Goal: Task Accomplishment & Management: Use online tool/utility

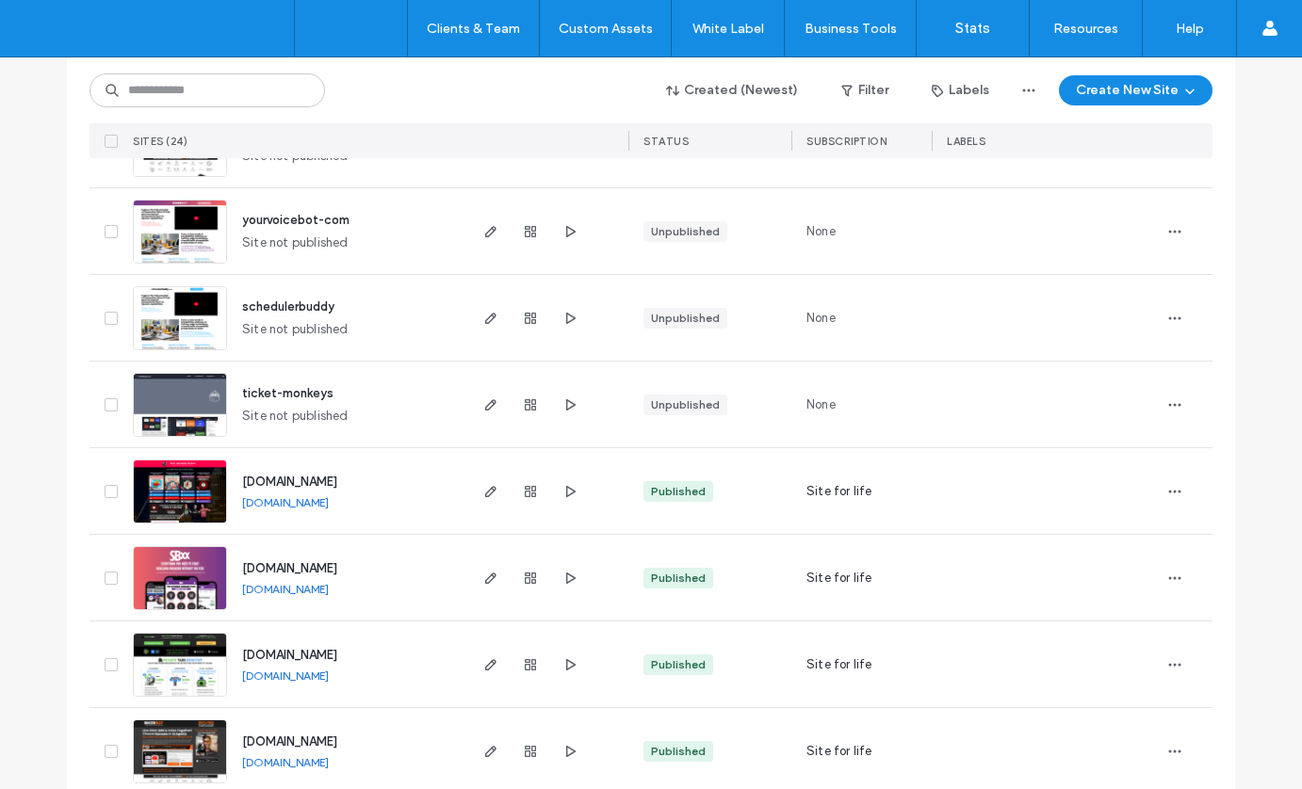
scroll to position [1259, 0]
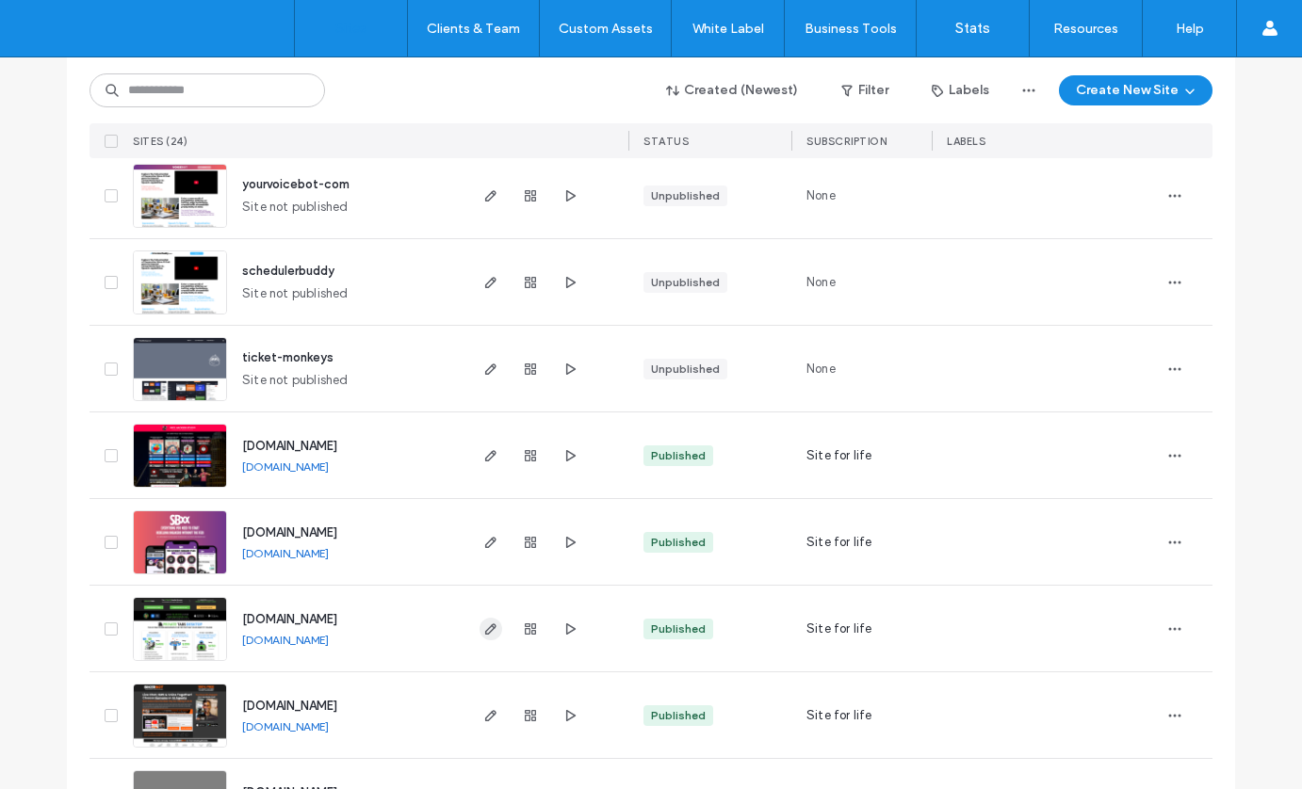
click at [483, 629] on icon "button" at bounding box center [490, 629] width 15 height 15
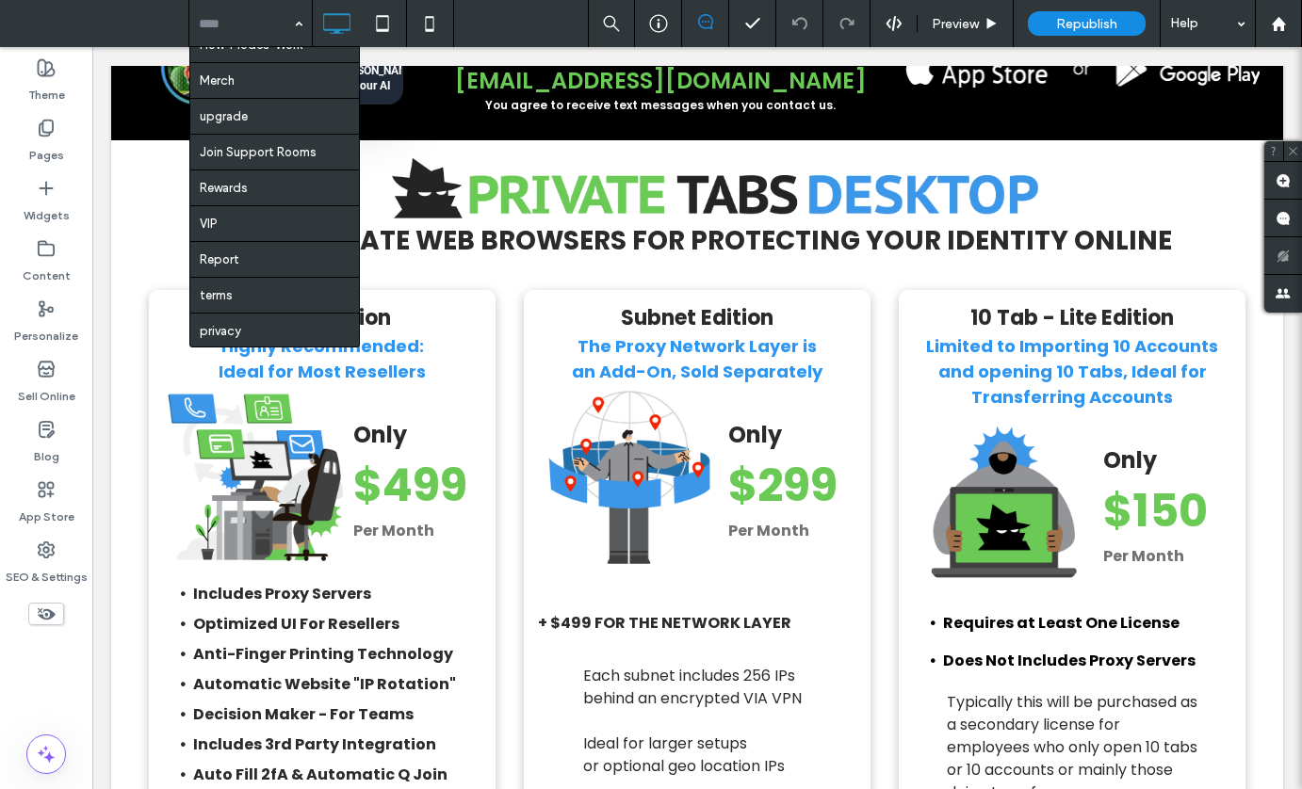
scroll to position [261, 0]
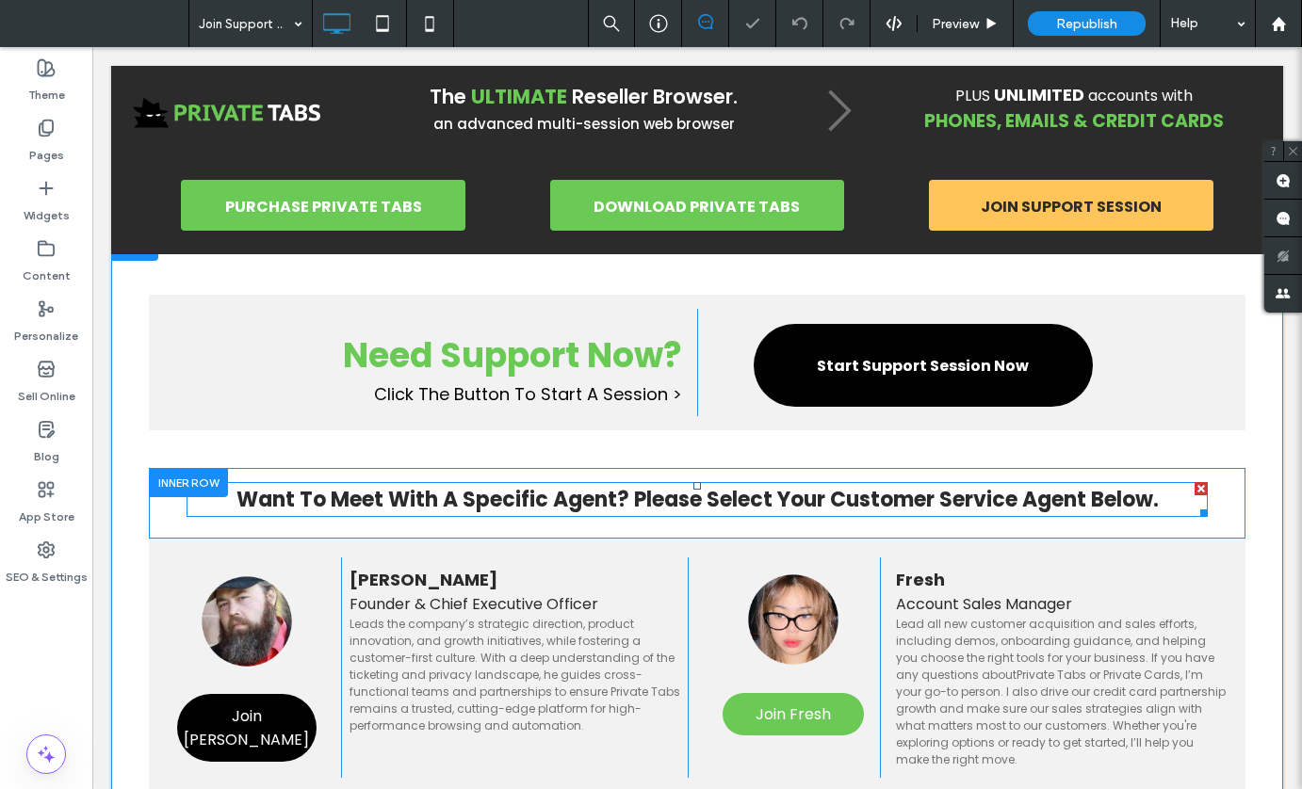
scroll to position [67, 0]
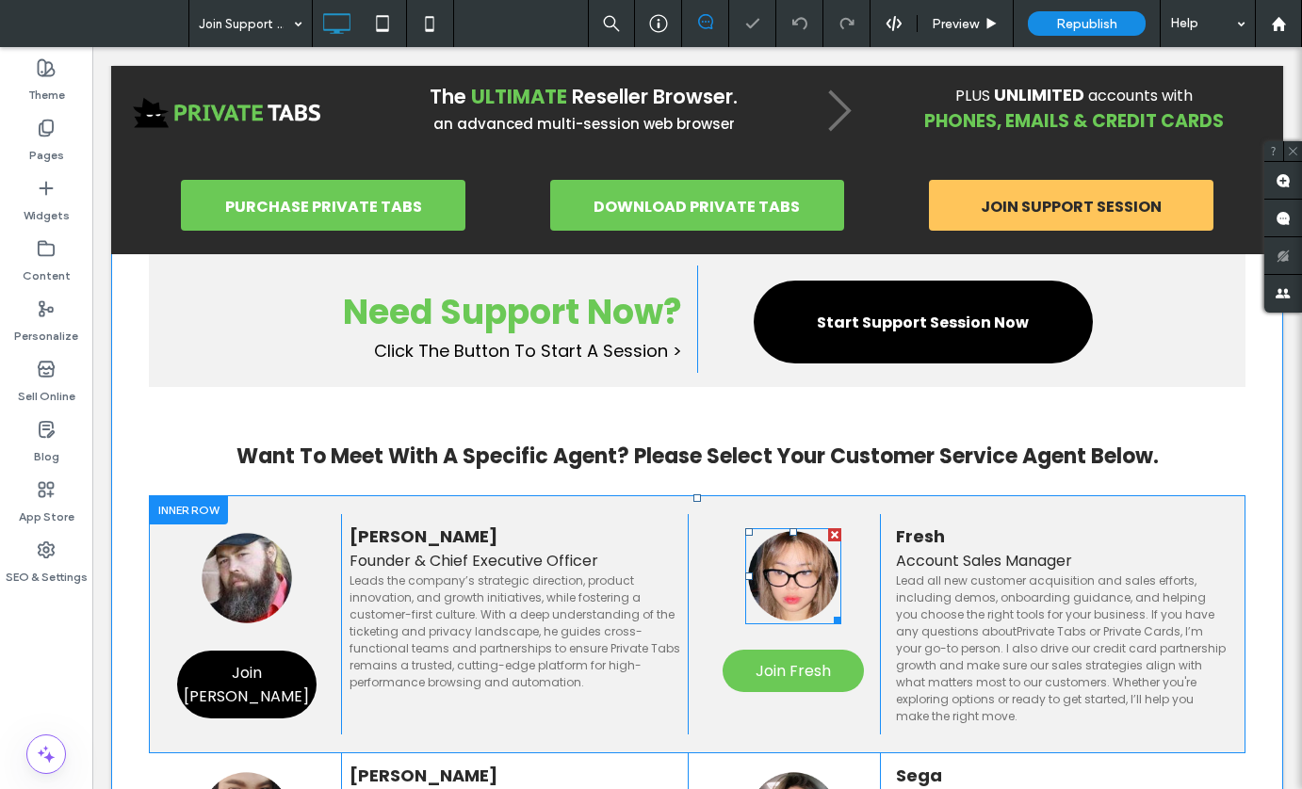
click at [784, 578] on img at bounding box center [793, 577] width 96 height 96
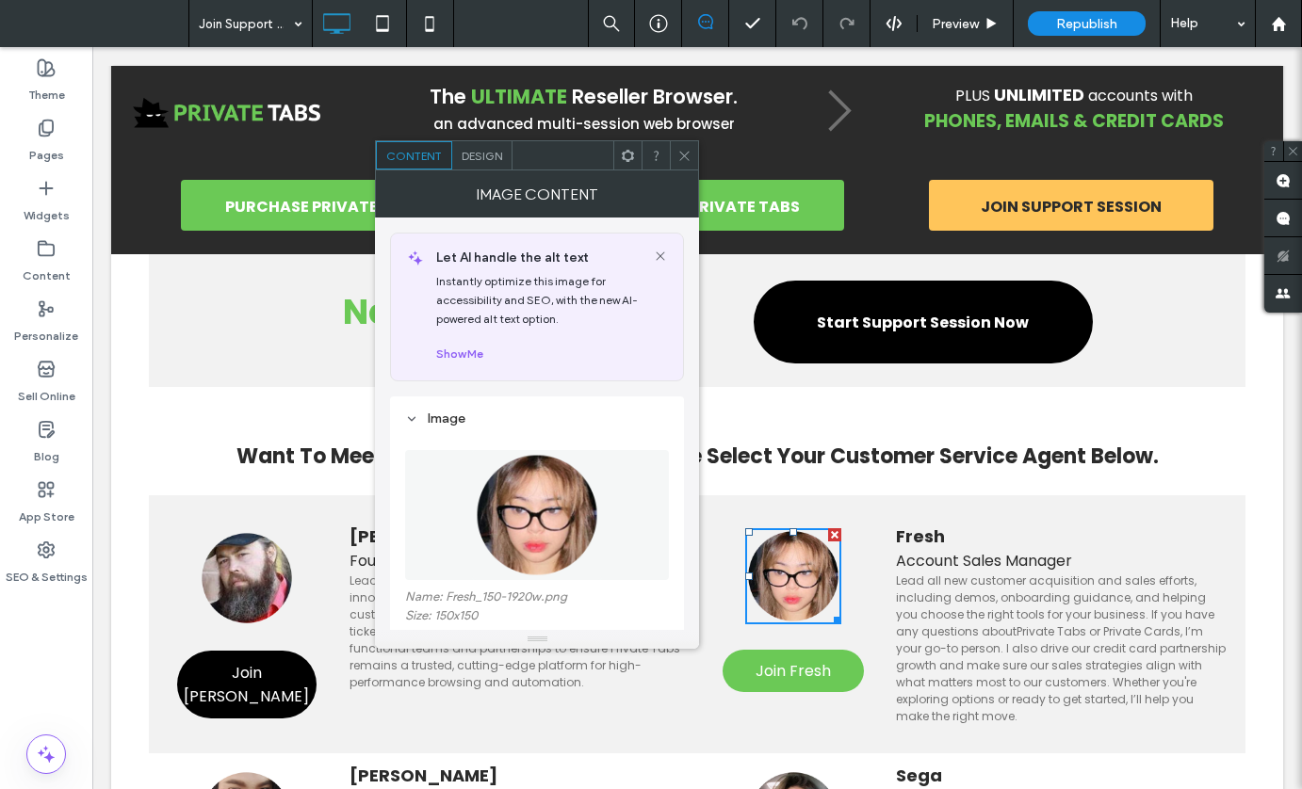
scroll to position [144, 0]
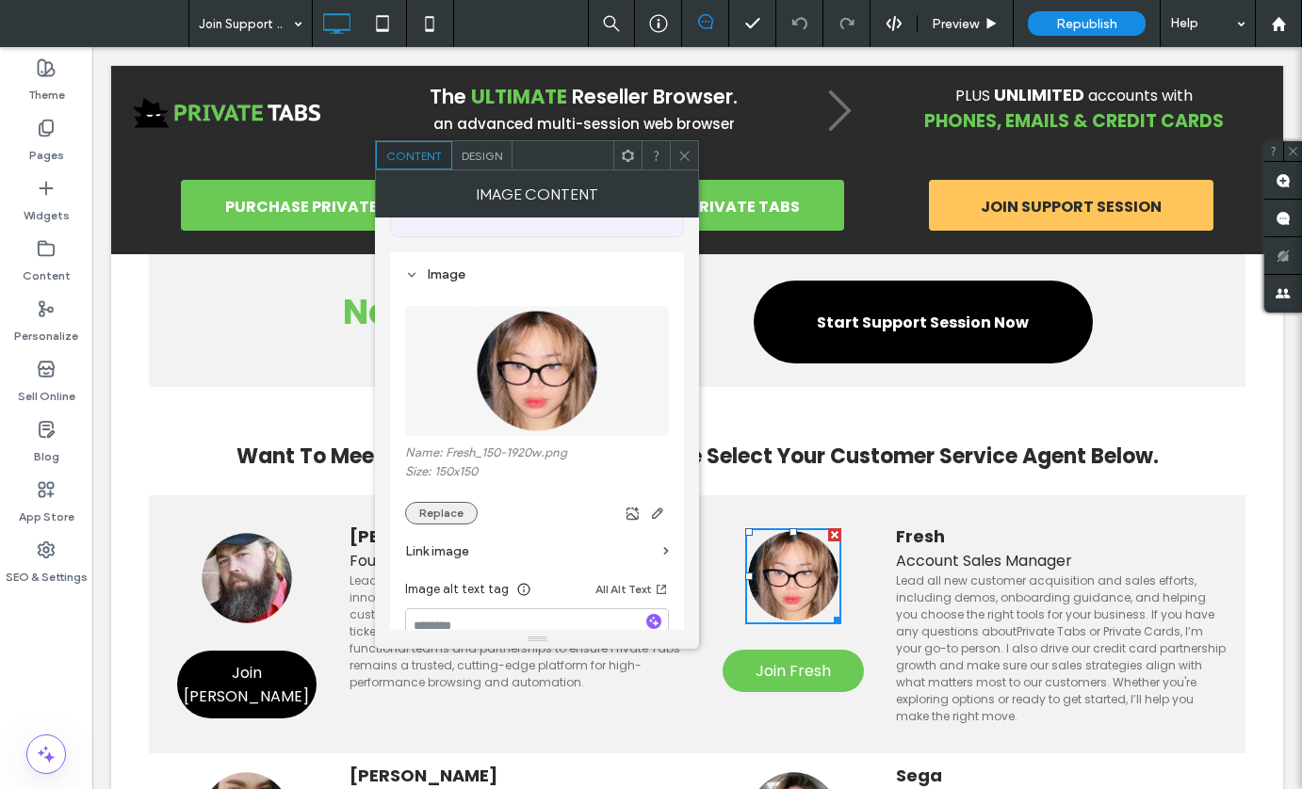
click at [445, 508] on button "Replace" at bounding box center [441, 513] width 73 height 23
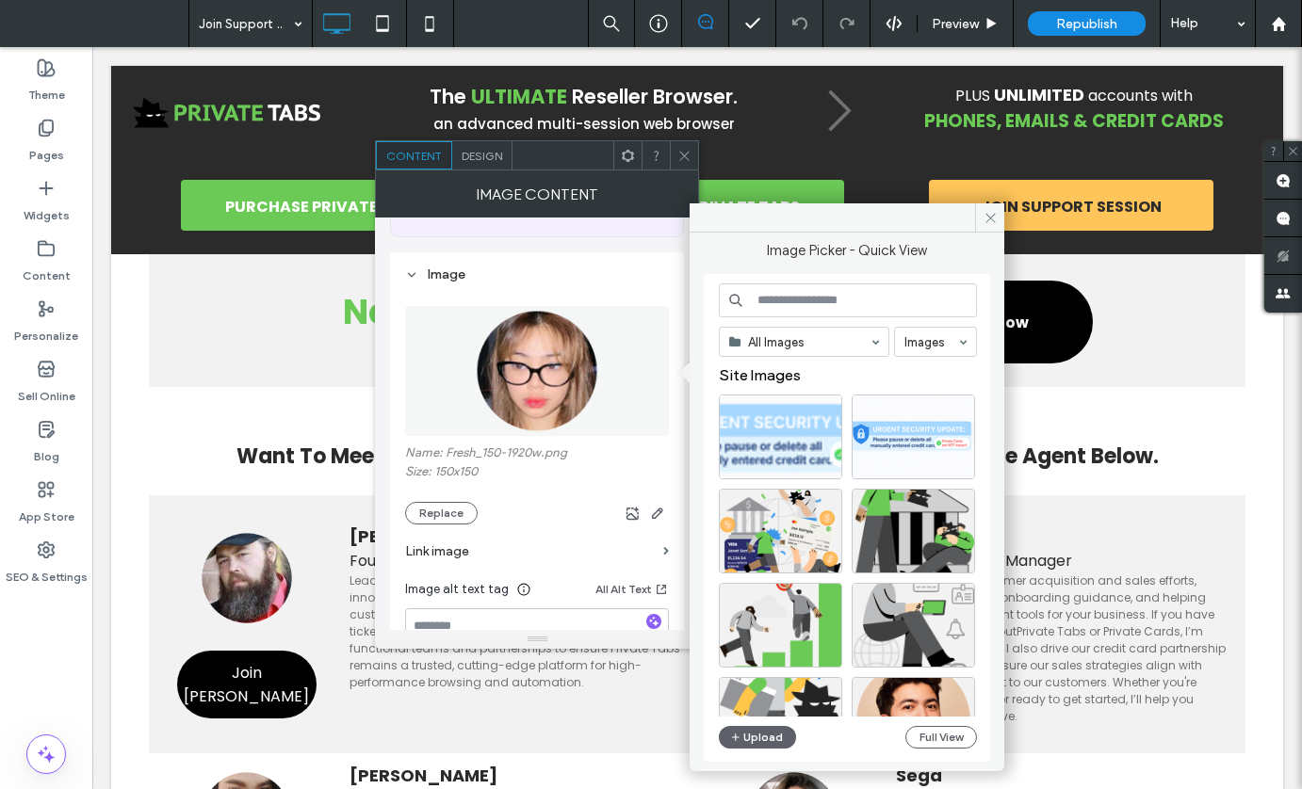
scroll to position [0, 0]
click at [747, 736] on button "Upload" at bounding box center [757, 737] width 77 height 23
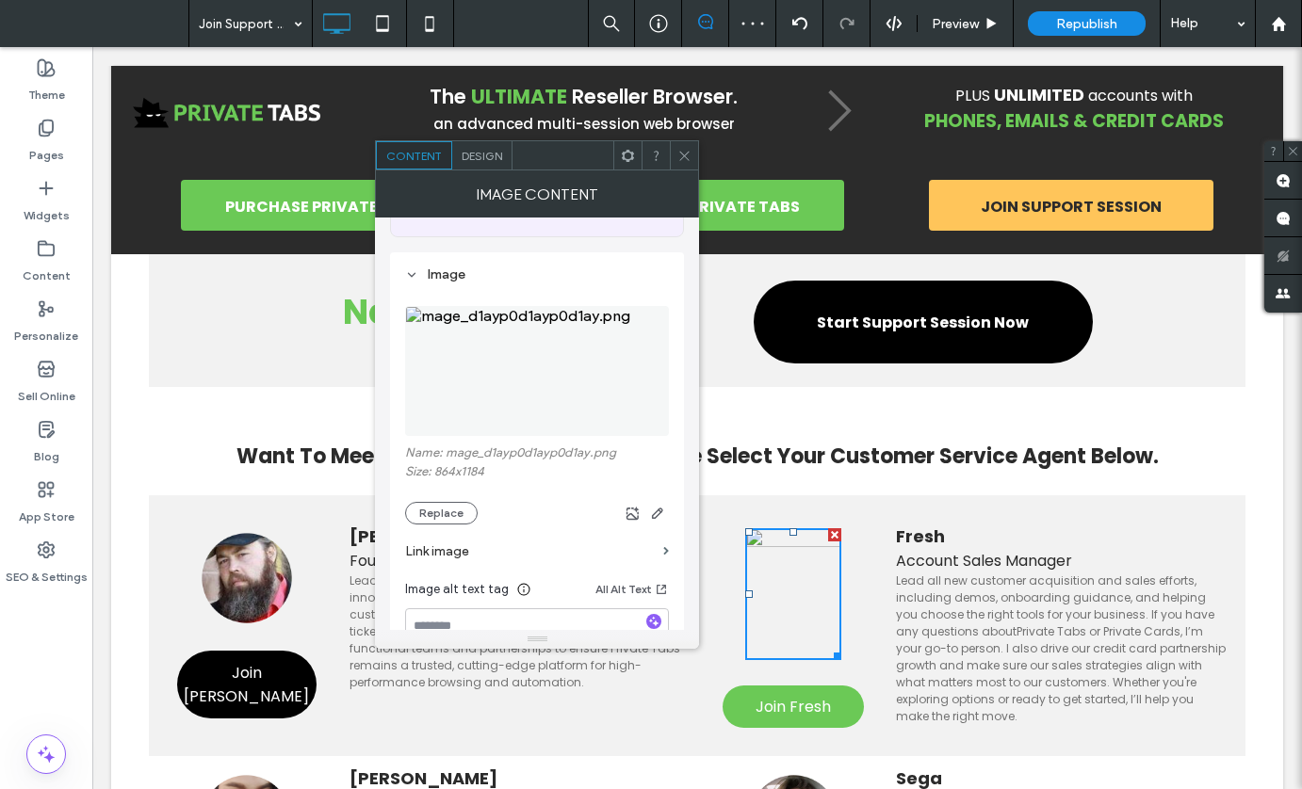
click at [546, 400] on img at bounding box center [537, 371] width 264 height 130
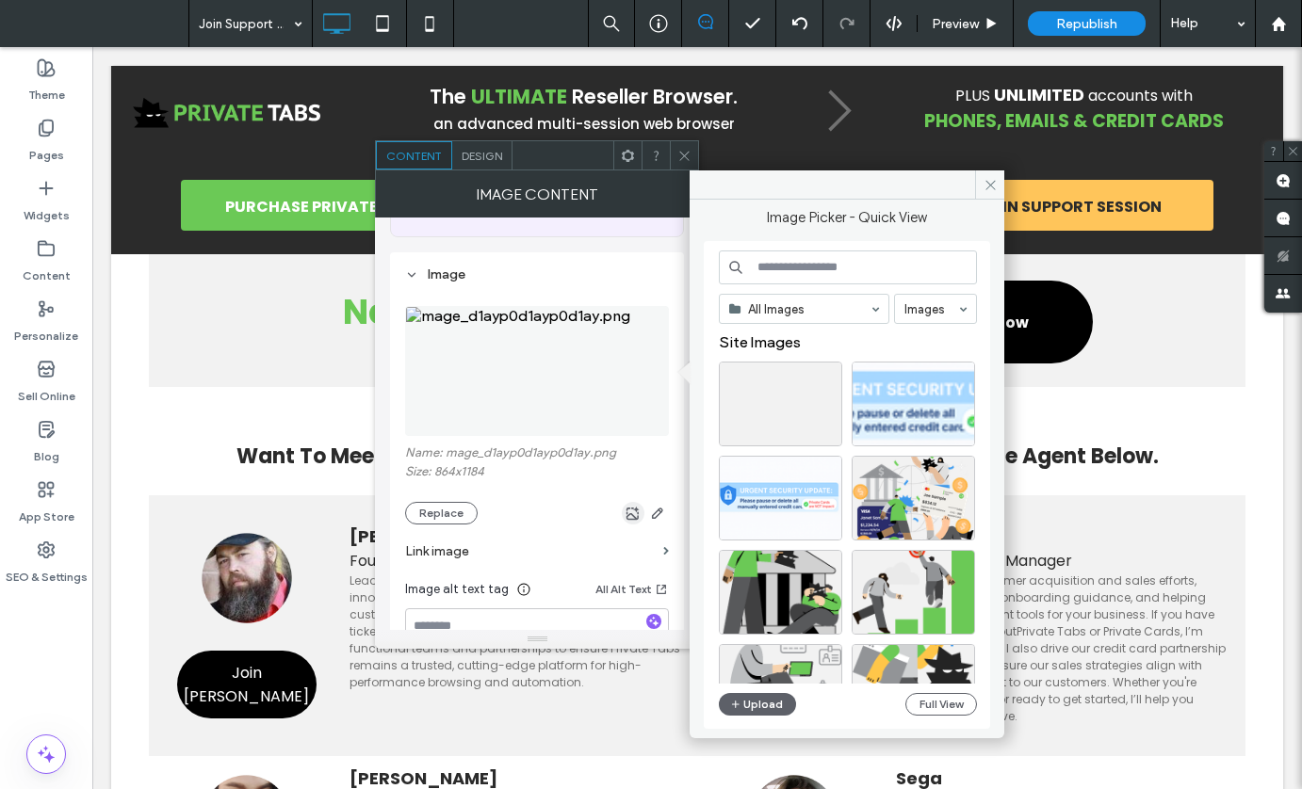
click at [636, 514] on icon "button" at bounding box center [633, 513] width 15 height 15
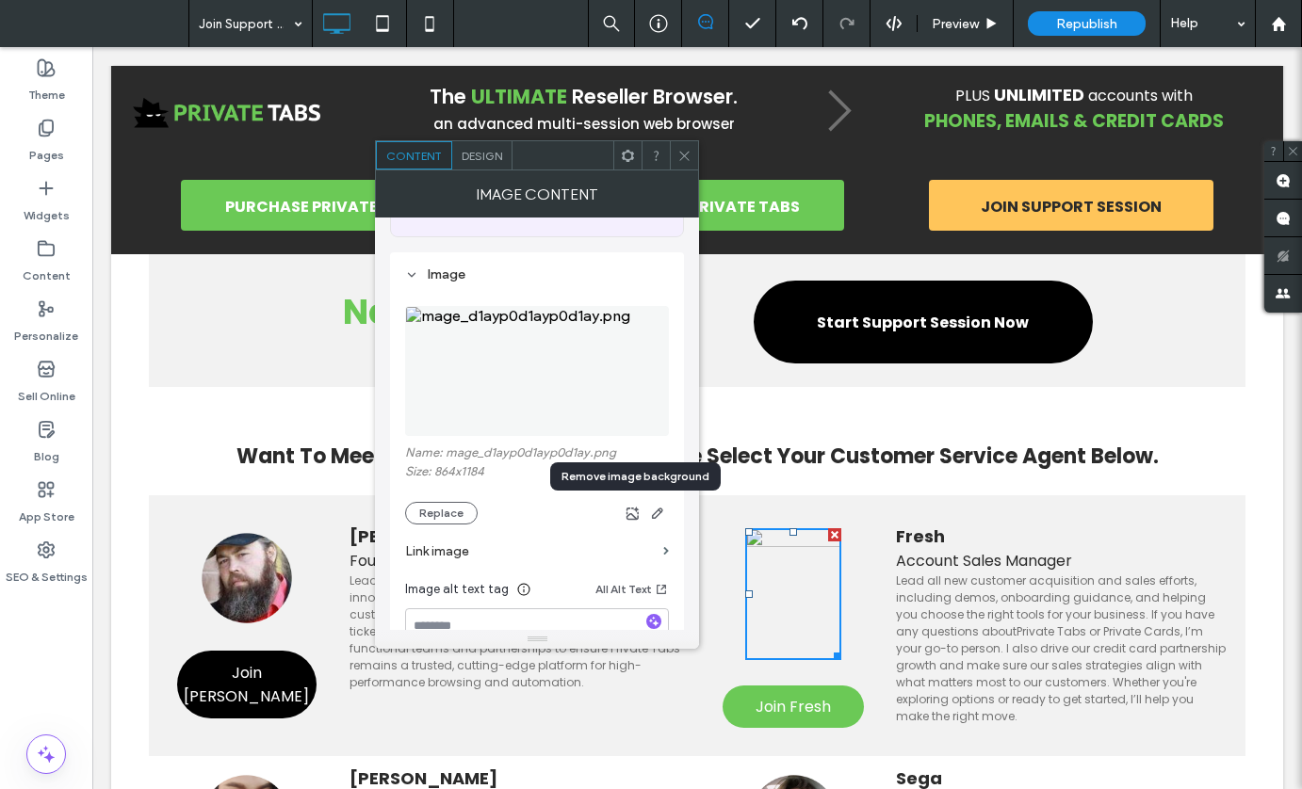
click at [634, 515] on div "Name: mage_d1ayp0d1ayp0d1ay.png Size: 864x1184 Replace" at bounding box center [537, 485] width 264 height 79
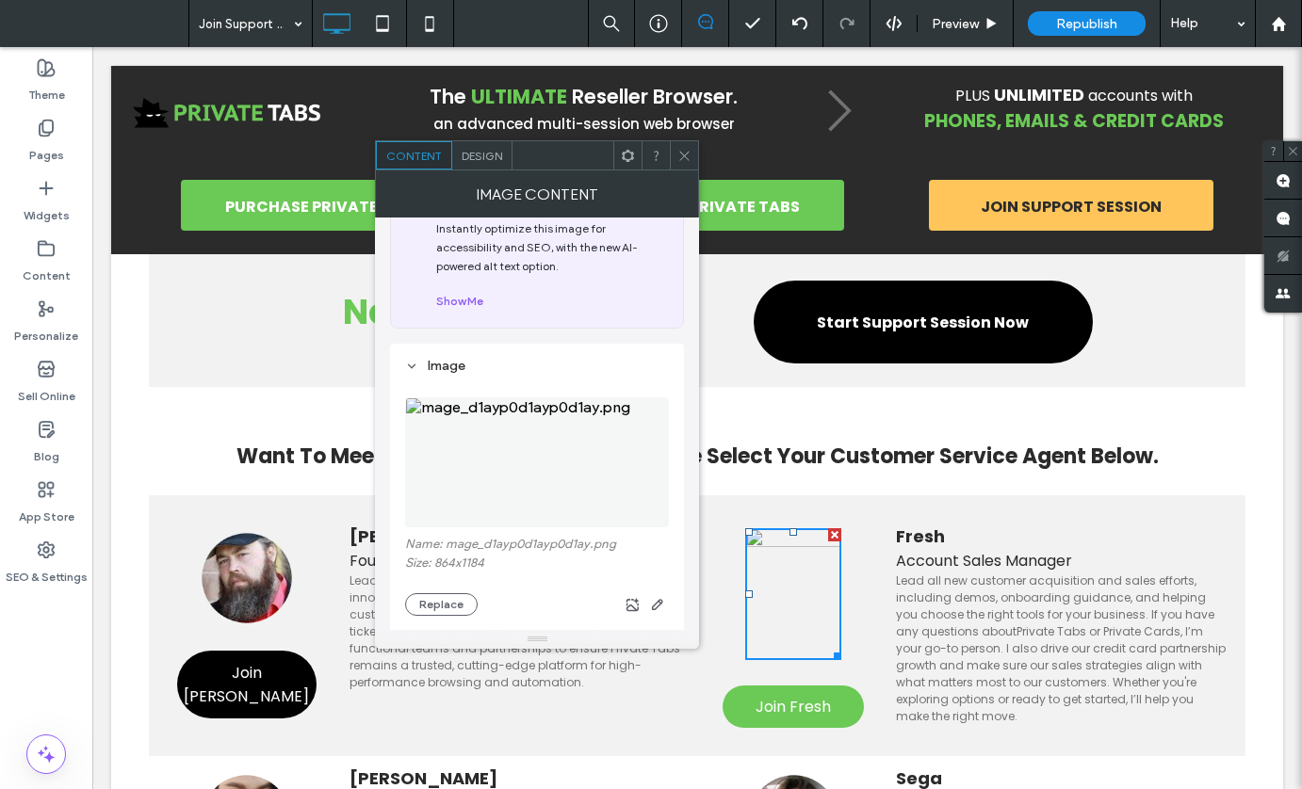
click at [472, 158] on span "Design" at bounding box center [482, 156] width 41 height 14
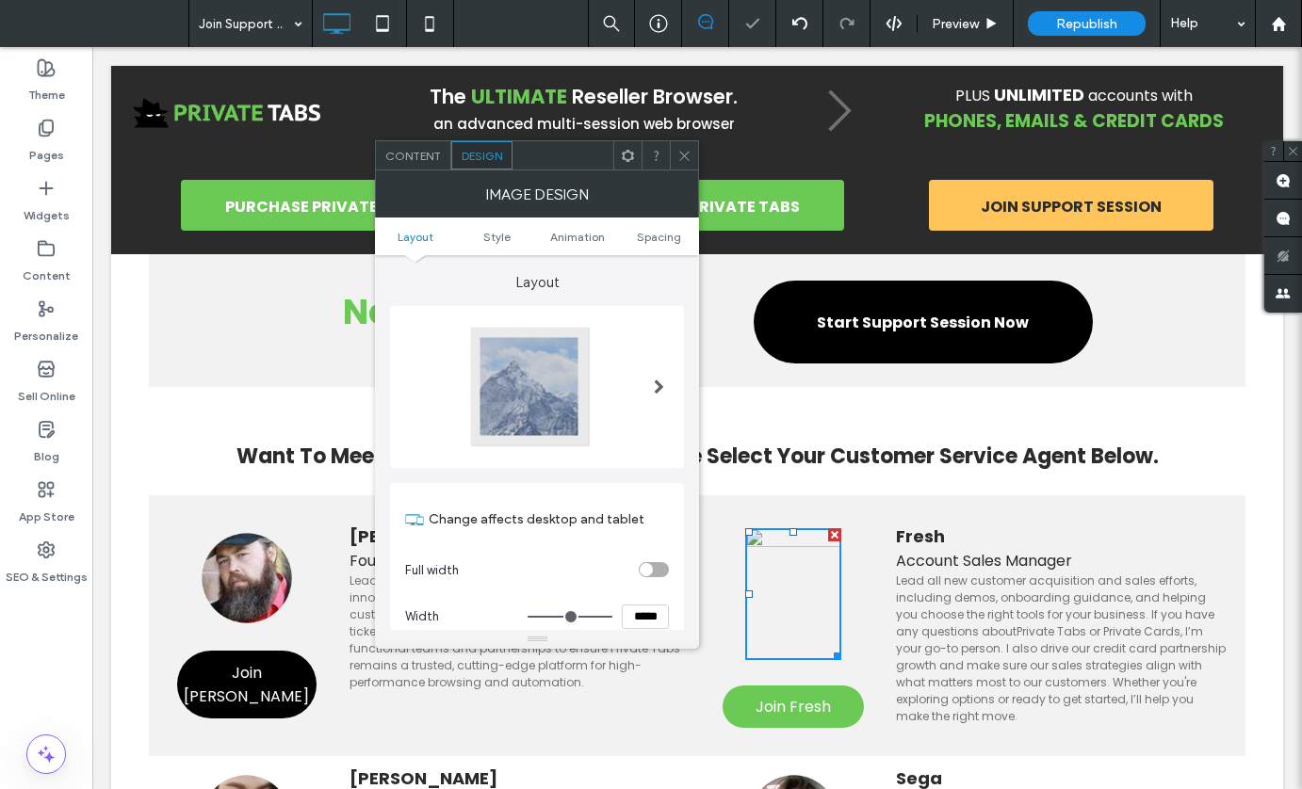
click at [661, 391] on span at bounding box center [659, 387] width 10 height 15
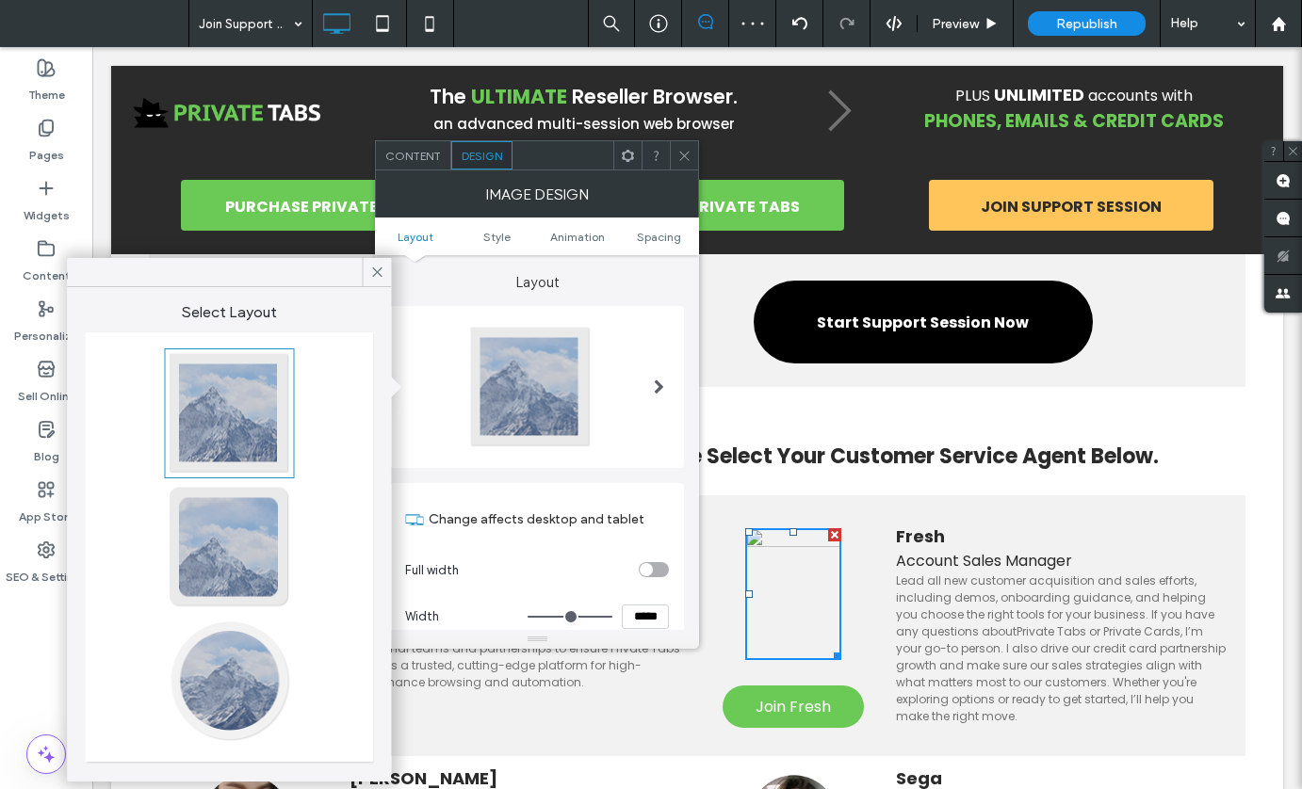
click at [218, 701] on div at bounding box center [230, 681] width 124 height 124
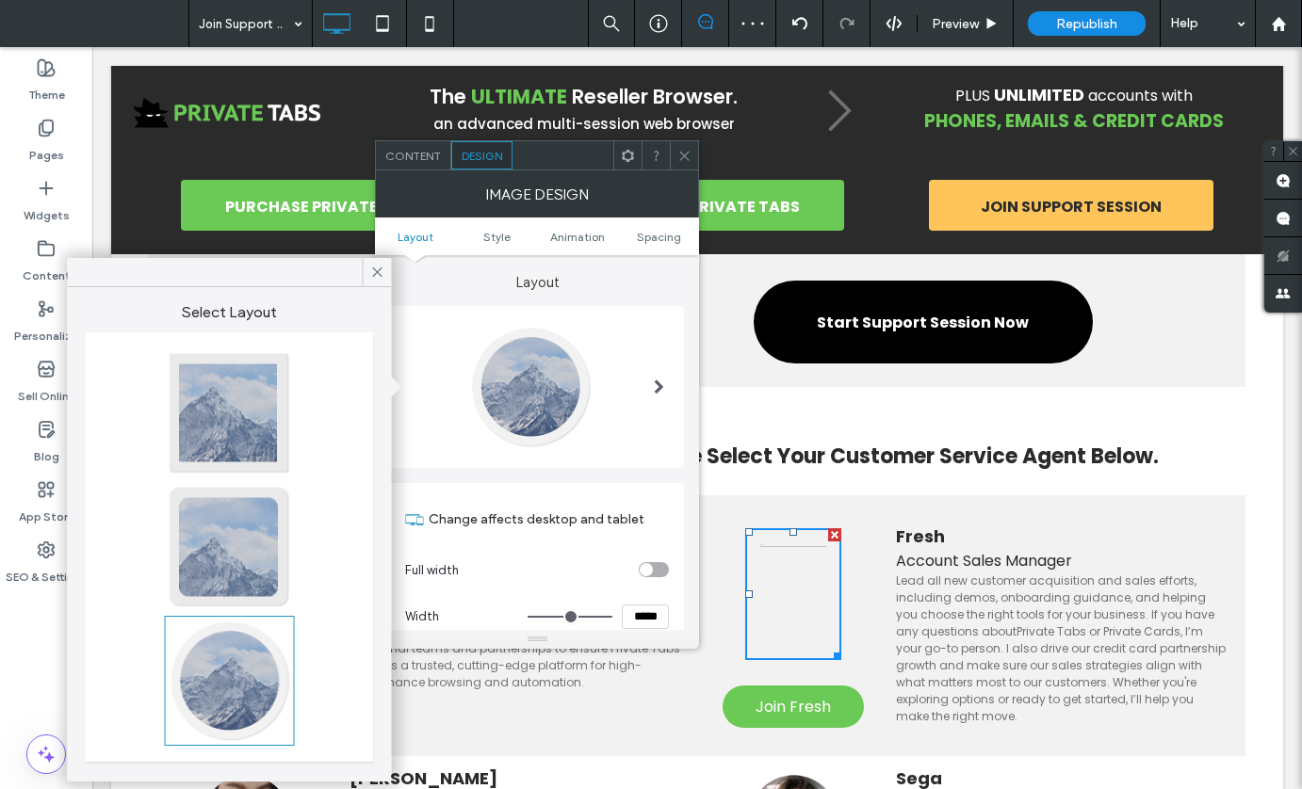
type input "**"
click at [653, 571] on div "toggle" at bounding box center [646, 569] width 13 height 13
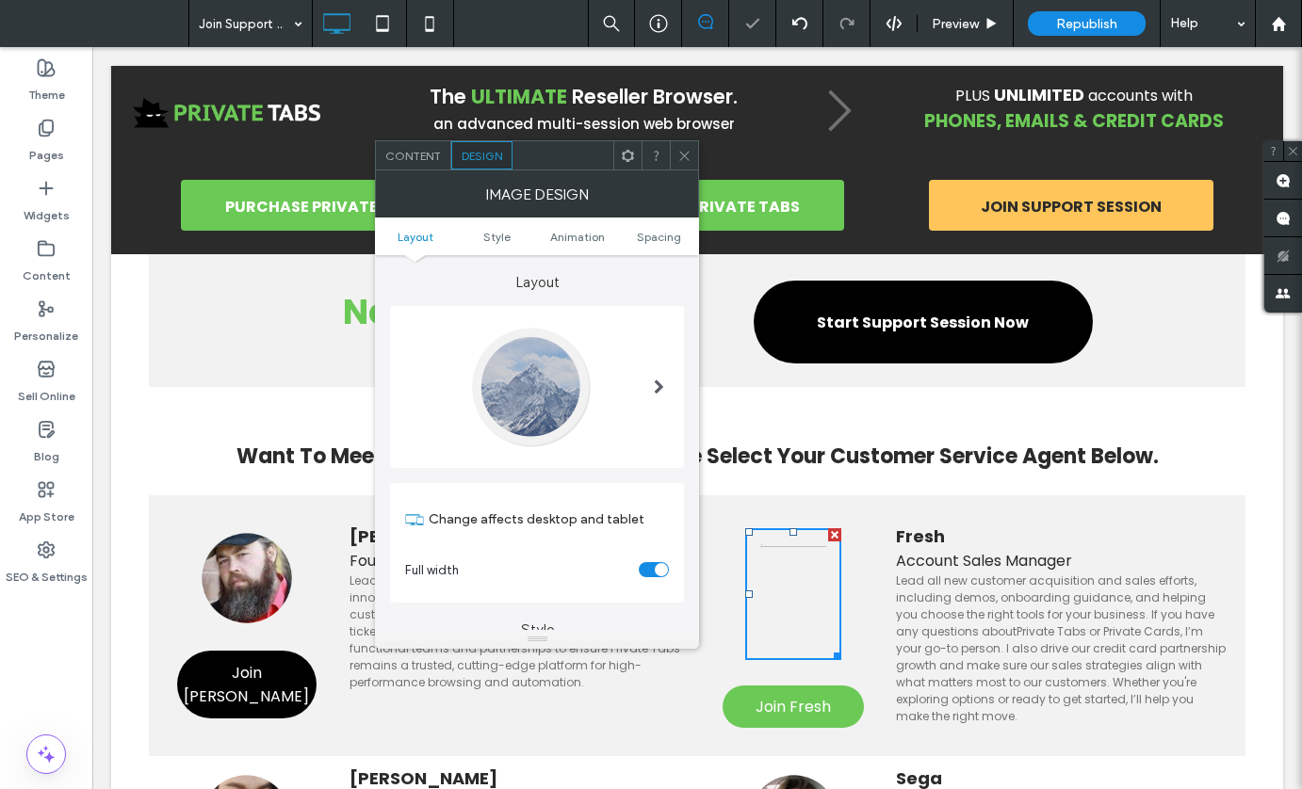
click at [653, 571] on div "toggle" at bounding box center [654, 569] width 30 height 15
click at [657, 389] on span at bounding box center [659, 387] width 10 height 15
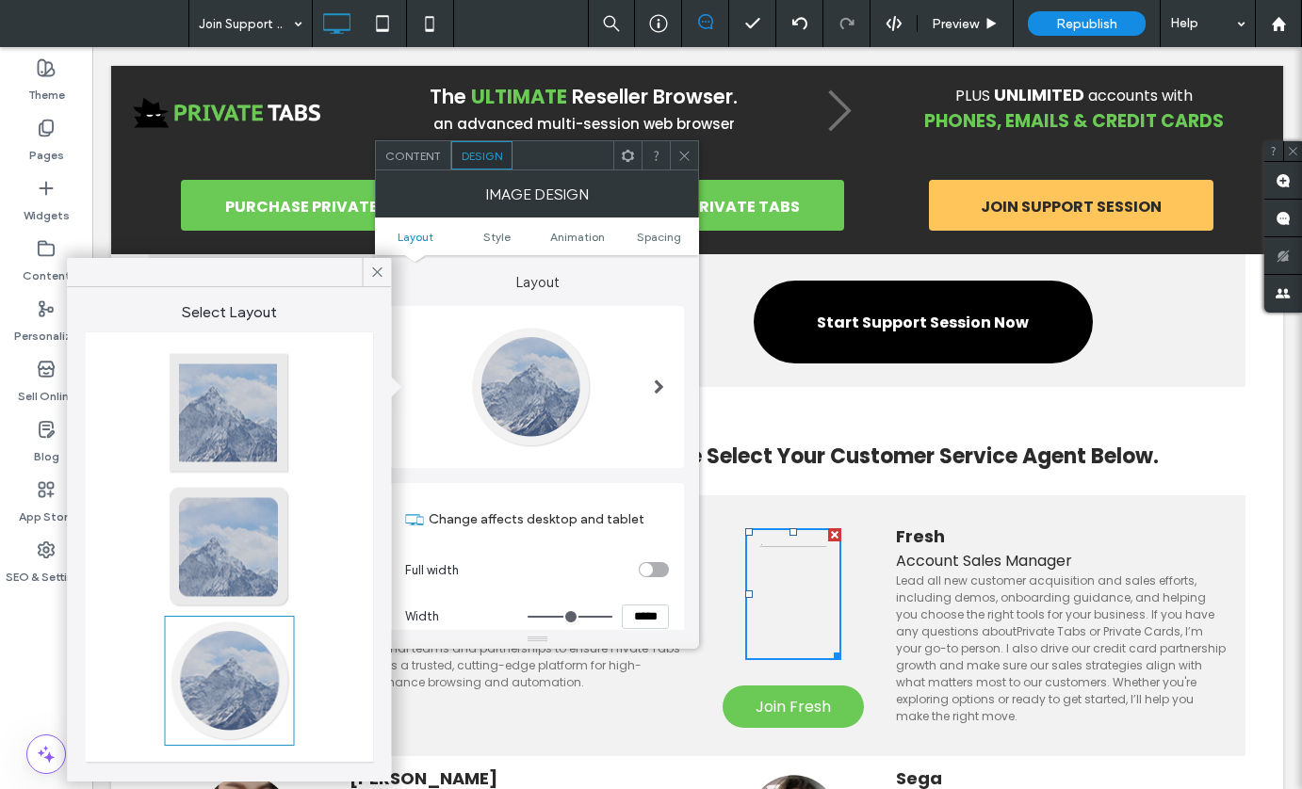
click at [681, 155] on icon at bounding box center [684, 156] width 14 height 14
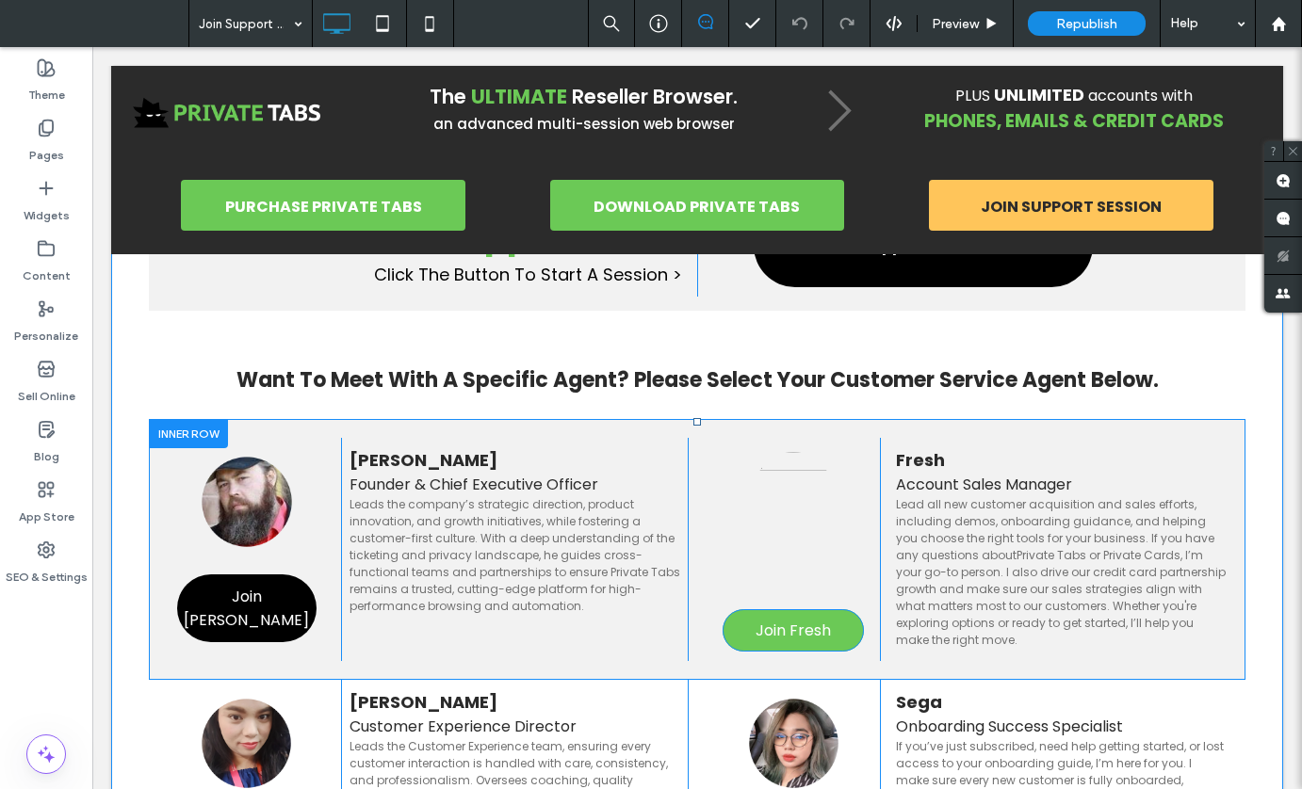
scroll to position [143, 0]
click at [794, 542] on img at bounding box center [793, 518] width 96 height 132
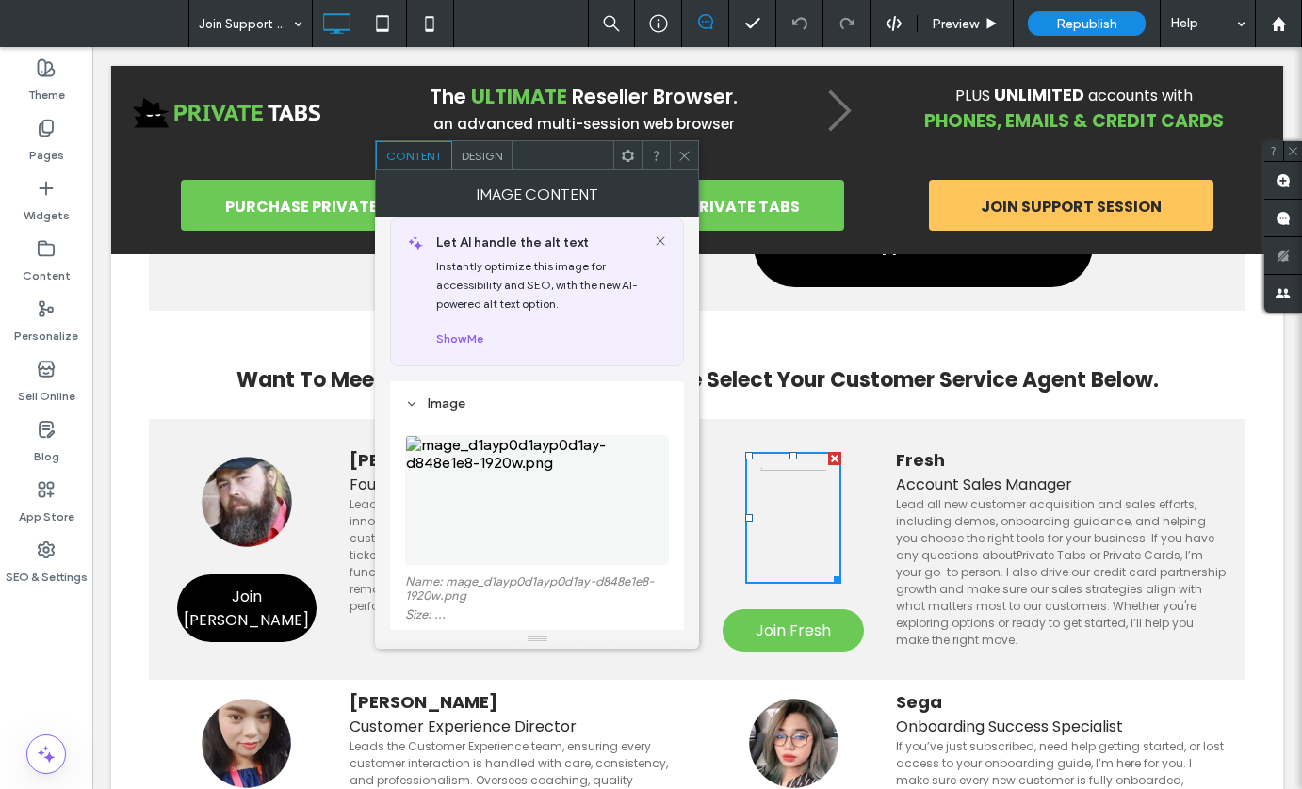
scroll to position [85, 0]
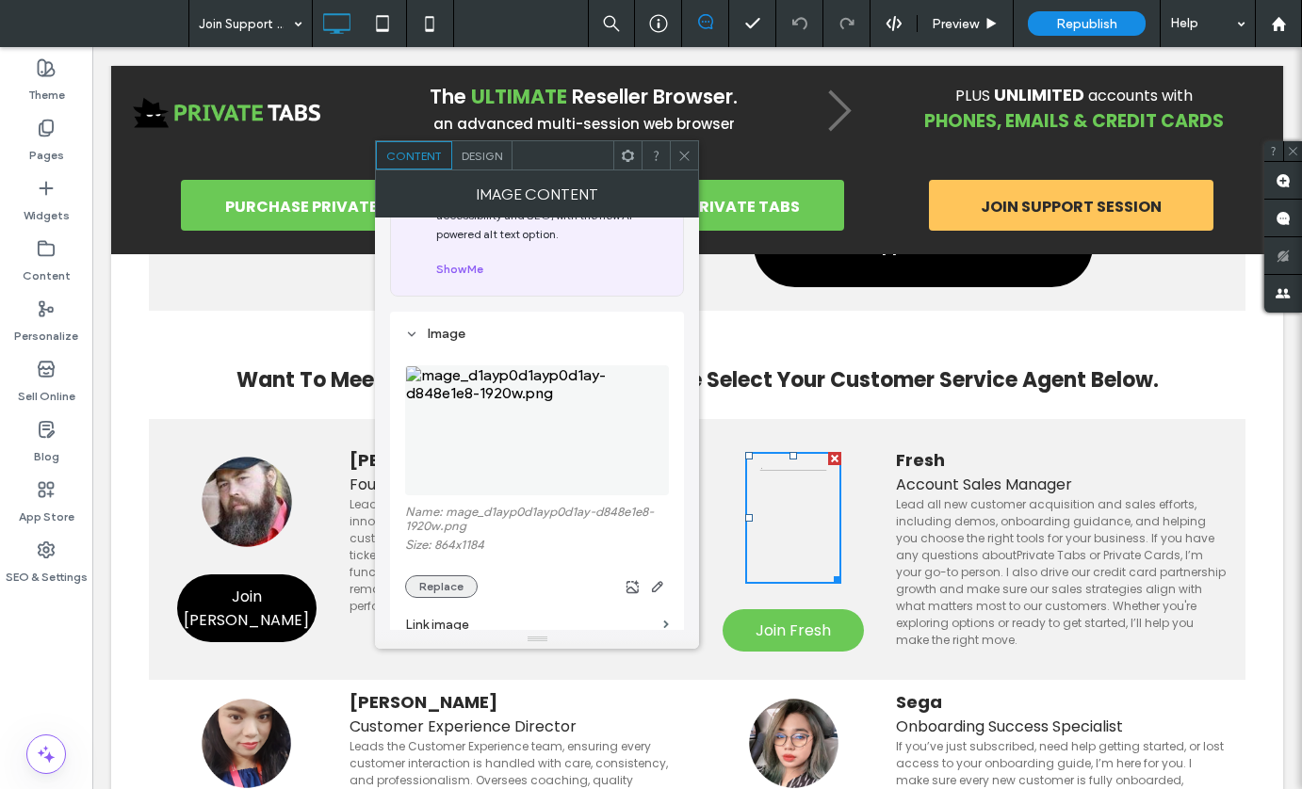
click at [444, 580] on button "Replace" at bounding box center [441, 587] width 73 height 23
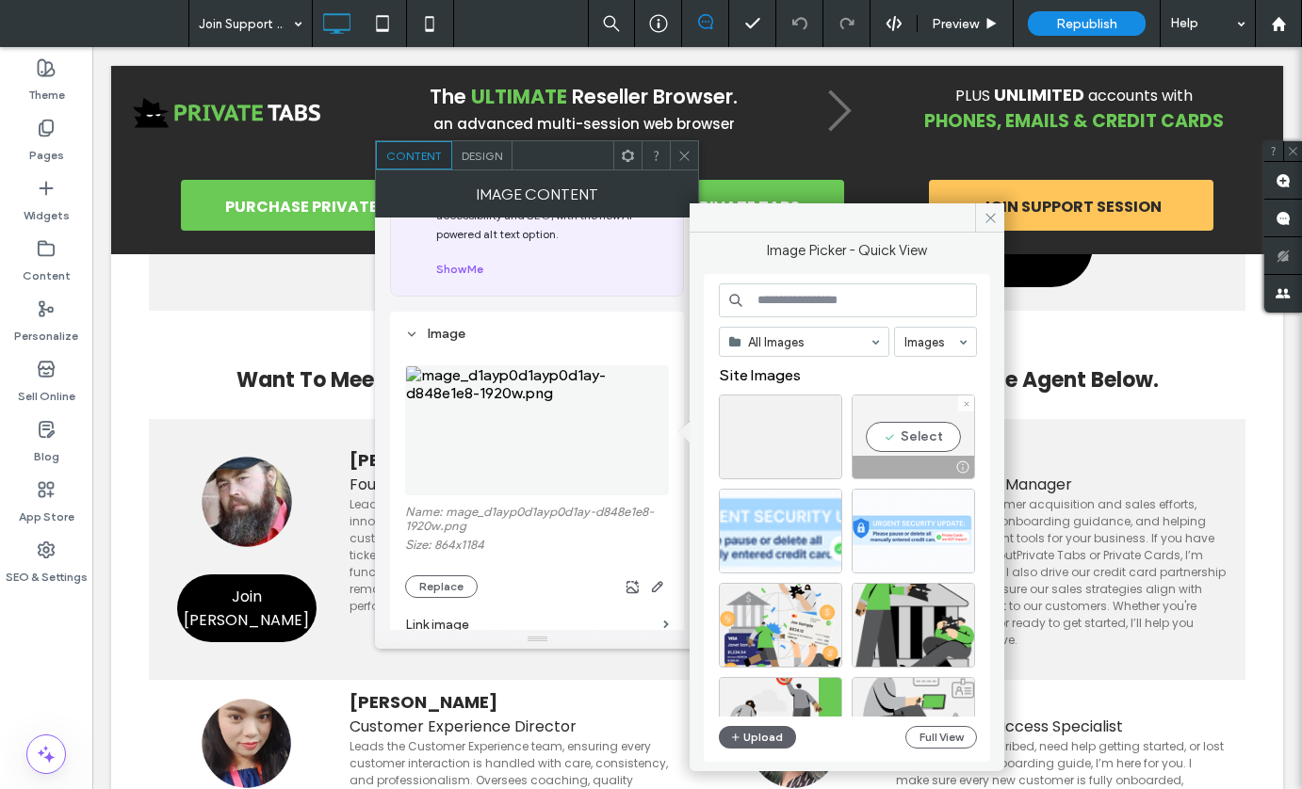
click at [911, 445] on div "Select" at bounding box center [913, 437] width 123 height 85
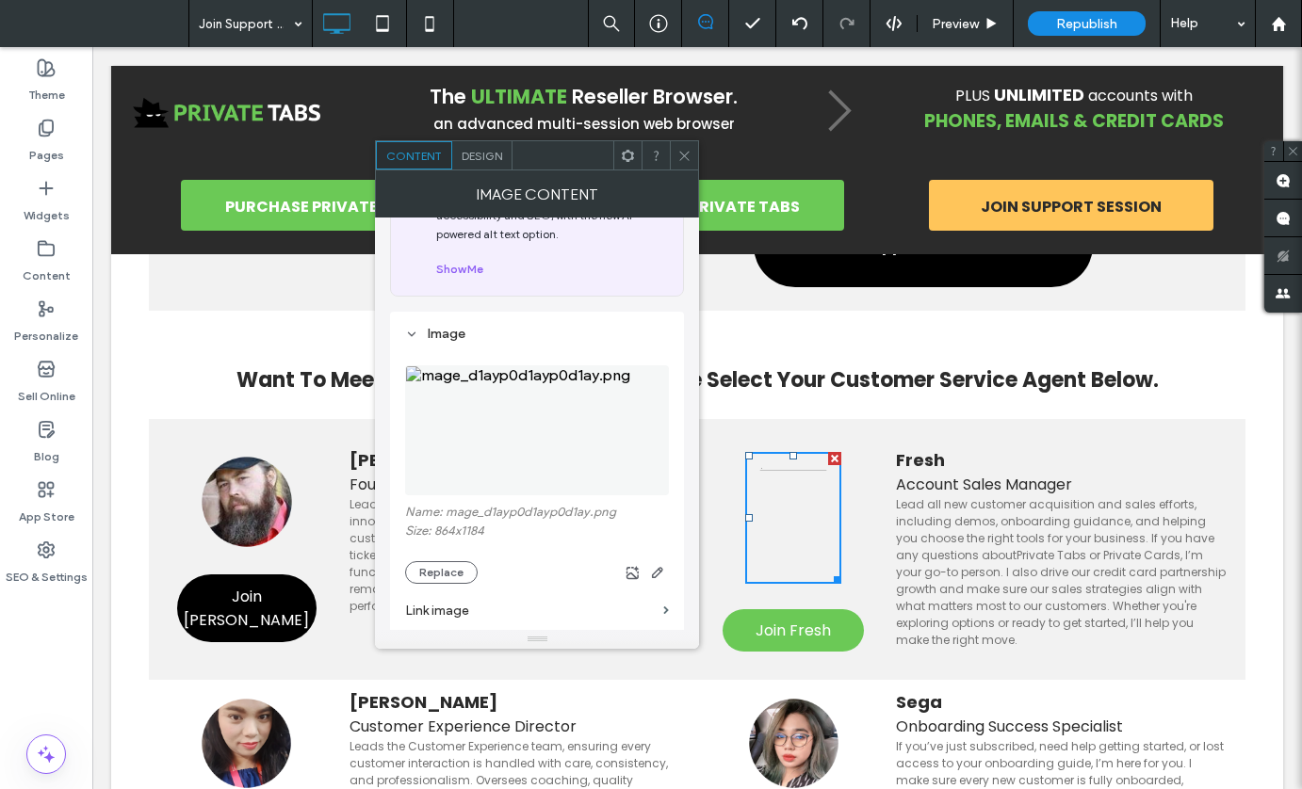
click at [492, 166] on div "Design" at bounding box center [482, 155] width 60 height 28
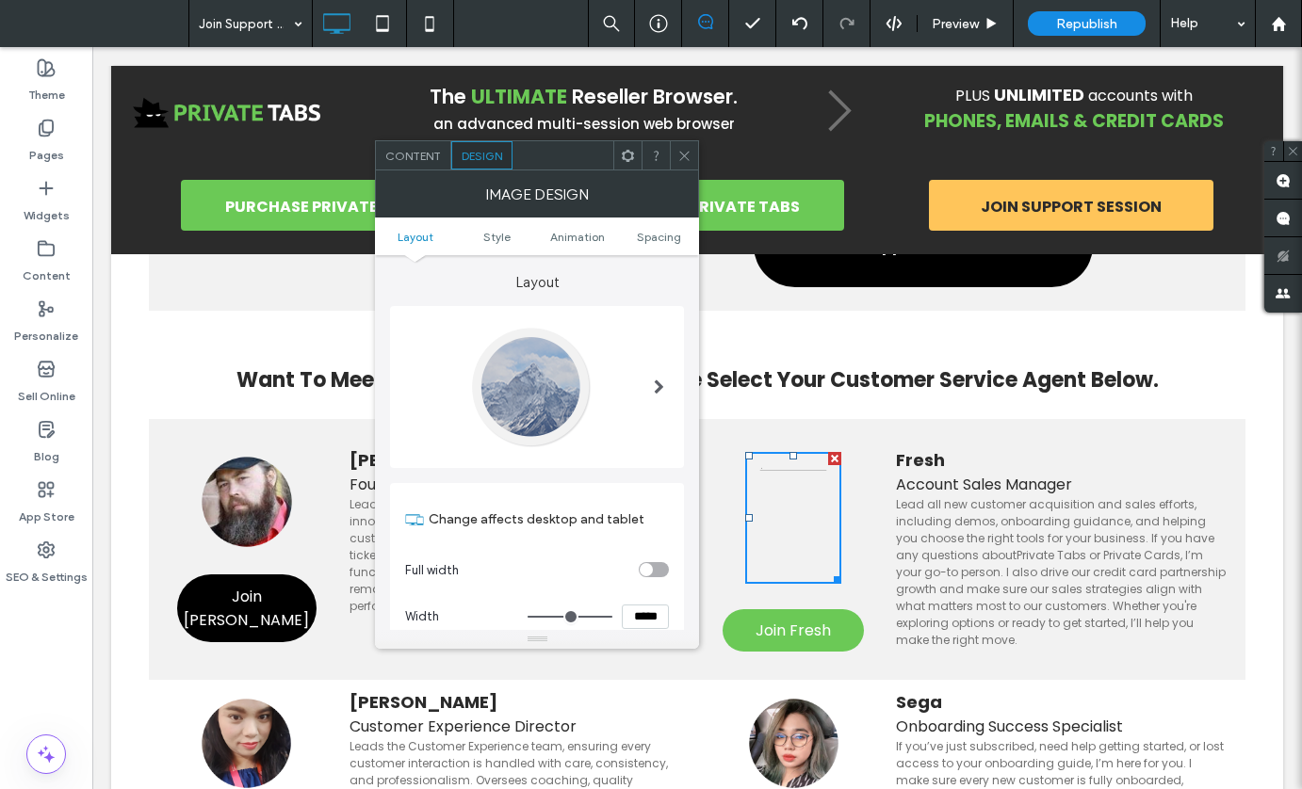
click at [419, 156] on span "Content" at bounding box center [413, 156] width 56 height 14
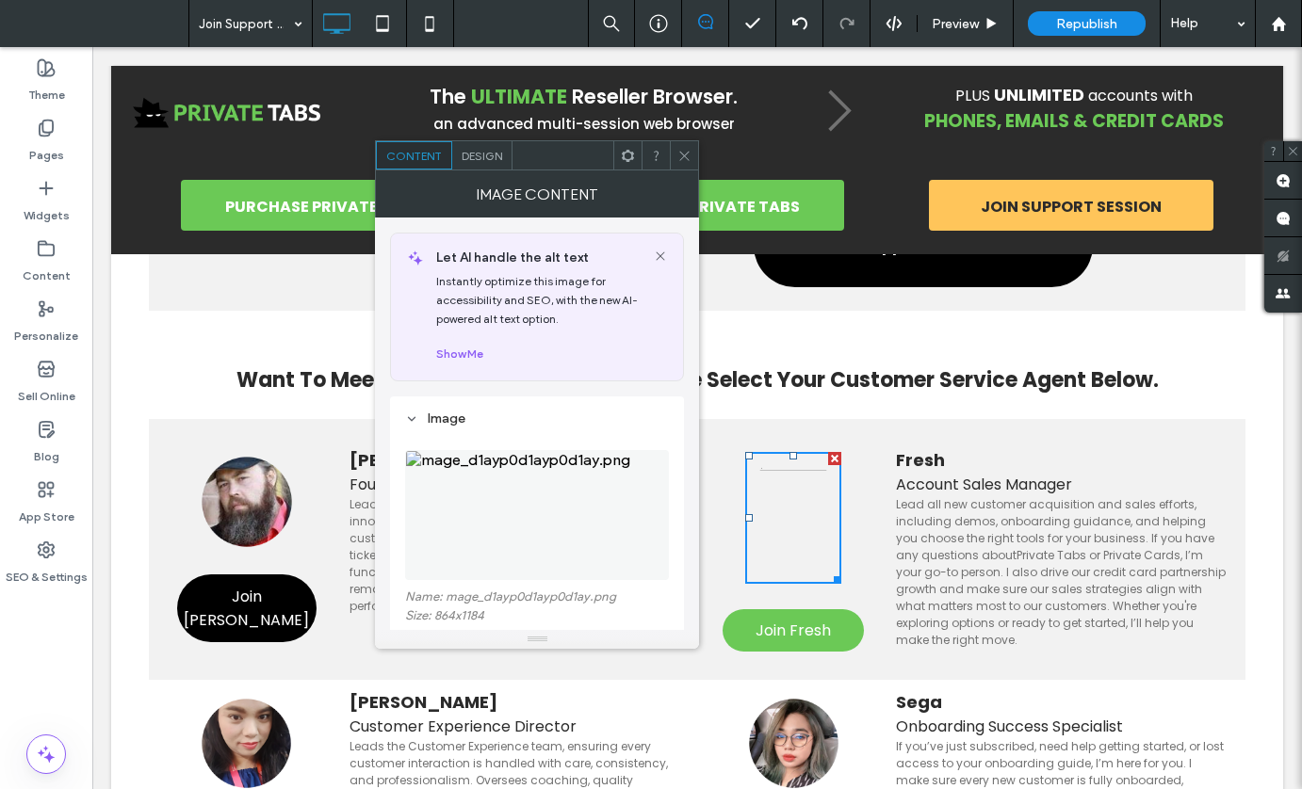
click at [692, 168] on span at bounding box center [684, 155] width 14 height 28
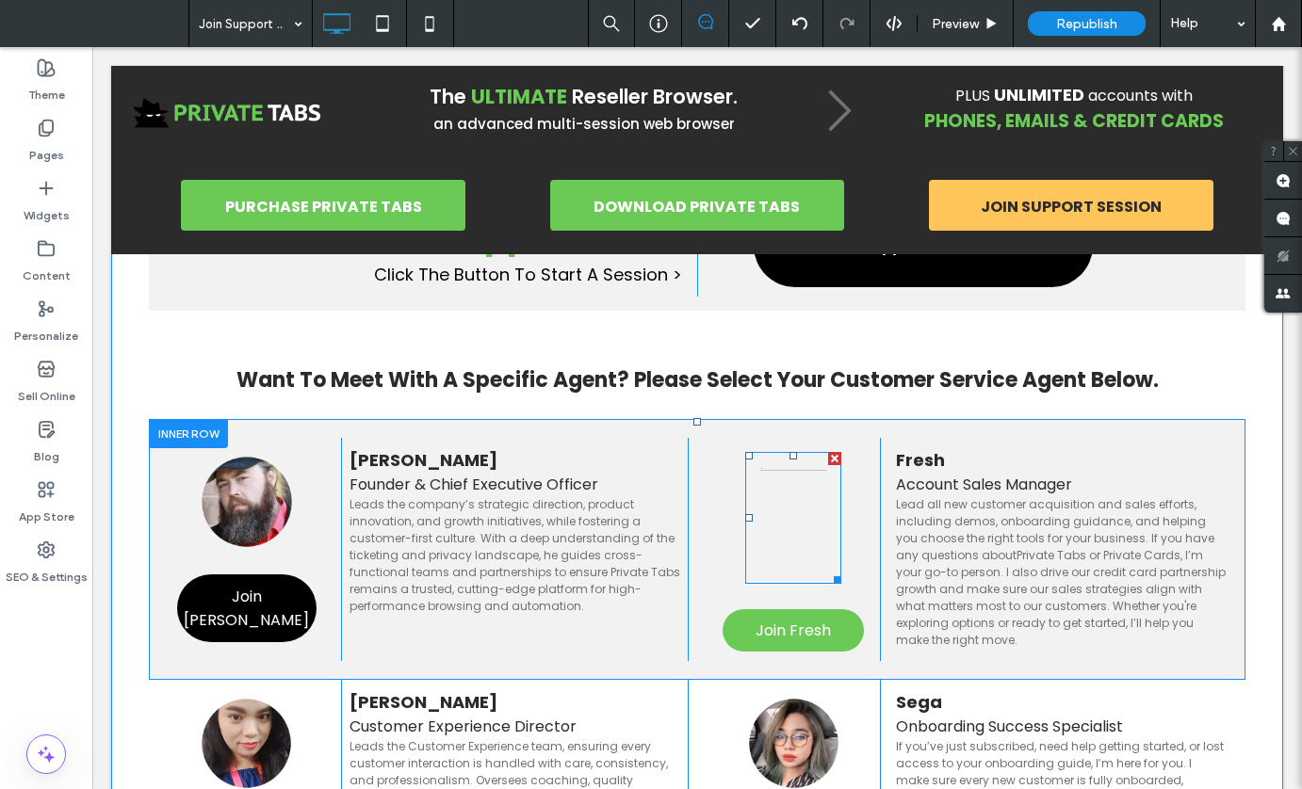
click at [786, 526] on img at bounding box center [793, 518] width 96 height 132
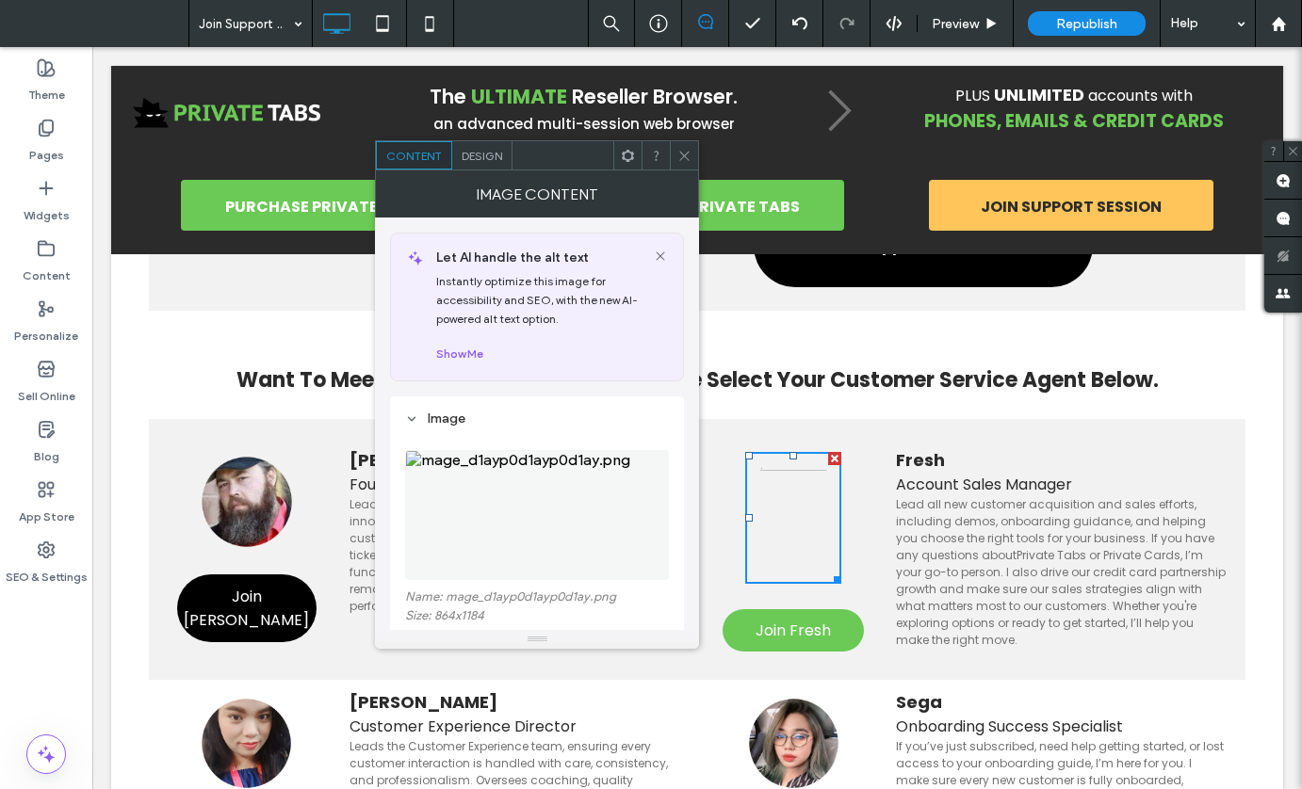
scroll to position [133, 0]
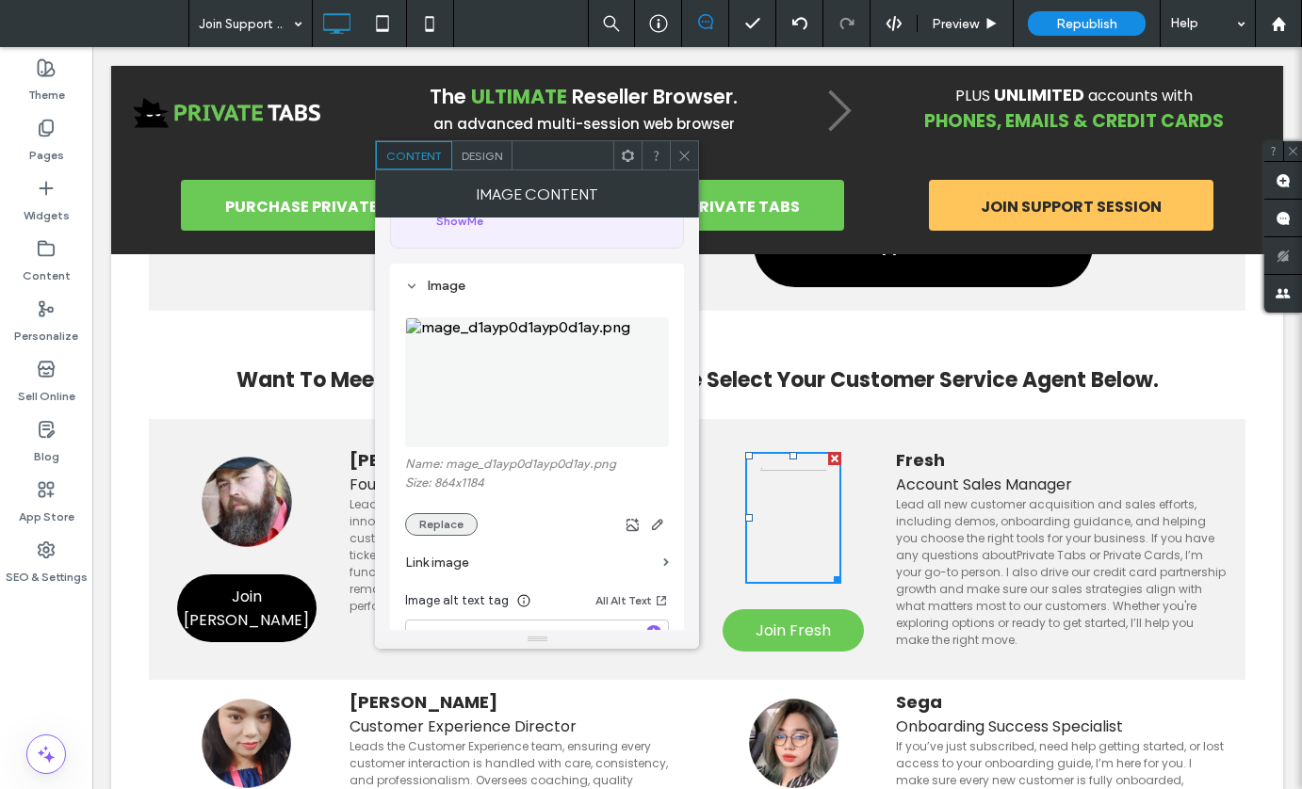
click at [440, 527] on button "Replace" at bounding box center [441, 524] width 73 height 23
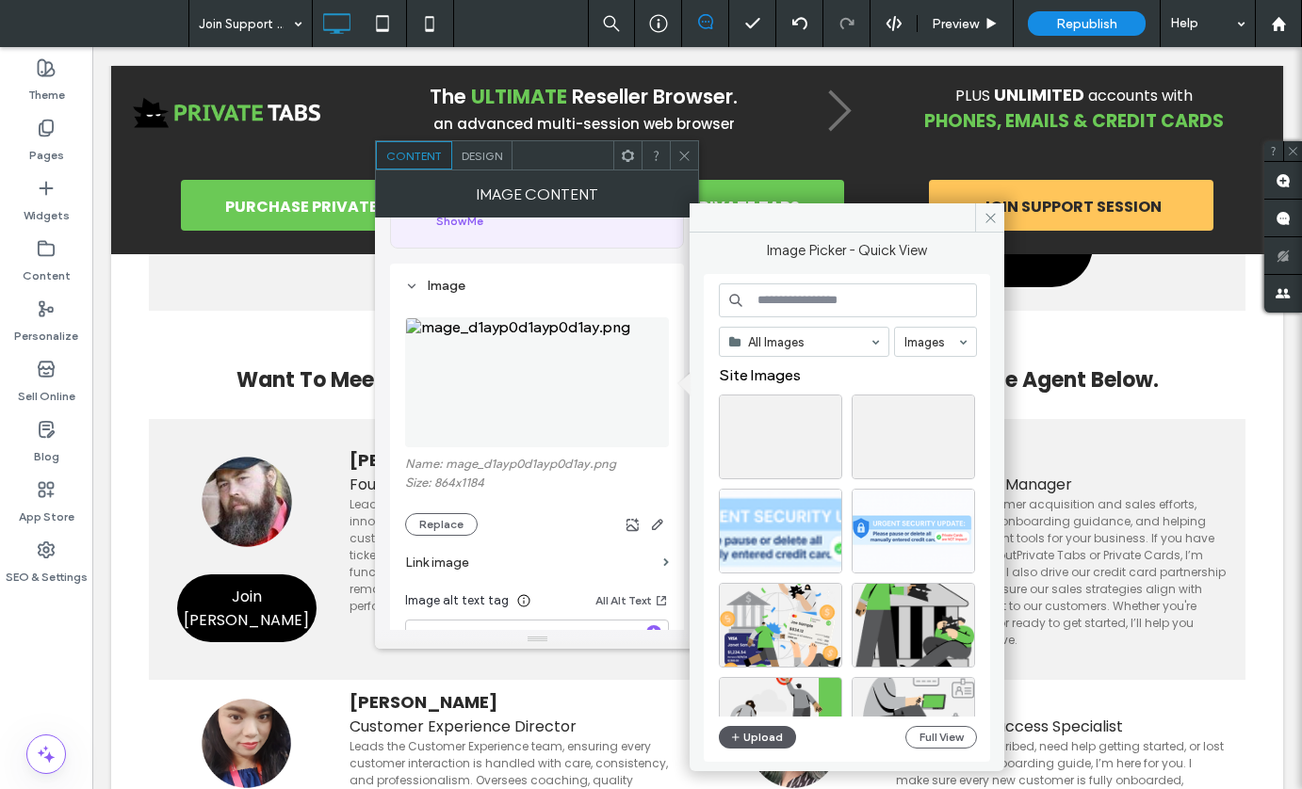
click at [757, 734] on button "Upload" at bounding box center [757, 737] width 77 height 23
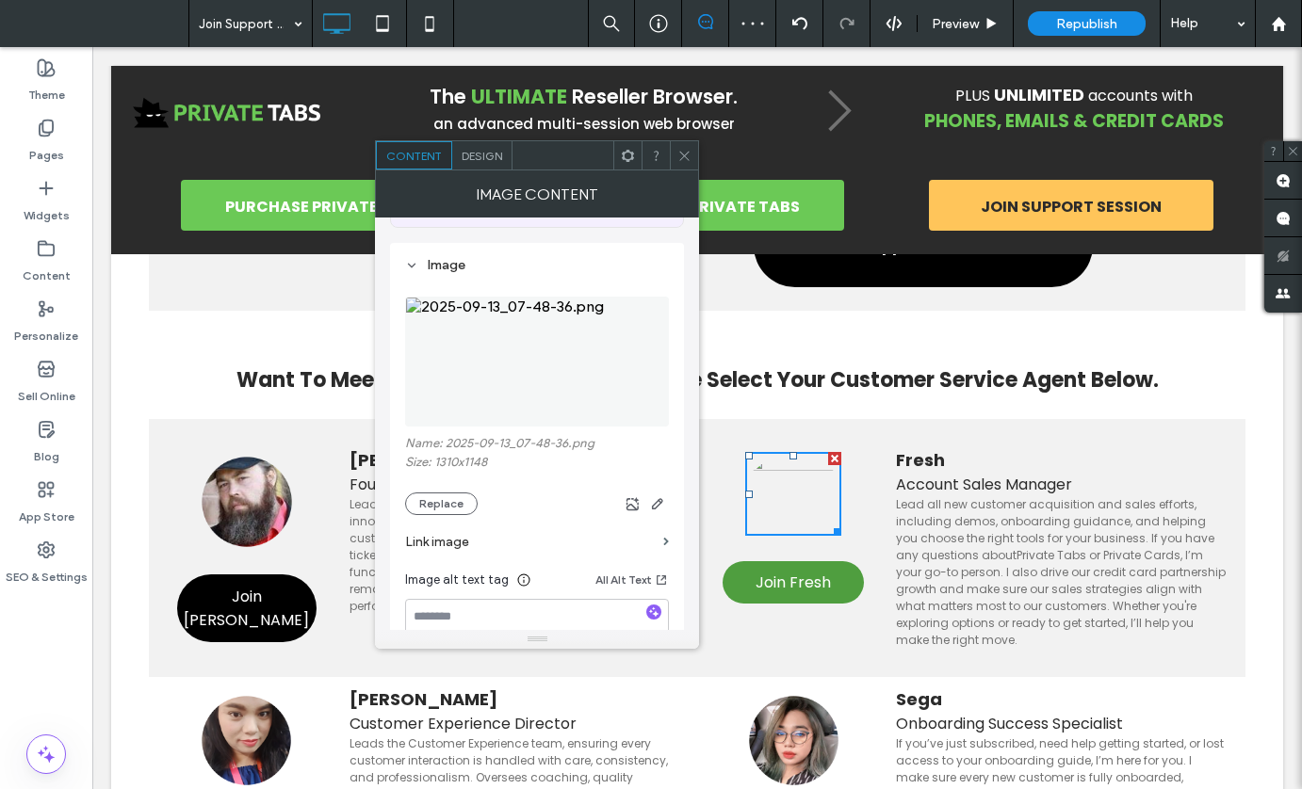
scroll to position [255, 0]
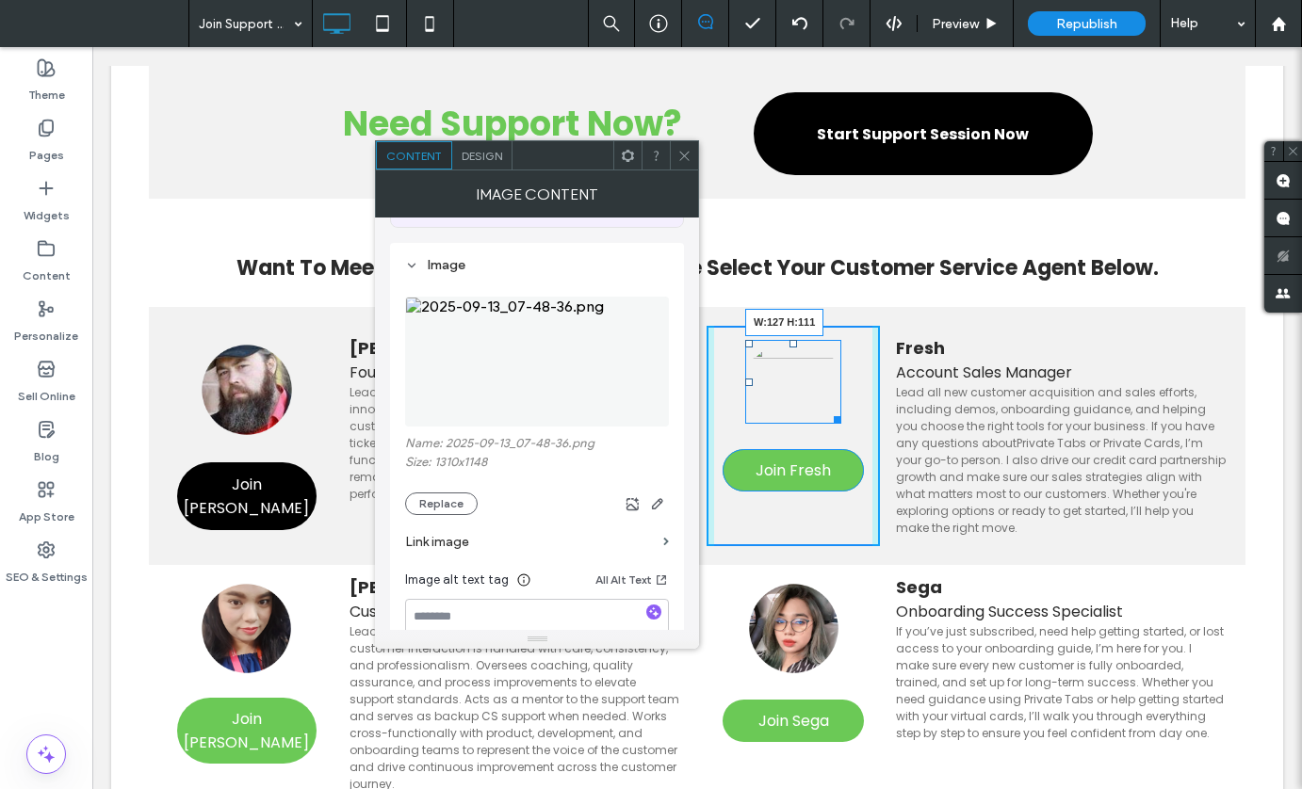
drag, startPoint x: 825, startPoint y: 420, endPoint x: 929, endPoint y: 495, distance: 127.6
click at [837, 448] on div "W:127 H:111 Join Fresh Click To Paste" at bounding box center [793, 436] width 173 height 220
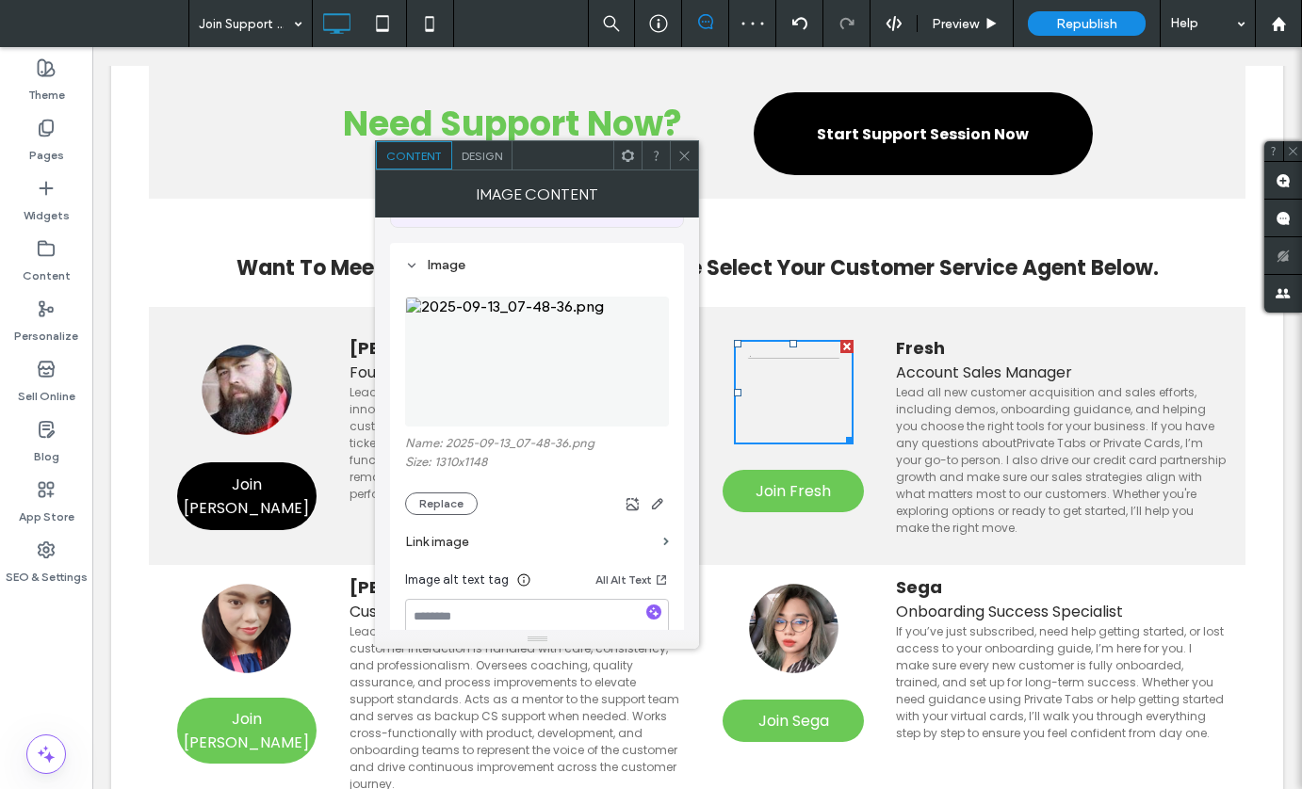
click at [684, 167] on span at bounding box center [684, 155] width 14 height 28
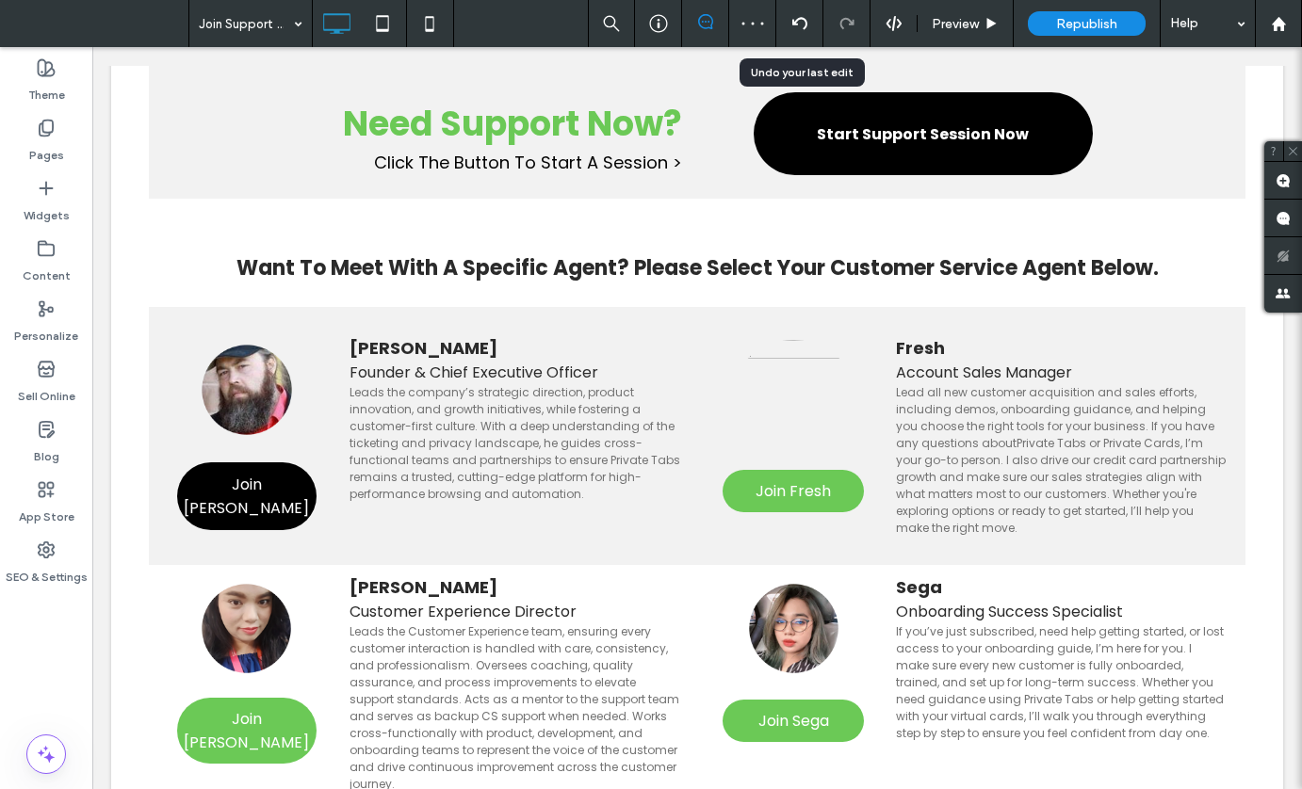
click at [797, 33] on div at bounding box center [799, 23] width 47 height 47
click at [799, 25] on icon at bounding box center [799, 23] width 15 height 15
click at [799, 25] on div at bounding box center [651, 394] width 1302 height 789
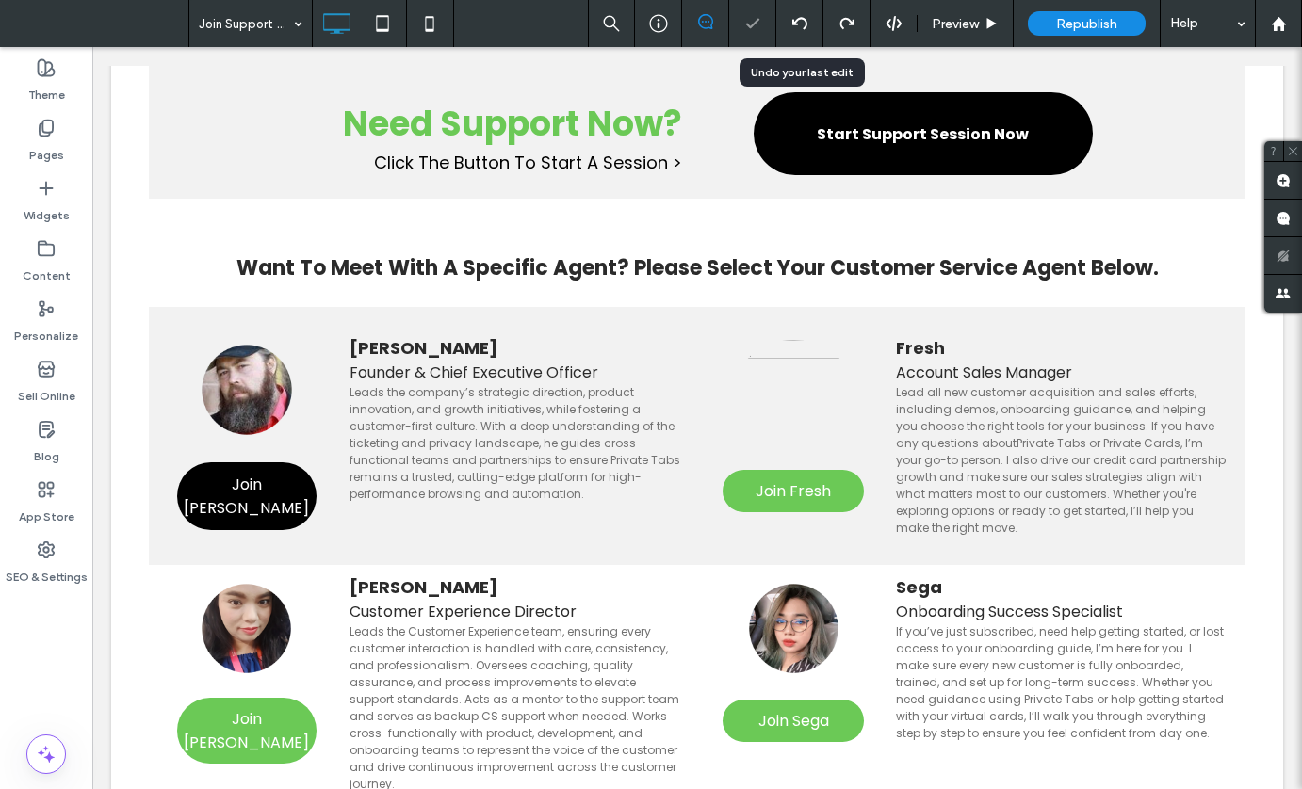
click at [799, 25] on icon at bounding box center [799, 23] width 15 height 15
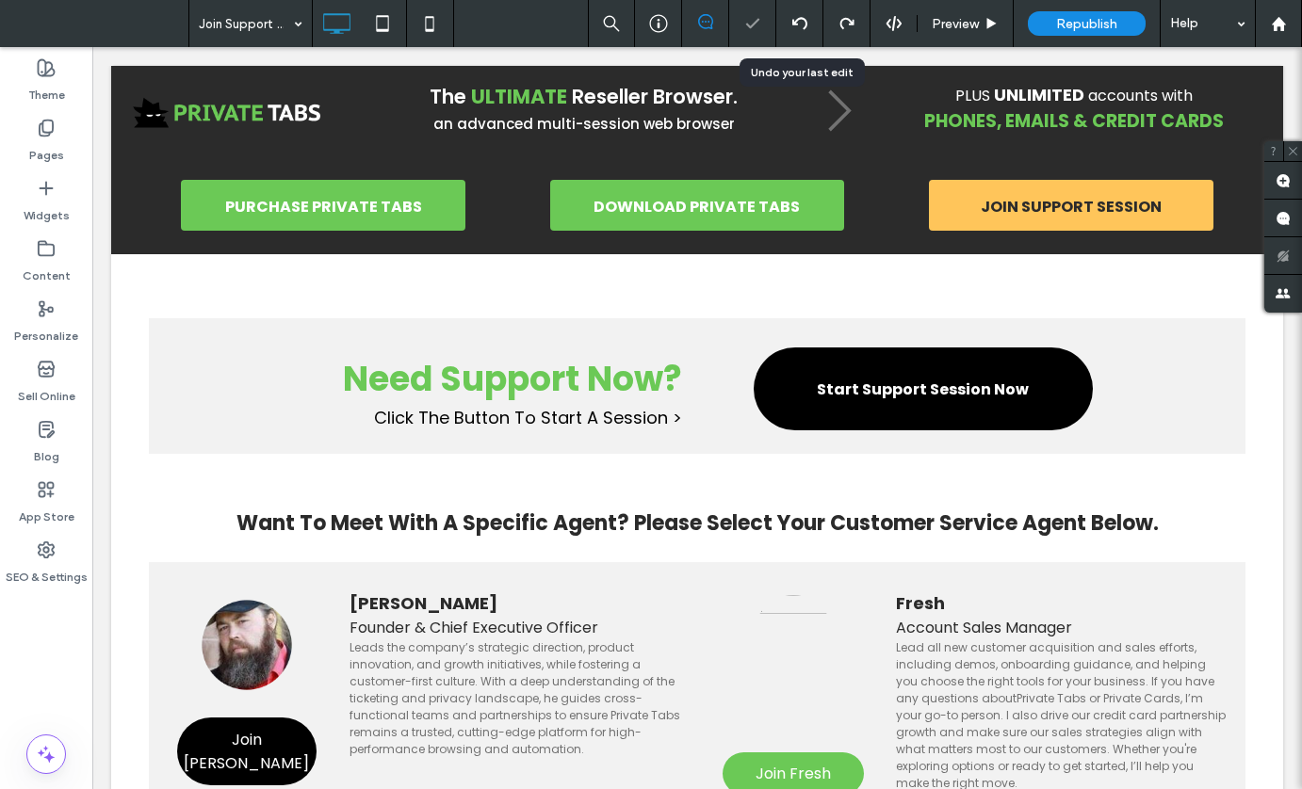
scroll to position [0, 0]
click at [799, 25] on icon at bounding box center [799, 23] width 15 height 15
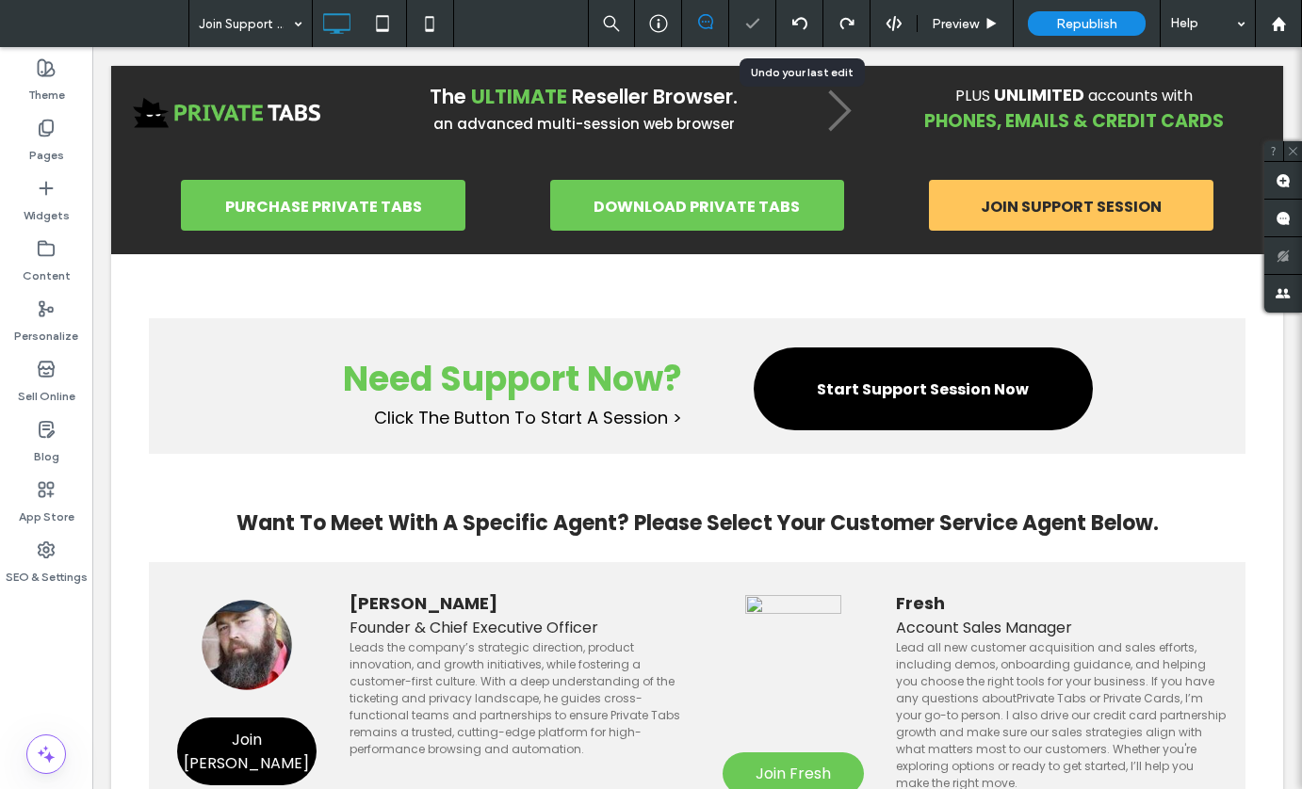
click at [799, 25] on icon at bounding box center [799, 23] width 15 height 15
click at [799, 25] on div at bounding box center [651, 394] width 1302 height 789
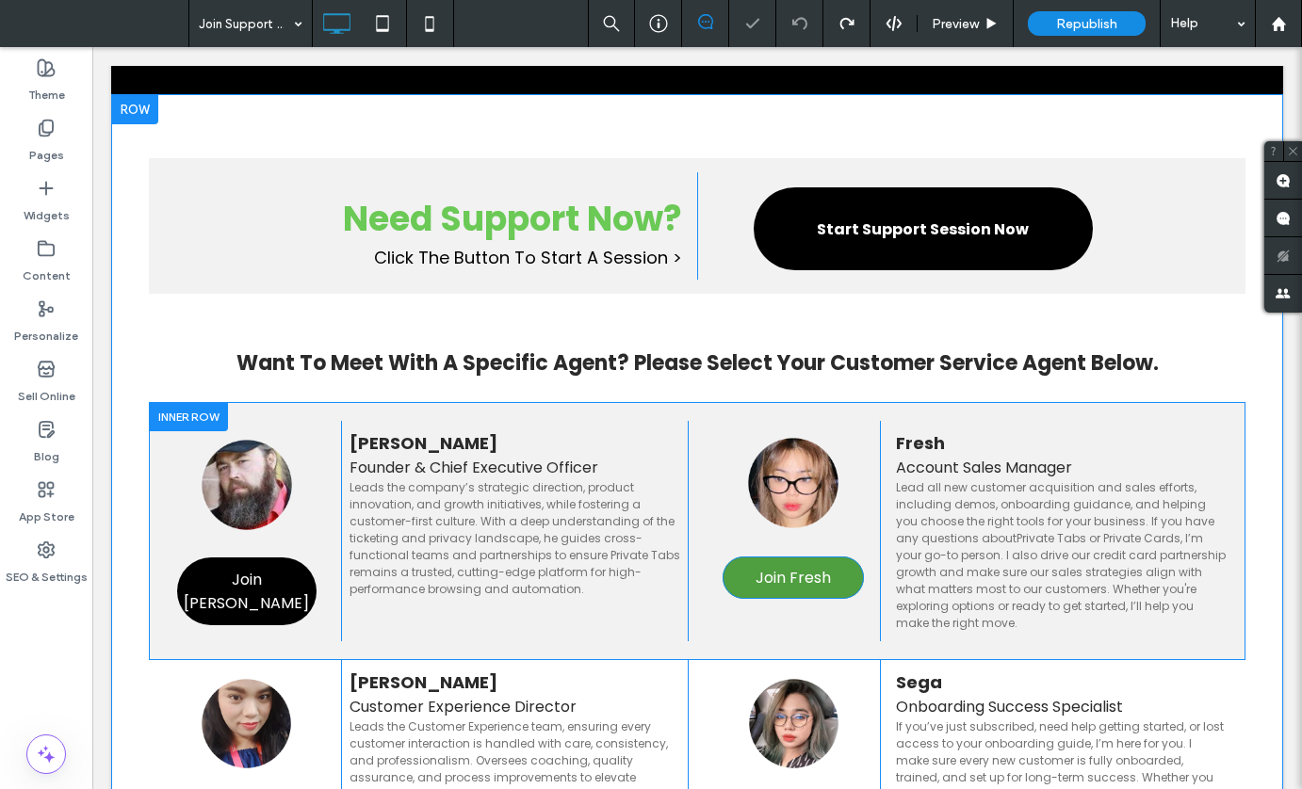
scroll to position [318, 0]
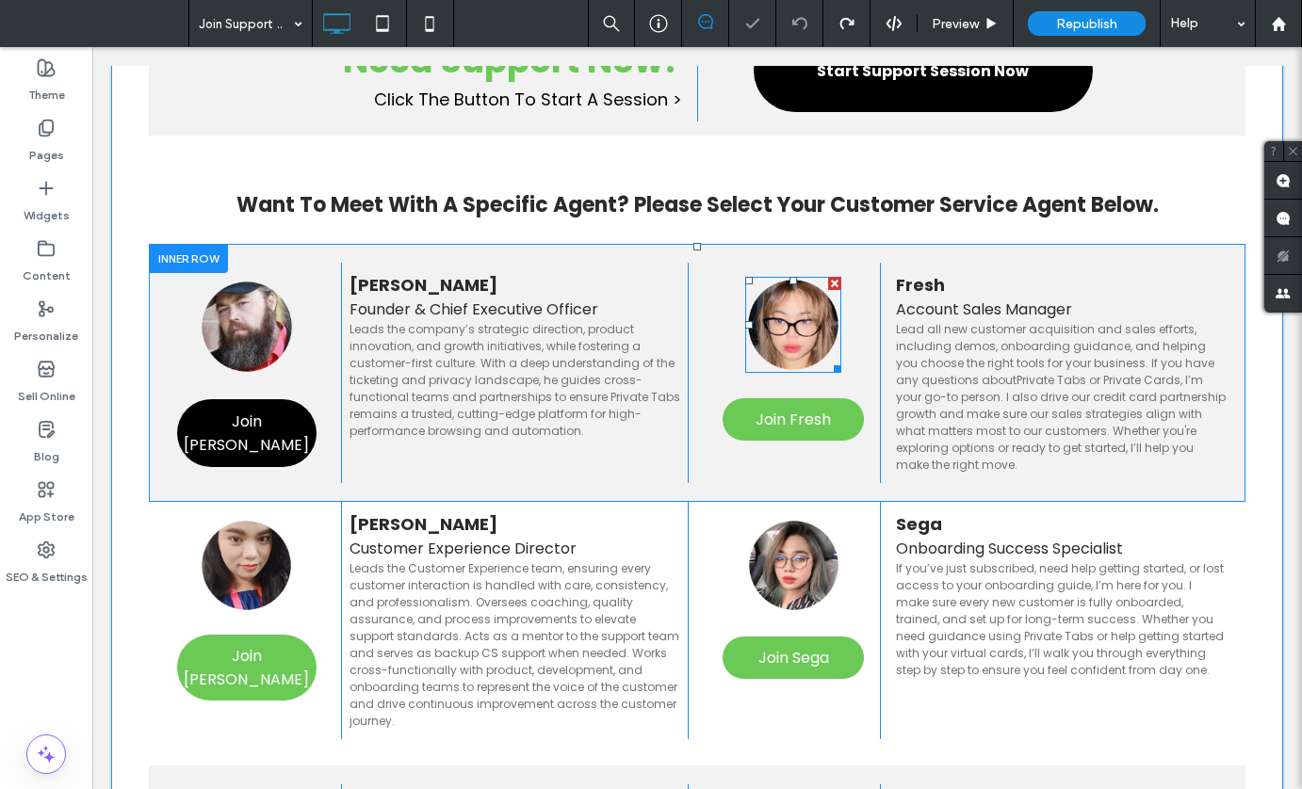
click at [777, 322] on img at bounding box center [793, 325] width 96 height 96
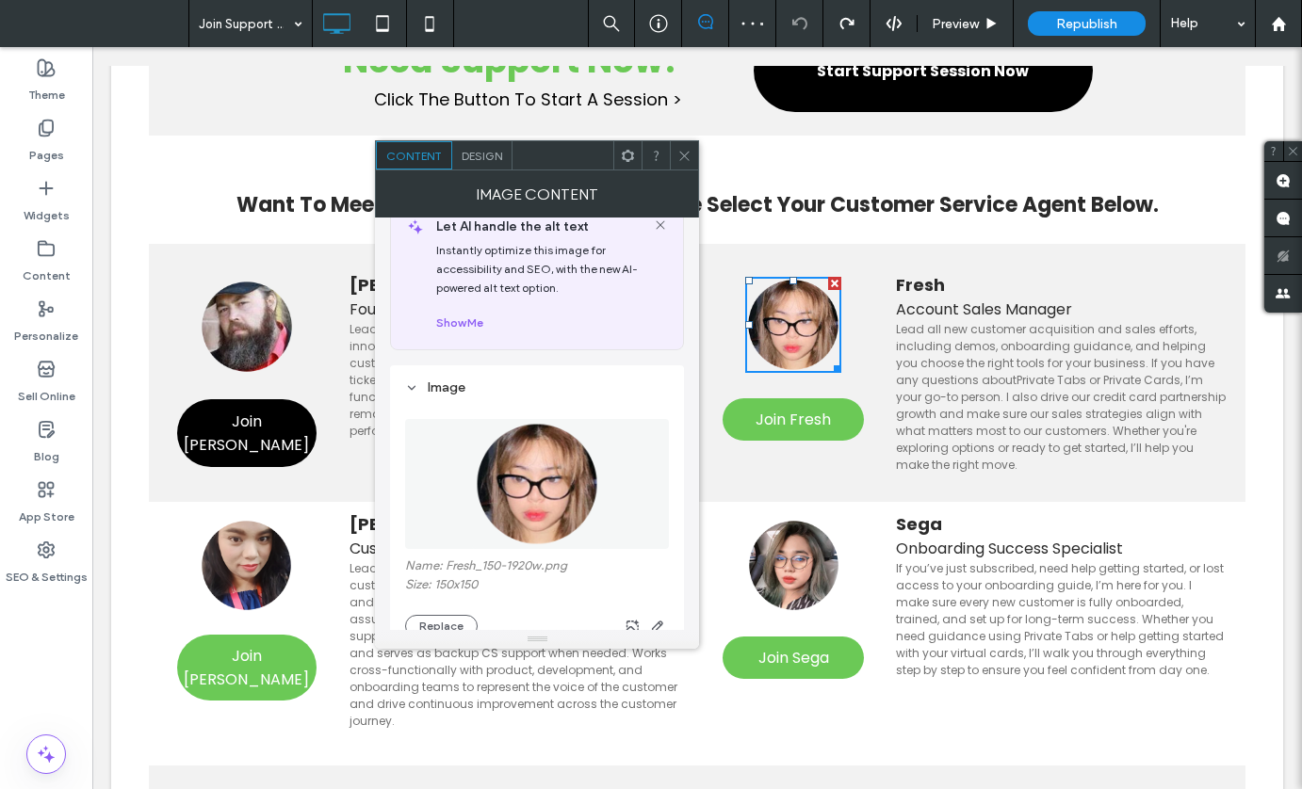
scroll to position [98, 0]
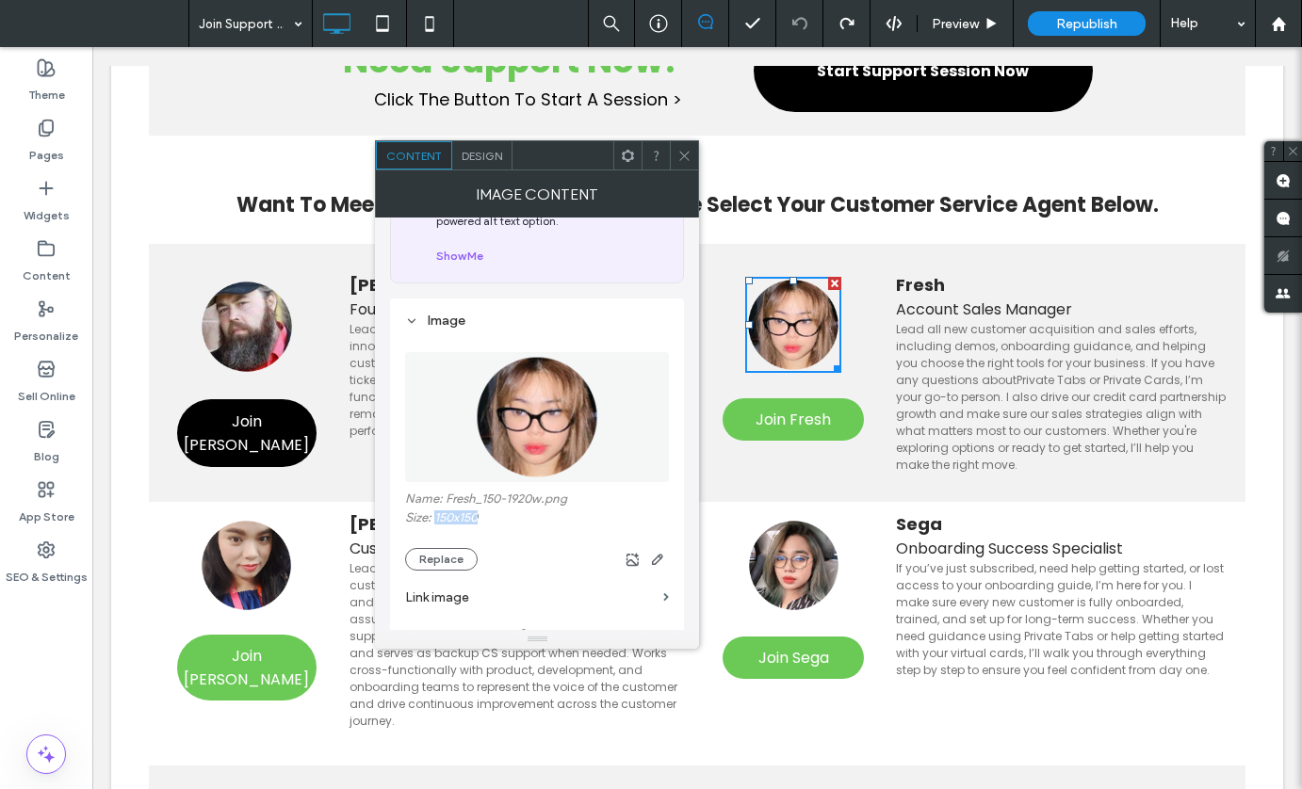
drag, startPoint x: 498, startPoint y: 516, endPoint x: 435, endPoint y: 519, distance: 63.2
click at [435, 519] on label "Size: 150x150" at bounding box center [537, 520] width 264 height 19
copy label "150x150"
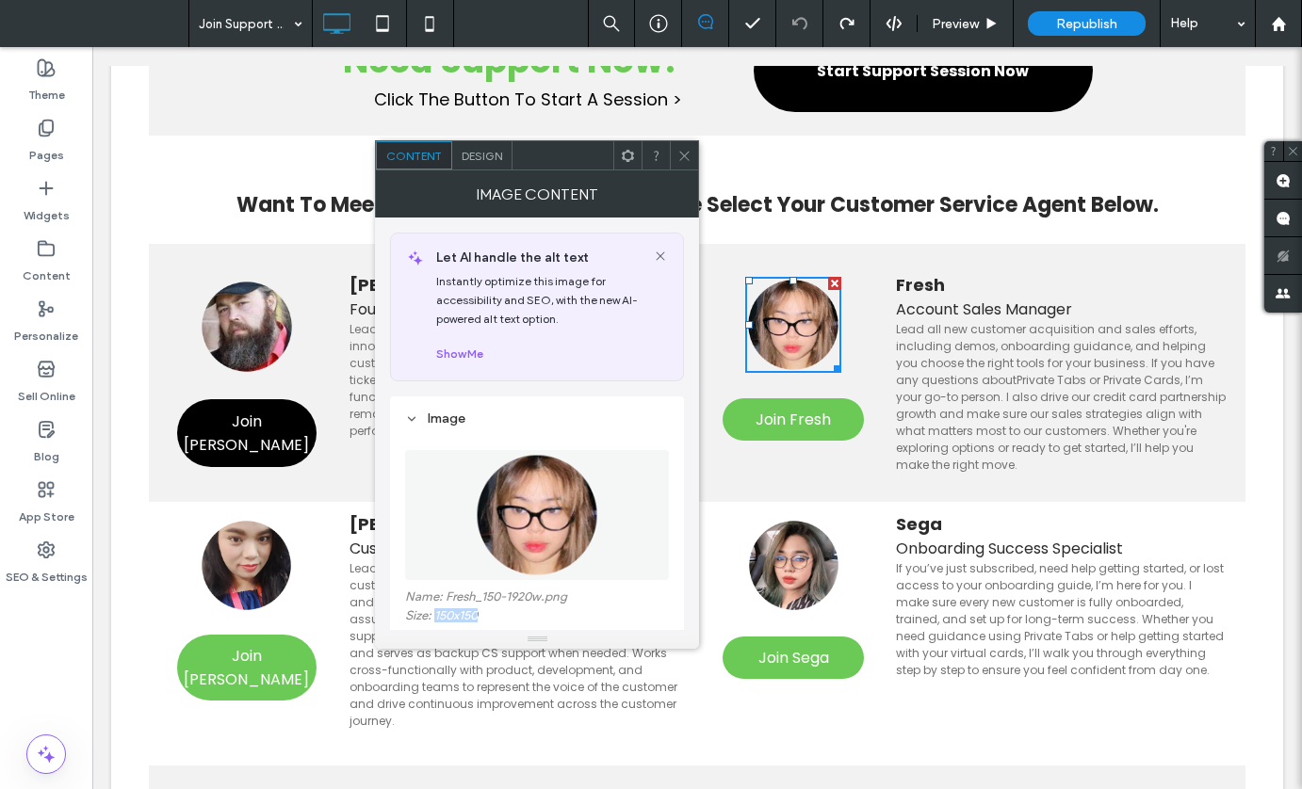
scroll to position [171, 0]
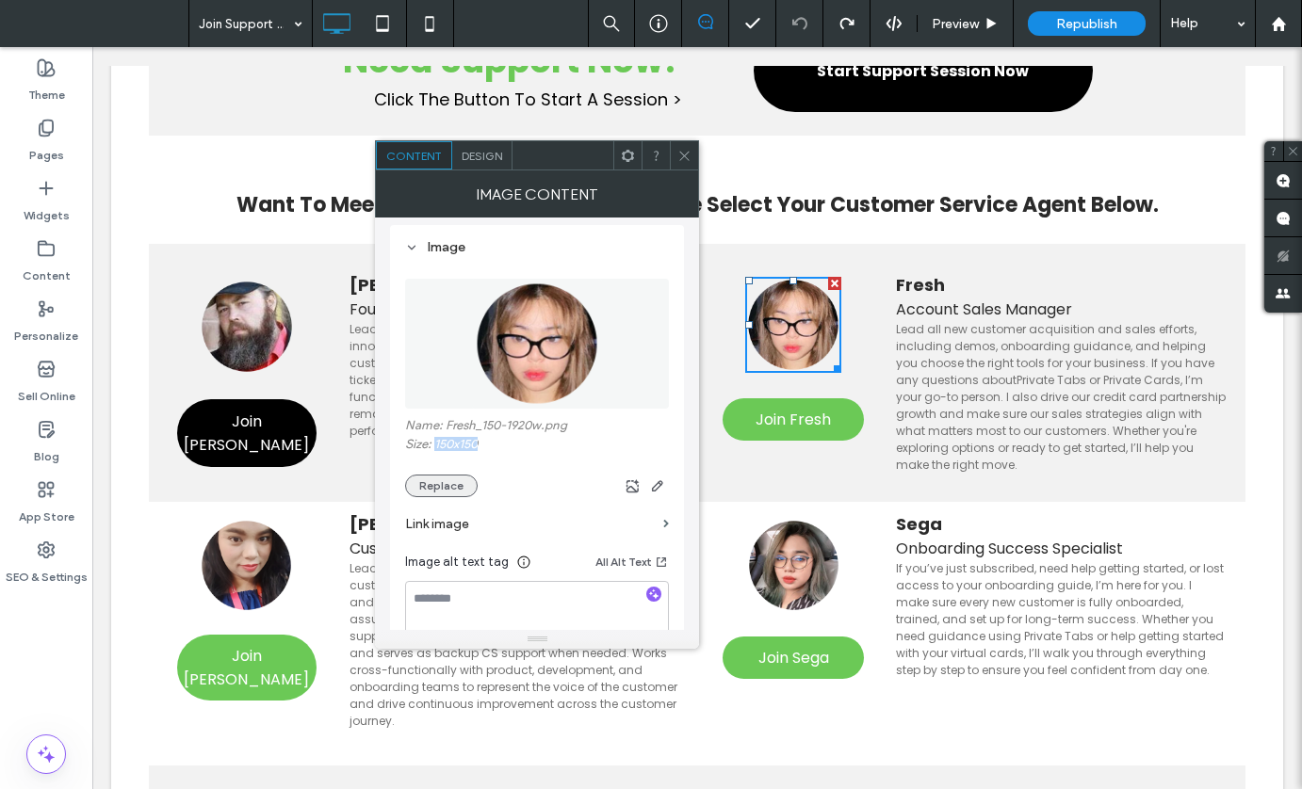
click at [432, 480] on button "Replace" at bounding box center [441, 486] width 73 height 23
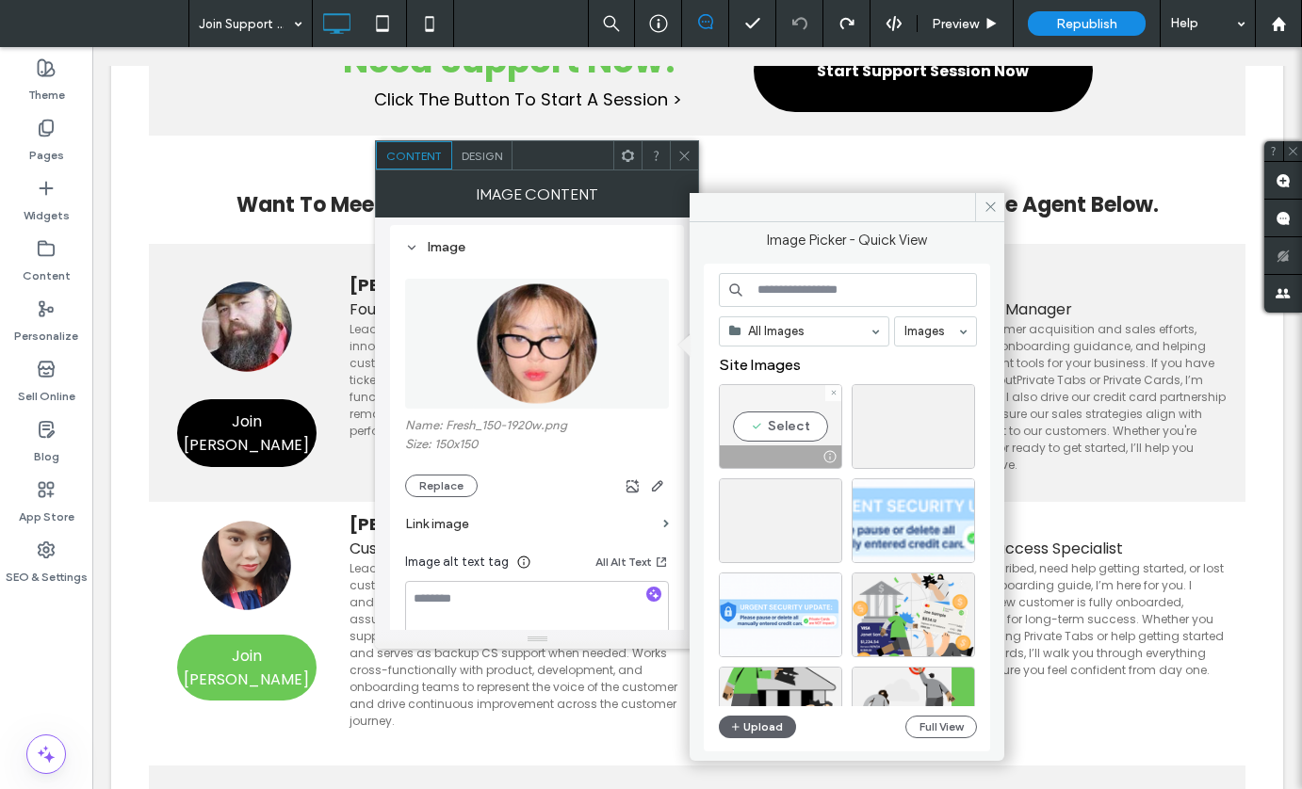
click at [773, 424] on div "Select" at bounding box center [780, 426] width 123 height 85
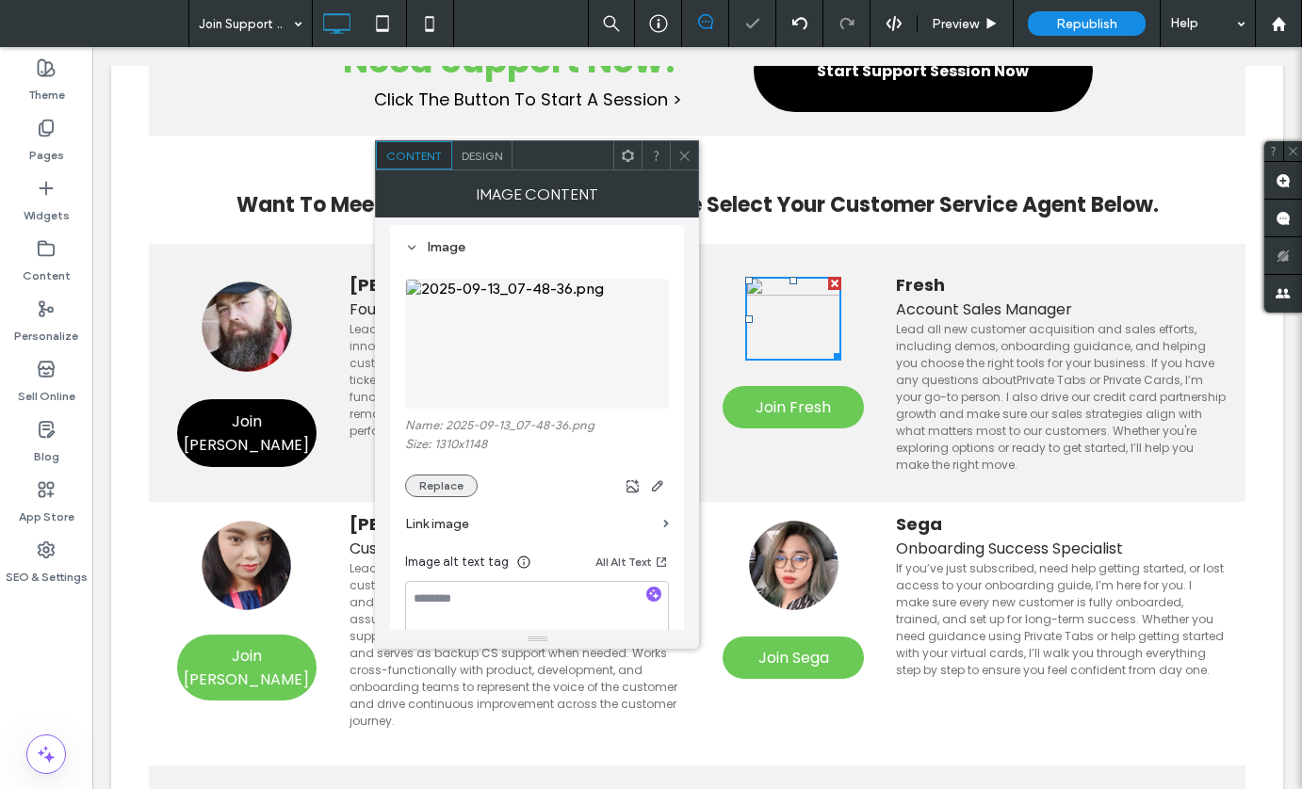
click at [455, 485] on button "Replace" at bounding box center [441, 486] width 73 height 23
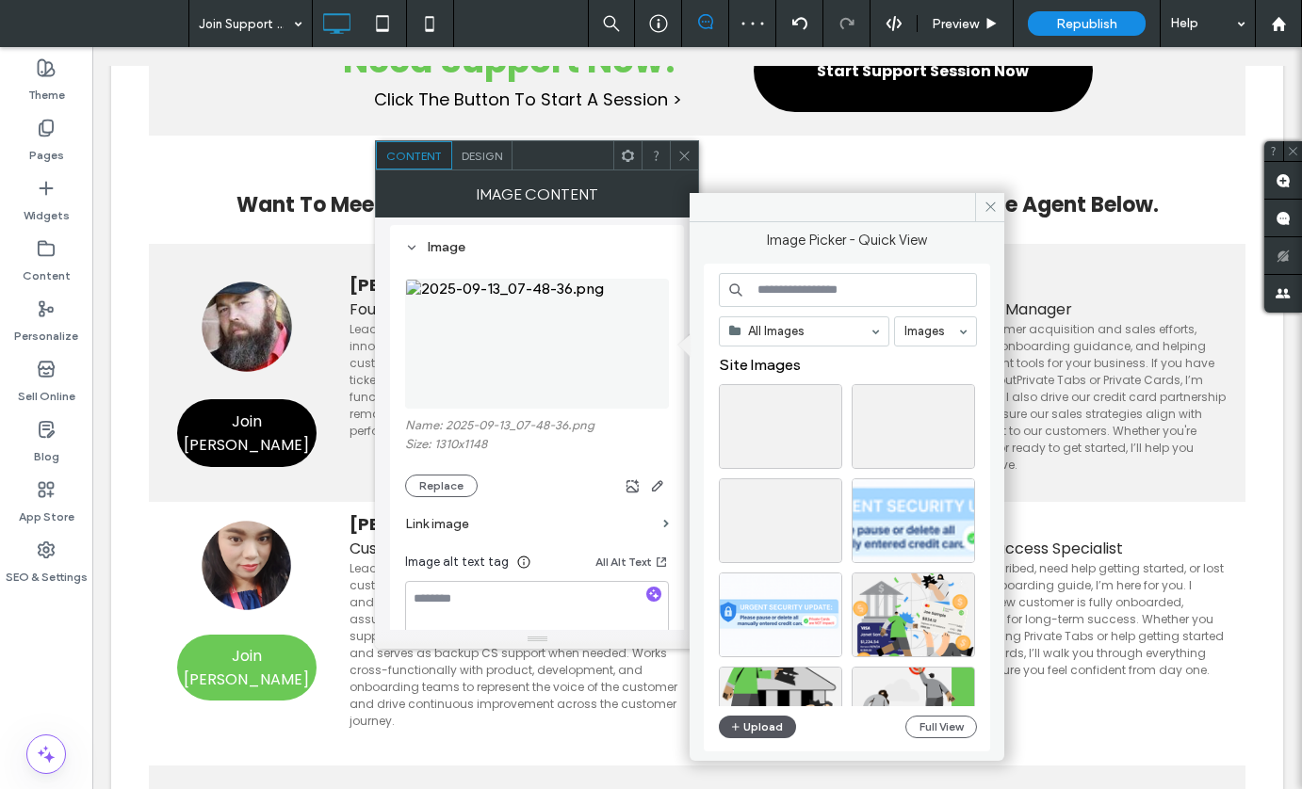
click at [767, 729] on button "Upload" at bounding box center [757, 727] width 77 height 23
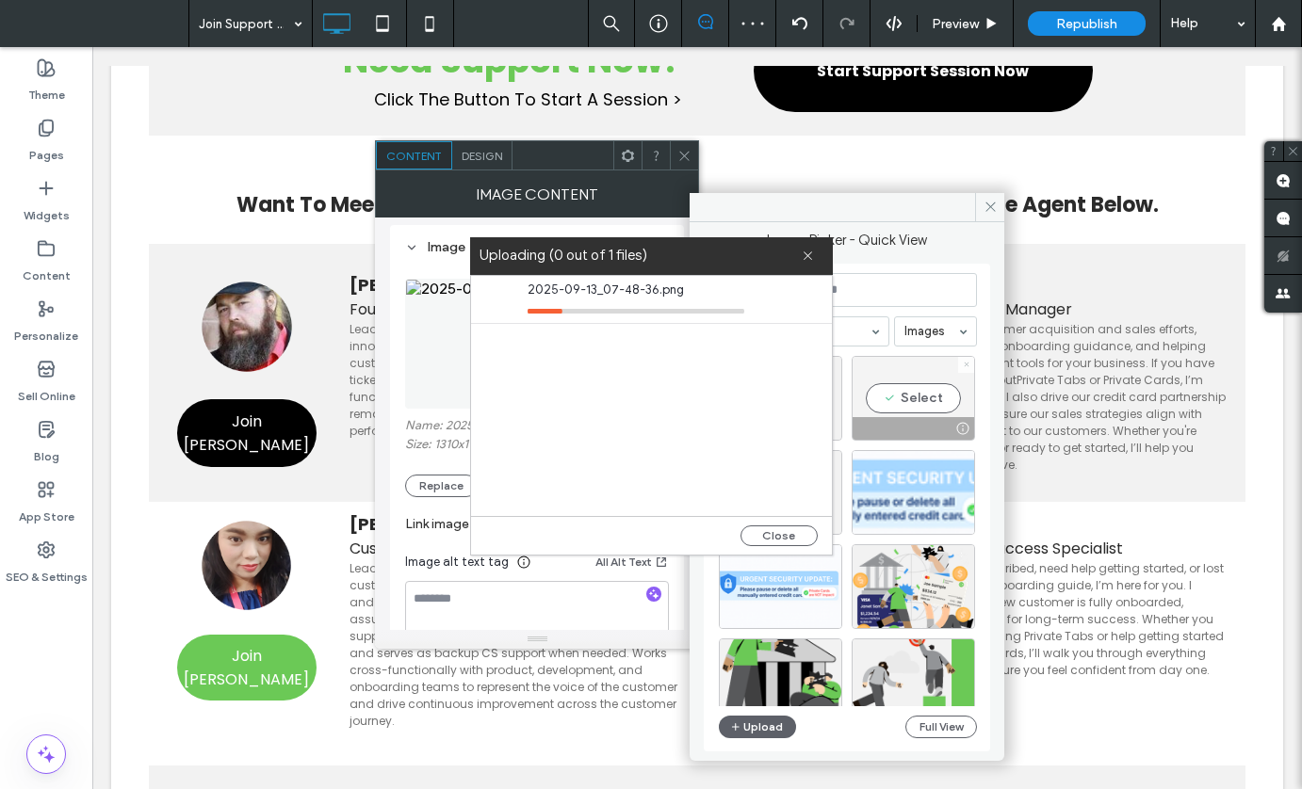
click at [965, 366] on use at bounding box center [967, 365] width 5 height 5
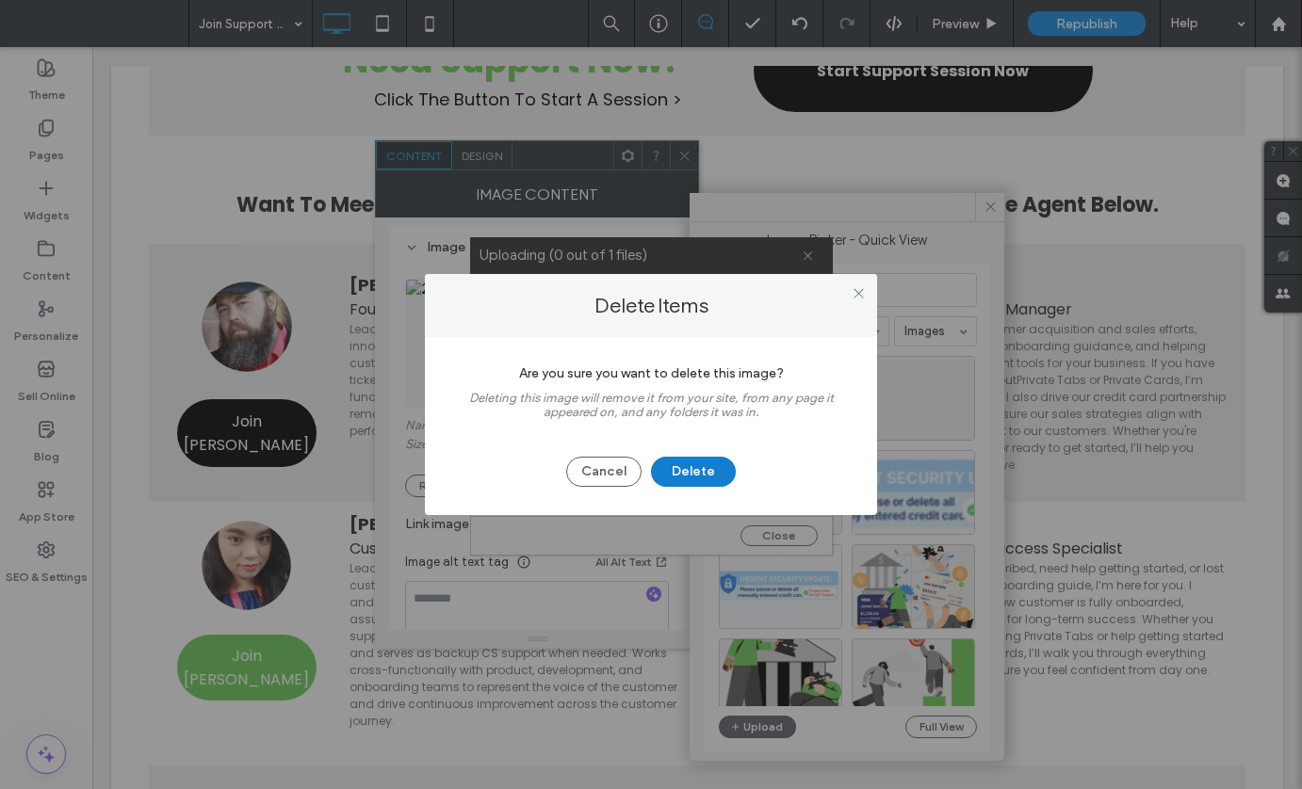
click at [693, 467] on button "Delete" at bounding box center [693, 472] width 85 height 30
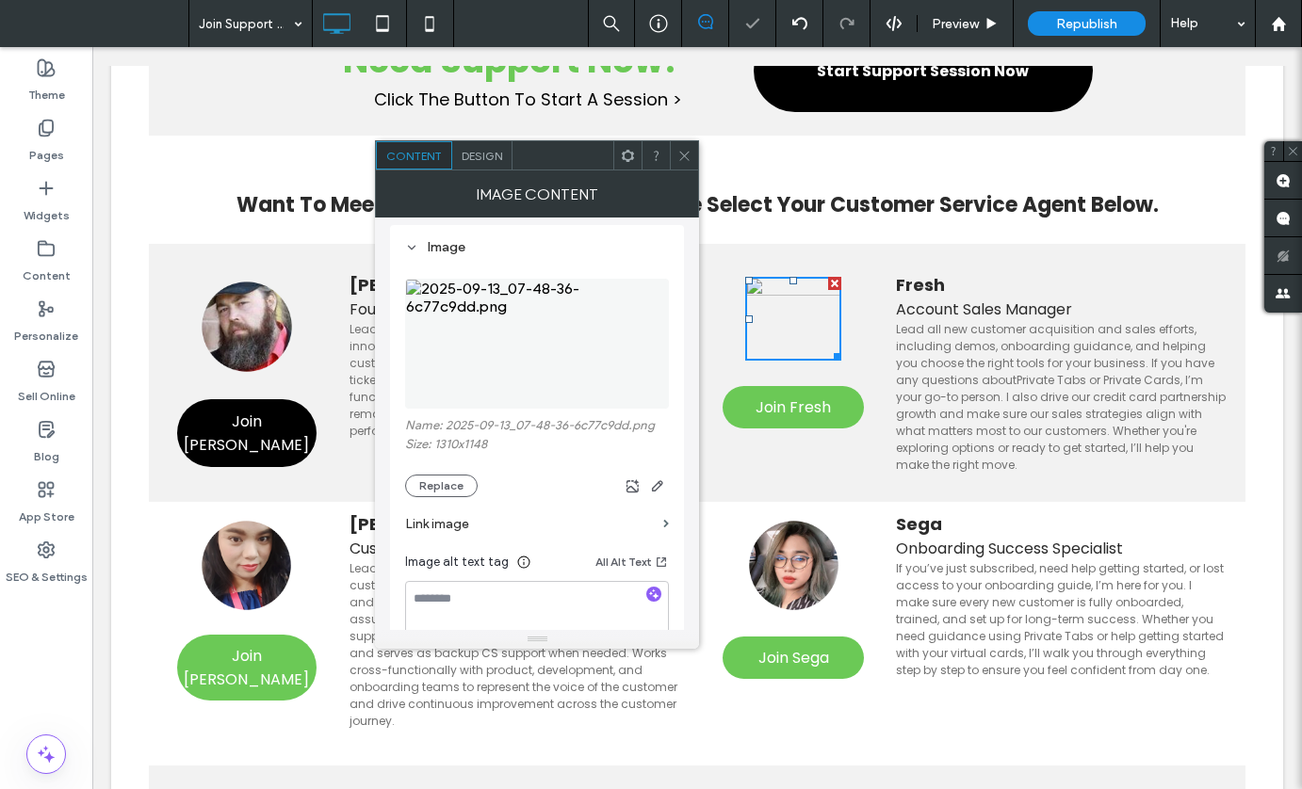
click at [485, 163] on div "Design" at bounding box center [482, 155] width 60 height 28
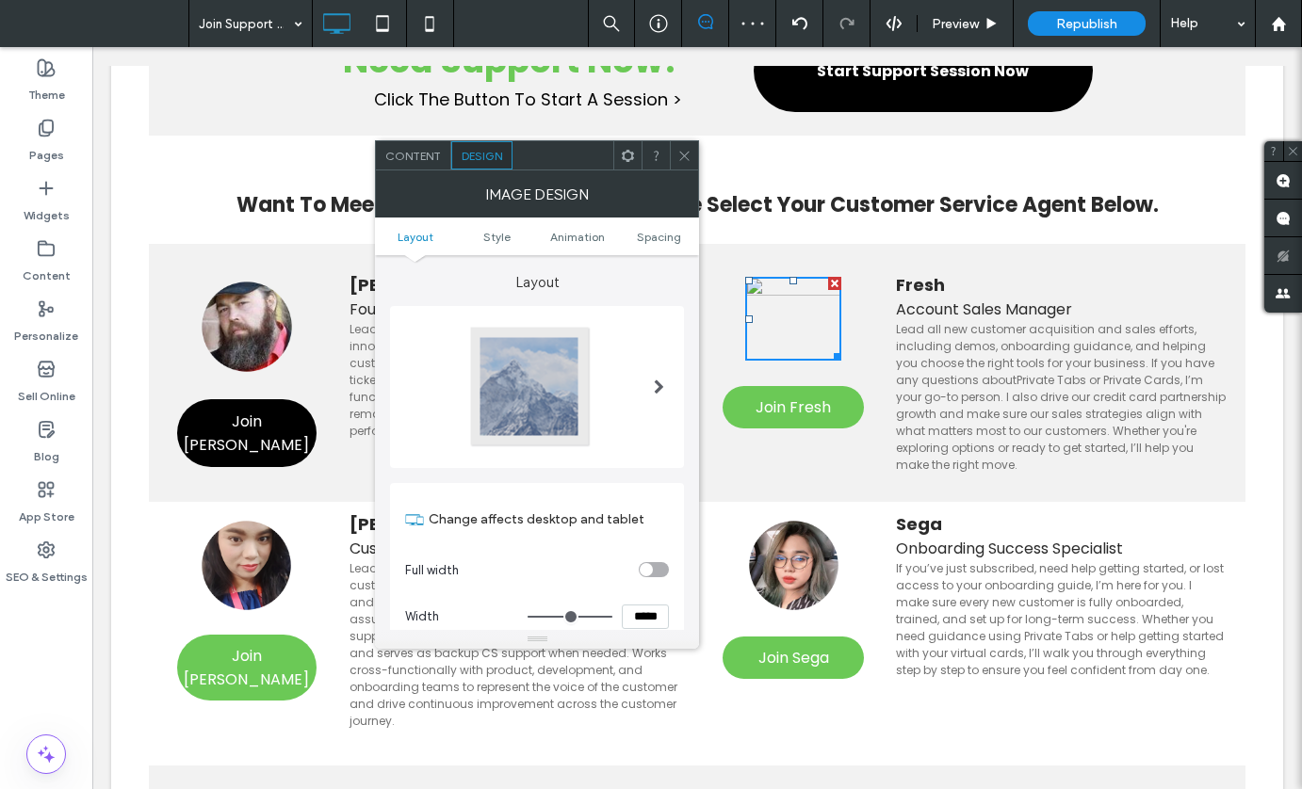
click at [657, 389] on span at bounding box center [659, 387] width 10 height 15
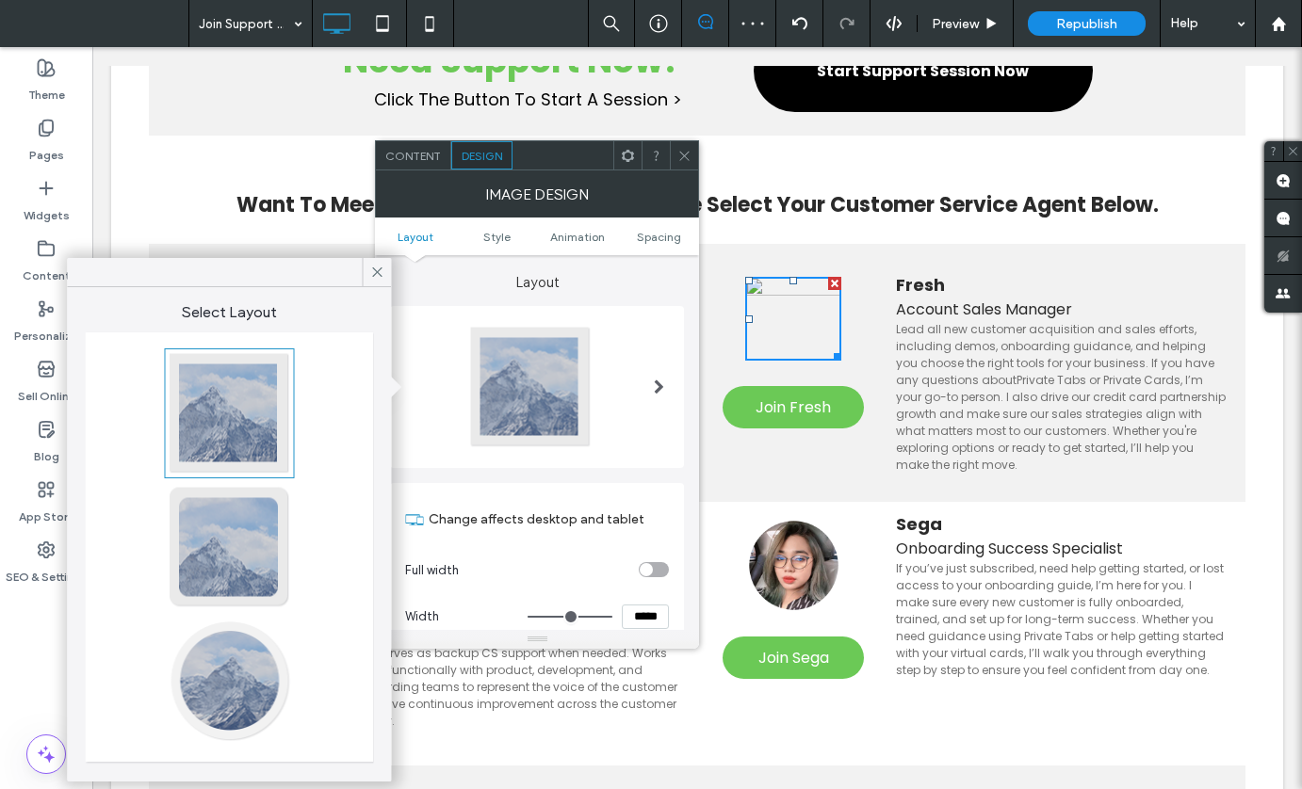
click at [213, 685] on div at bounding box center [230, 681] width 124 height 124
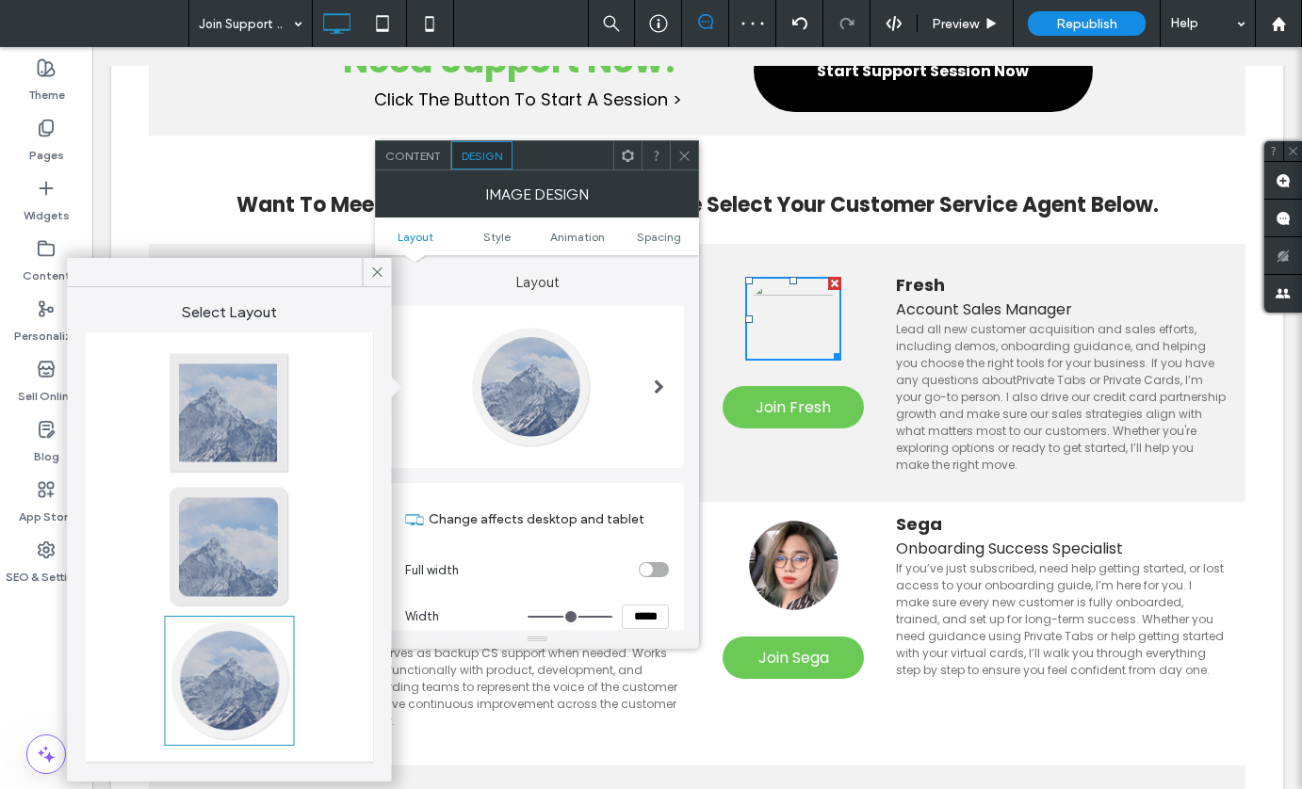
type input "**"
click at [487, 279] on label "Layout" at bounding box center [537, 273] width 294 height 36
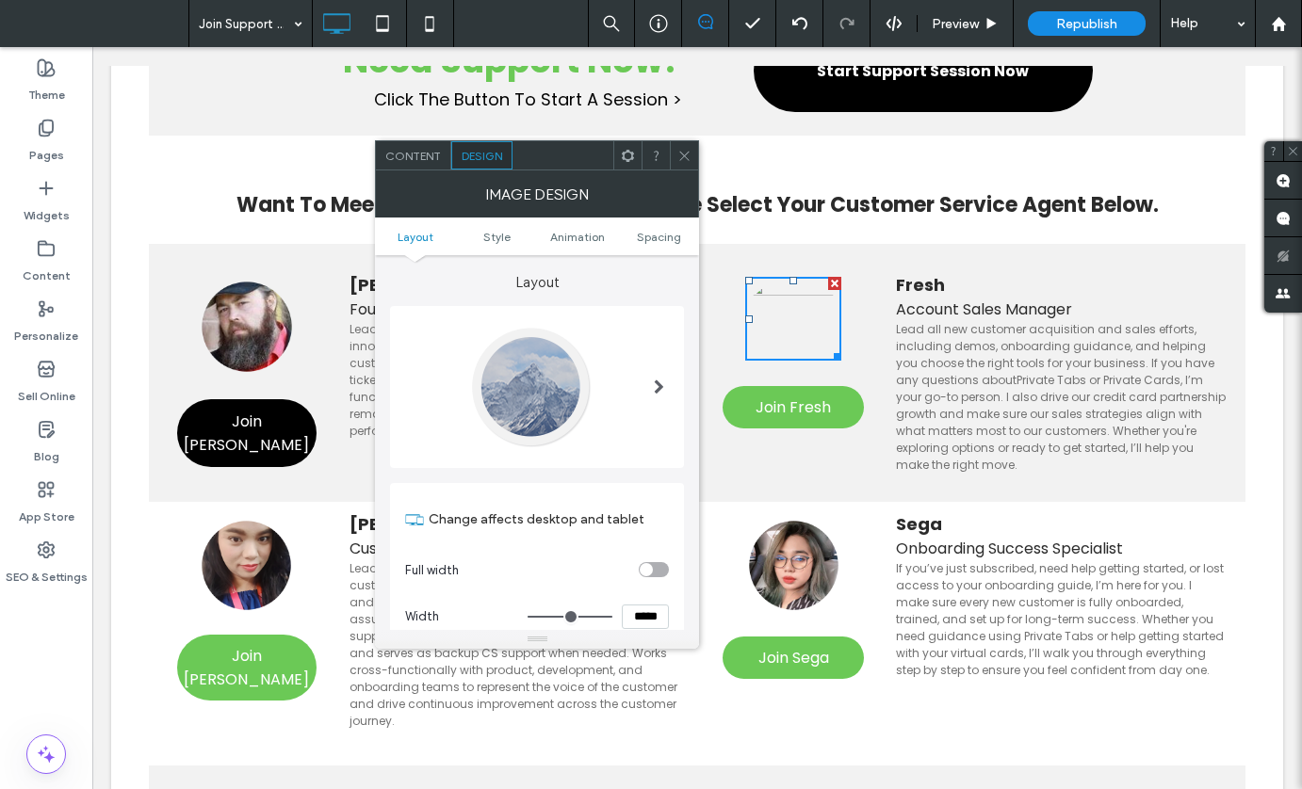
click at [416, 170] on div "Content Design" at bounding box center [537, 155] width 324 height 30
click at [416, 160] on span "Content" at bounding box center [413, 156] width 56 height 14
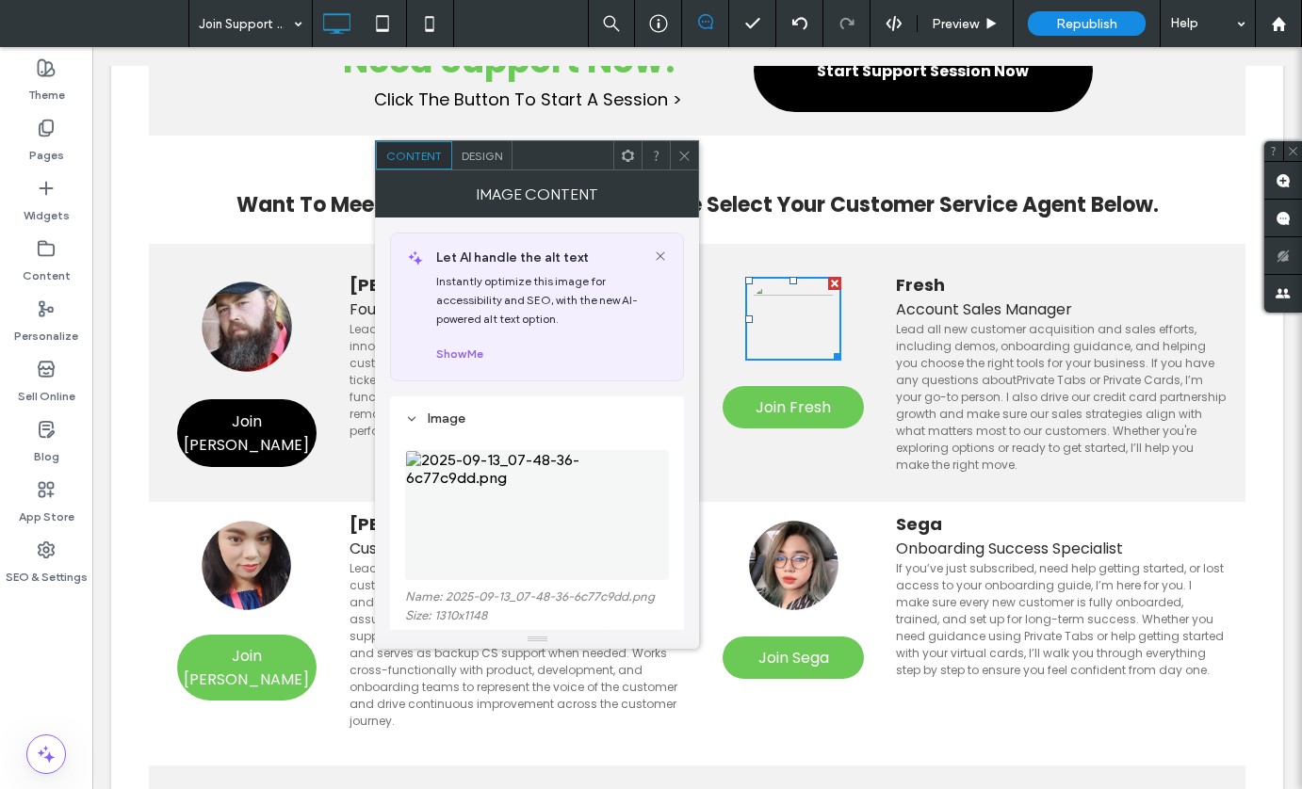
click at [681, 159] on use at bounding box center [684, 155] width 9 height 9
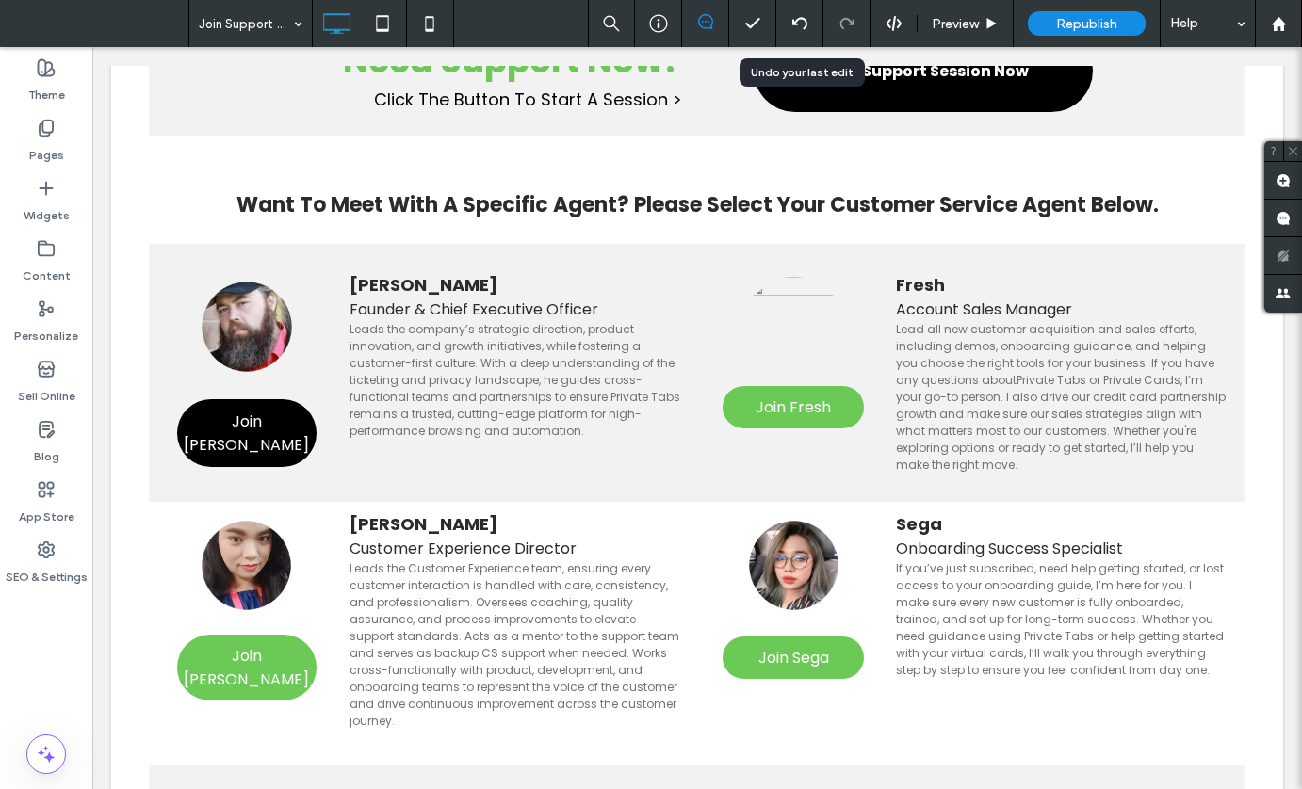
click at [796, 21] on use at bounding box center [798, 23] width 15 height 12
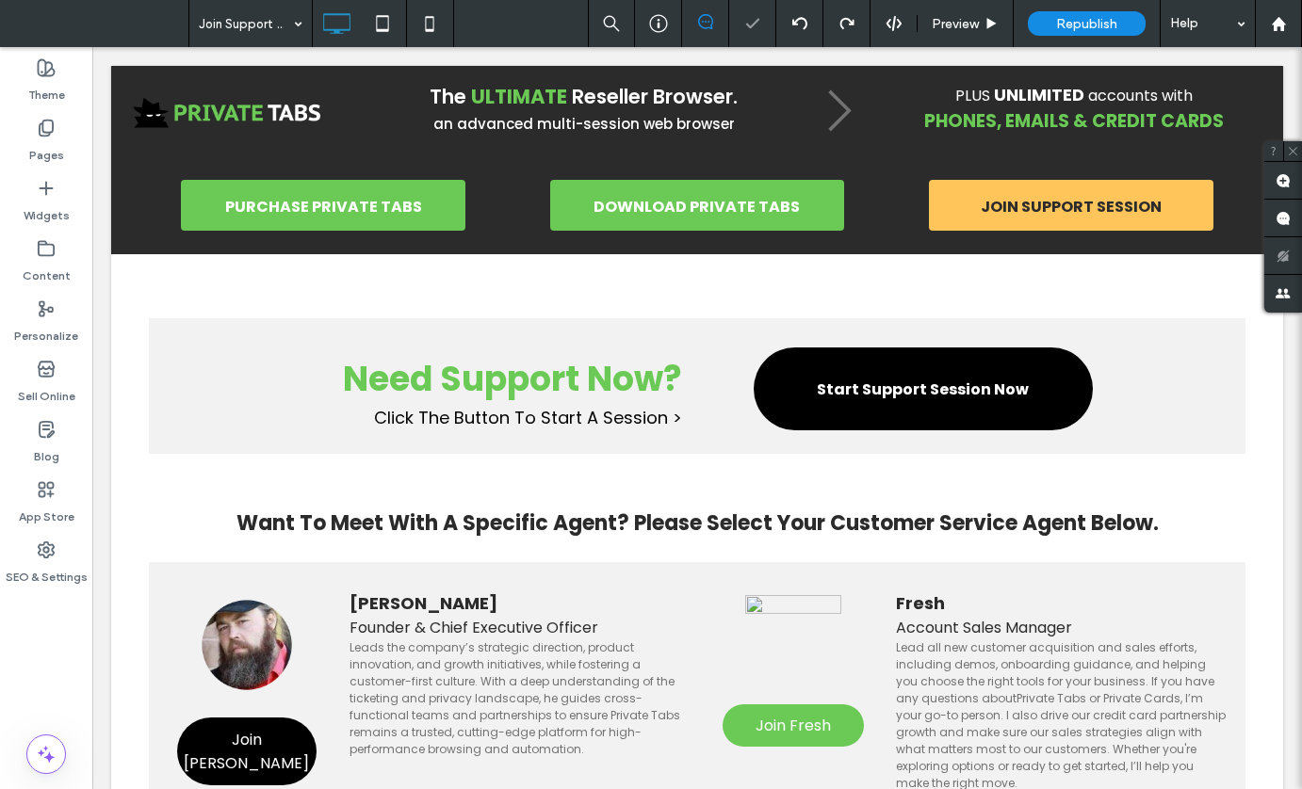
scroll to position [58, 0]
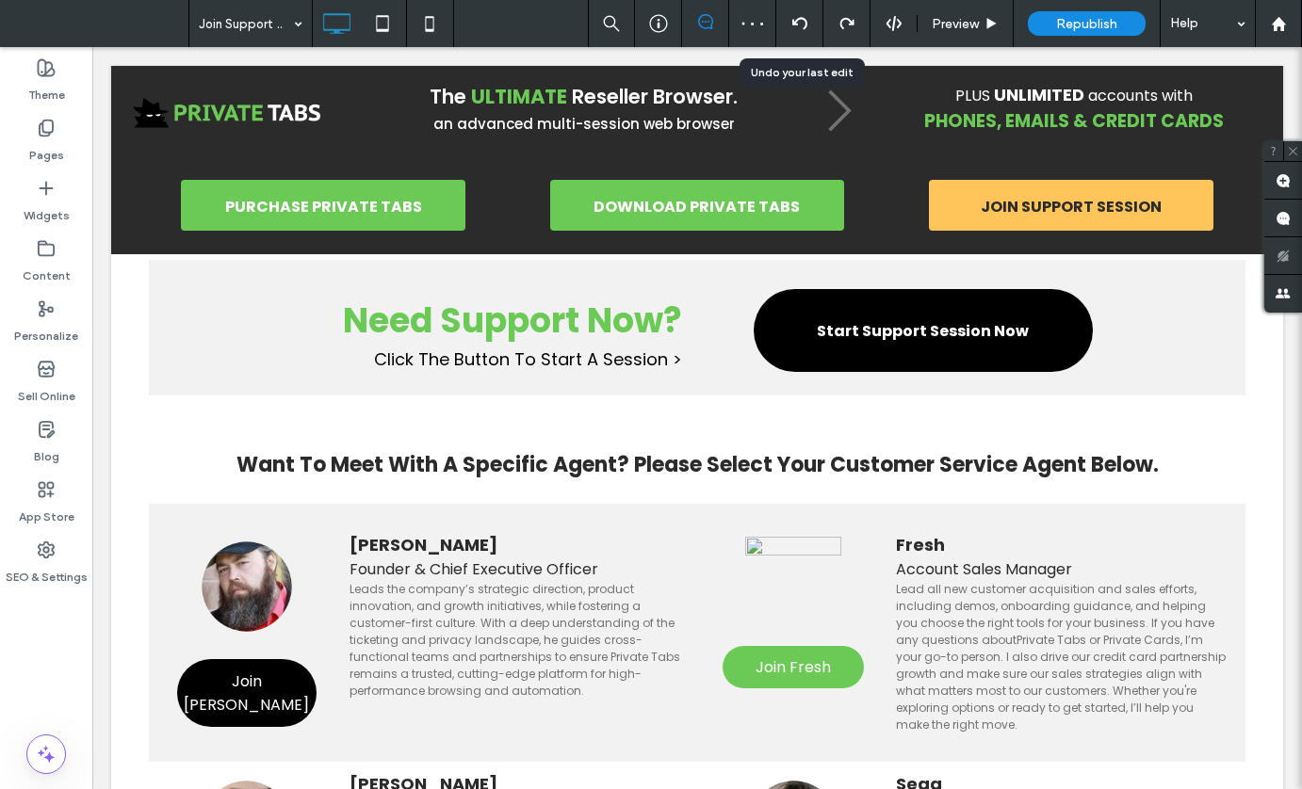
click at [802, 31] on div at bounding box center [799, 23] width 47 height 47
click at [801, 26] on icon at bounding box center [799, 23] width 15 height 15
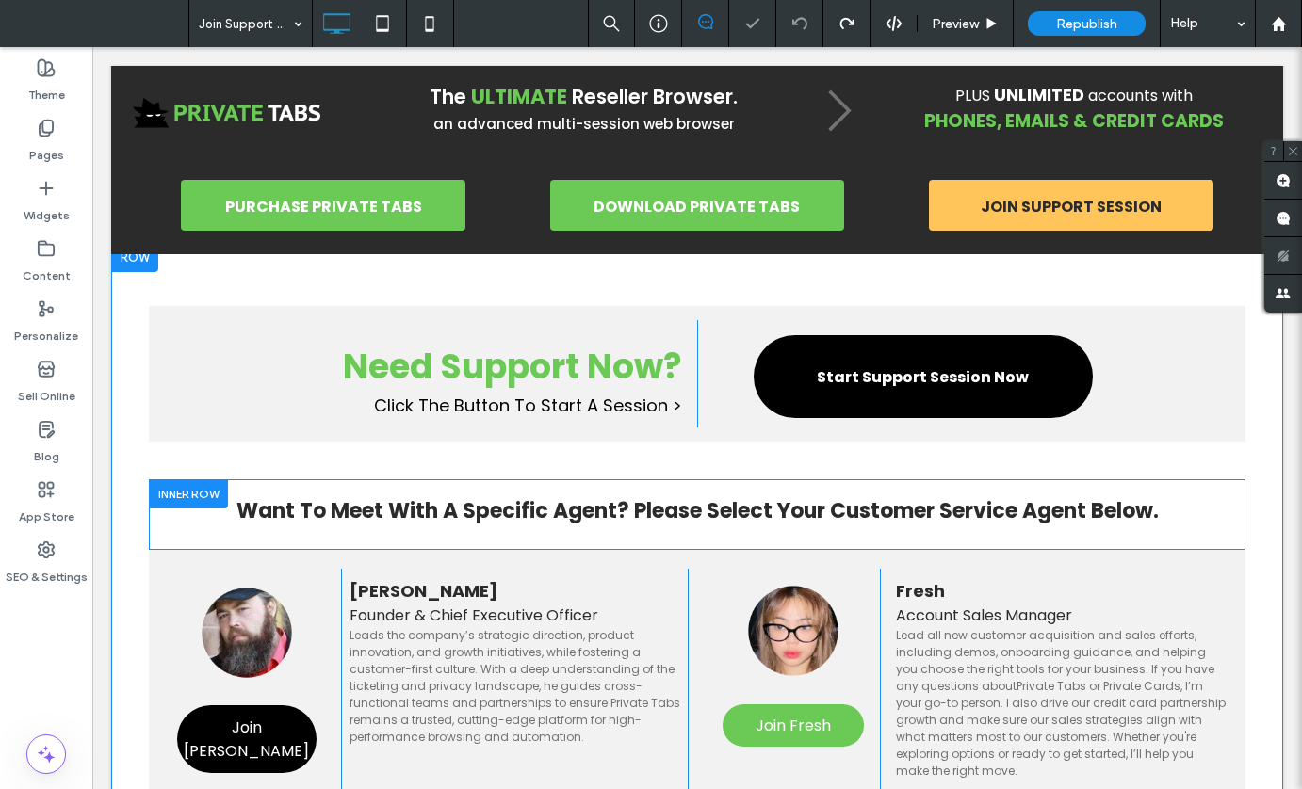
scroll to position [53, 0]
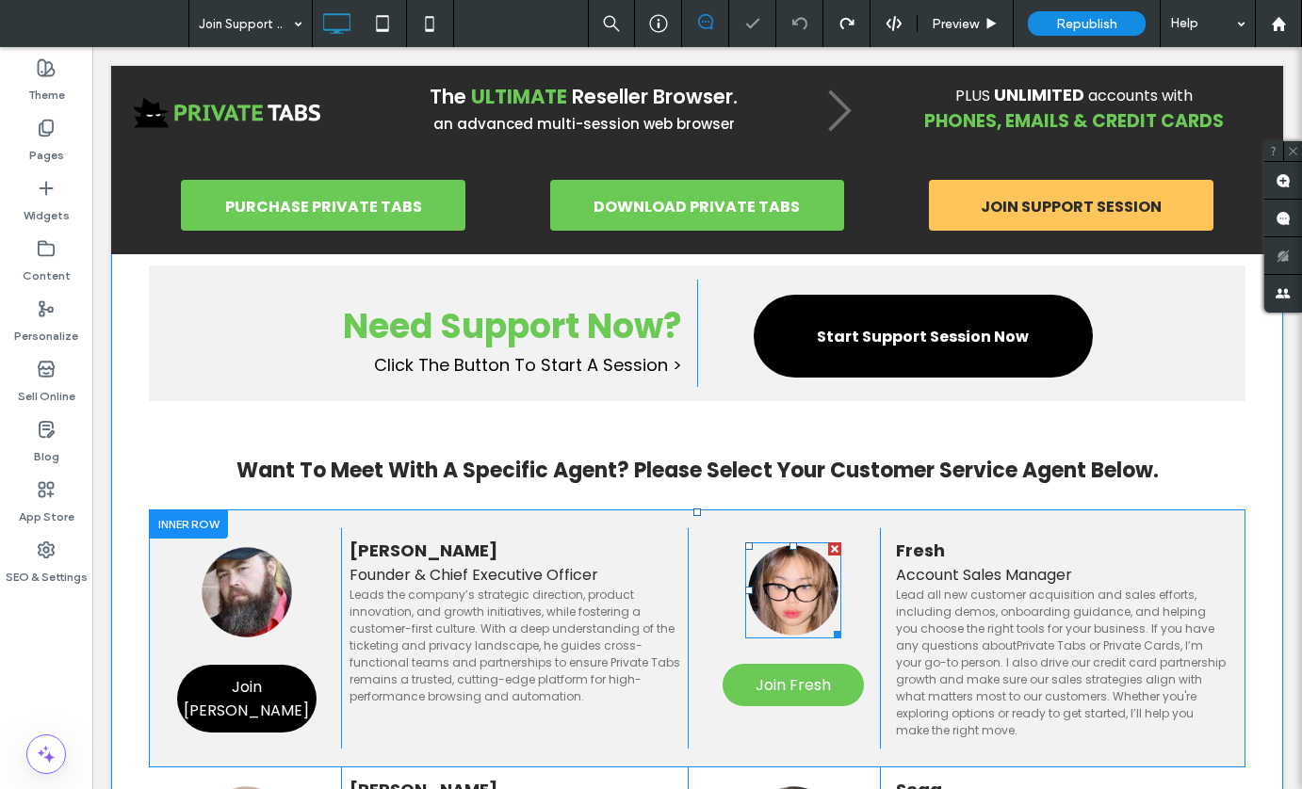
click at [784, 601] on img at bounding box center [793, 591] width 96 height 96
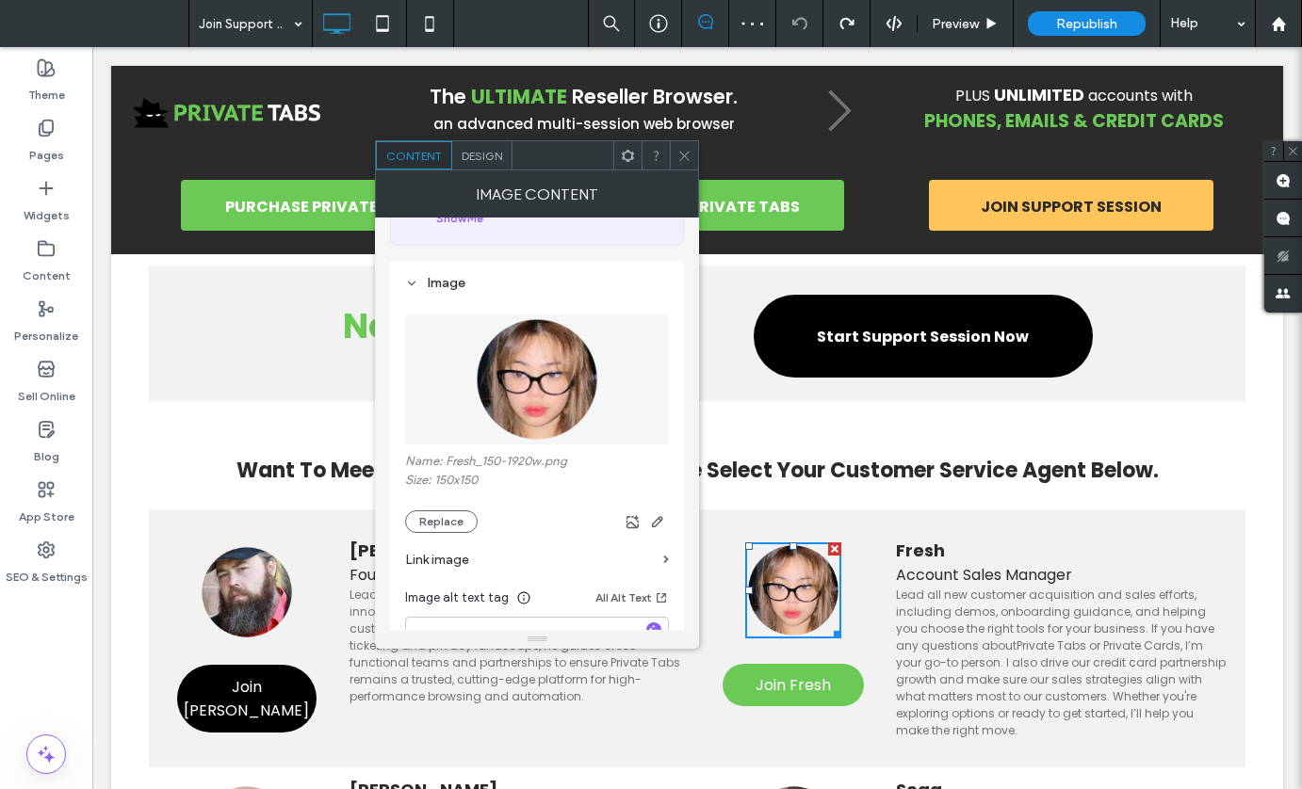
scroll to position [139, 0]
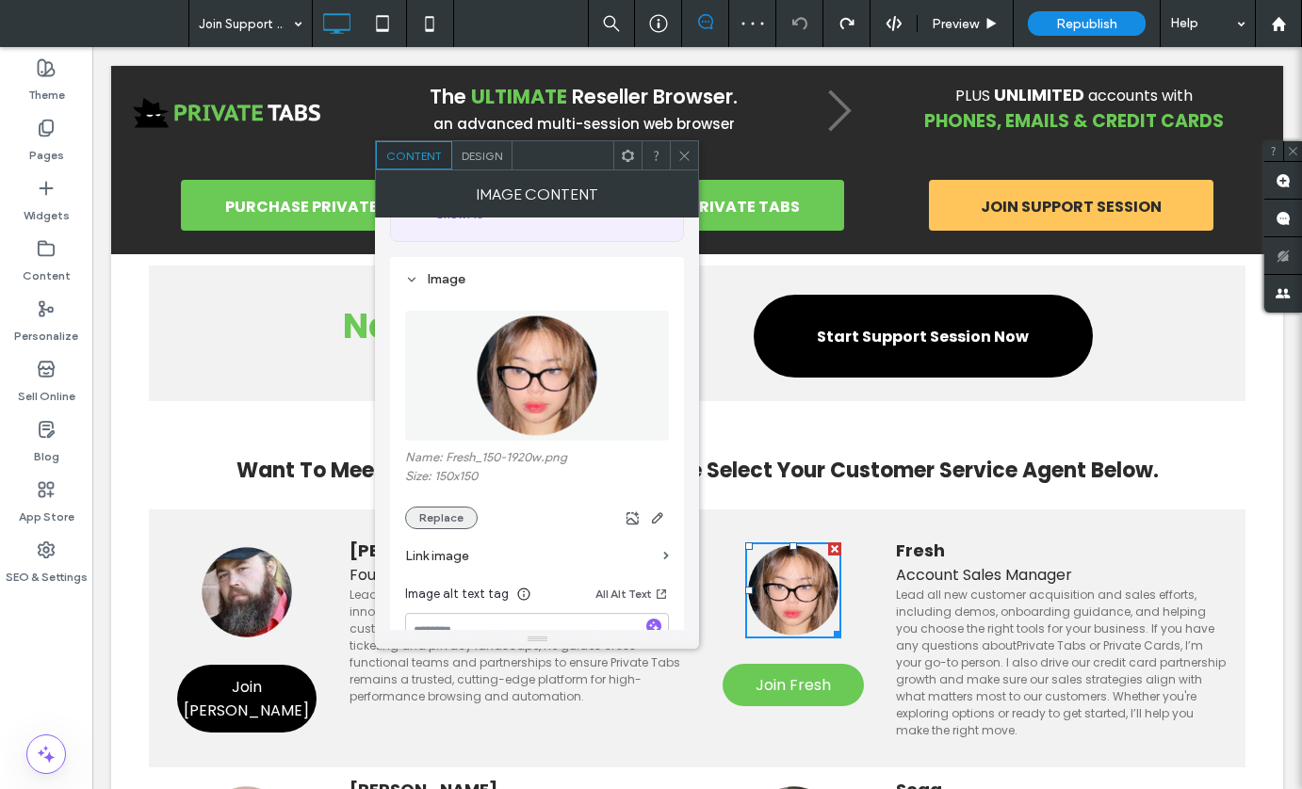
click at [439, 518] on button "Replace" at bounding box center [441, 518] width 73 height 23
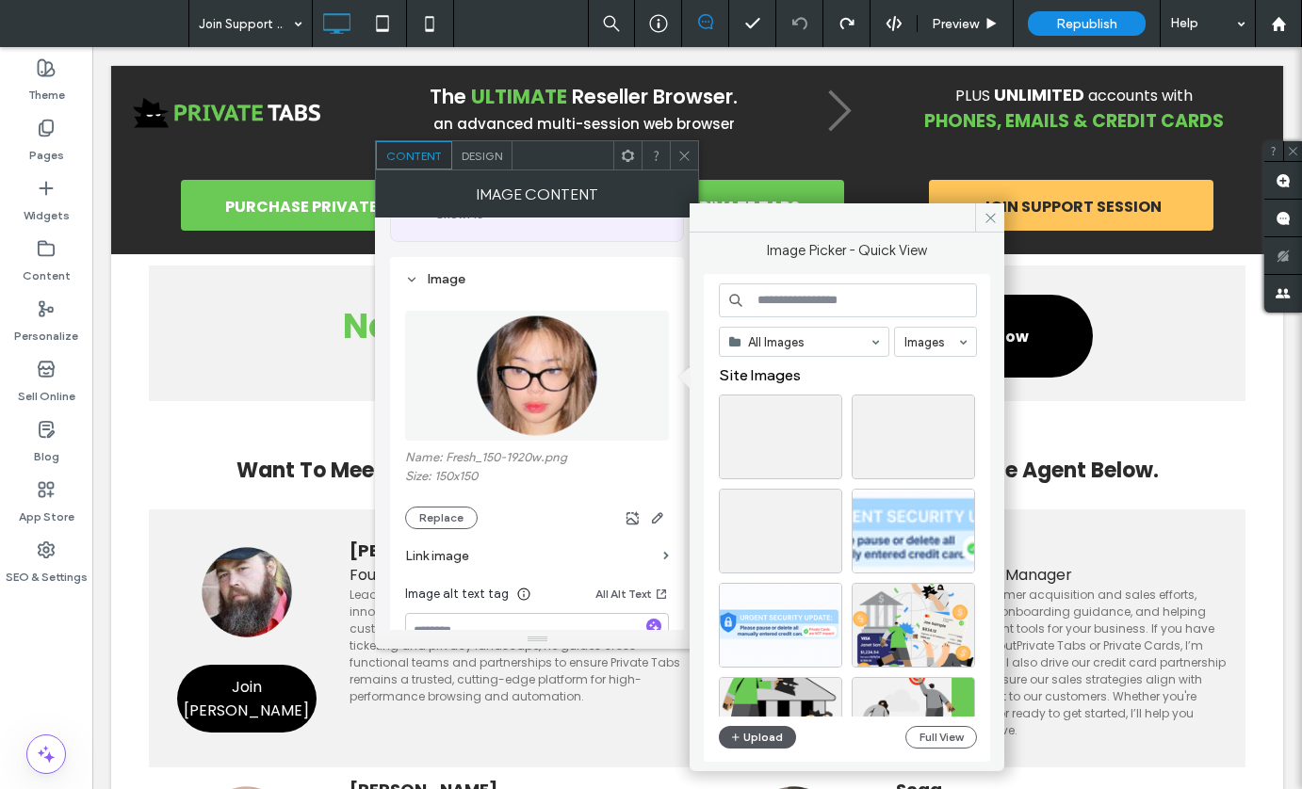
click at [774, 737] on button "Upload" at bounding box center [757, 737] width 77 height 23
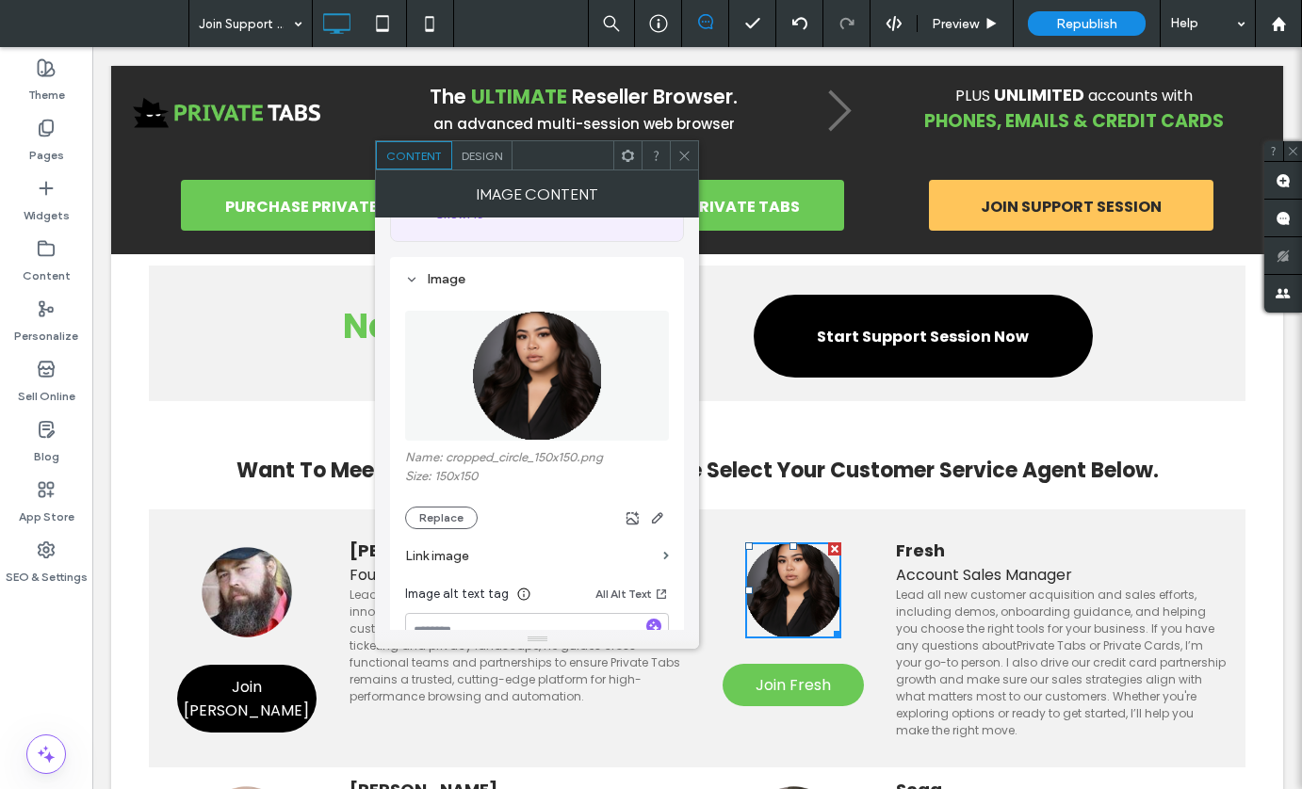
click at [682, 153] on icon at bounding box center [684, 156] width 14 height 14
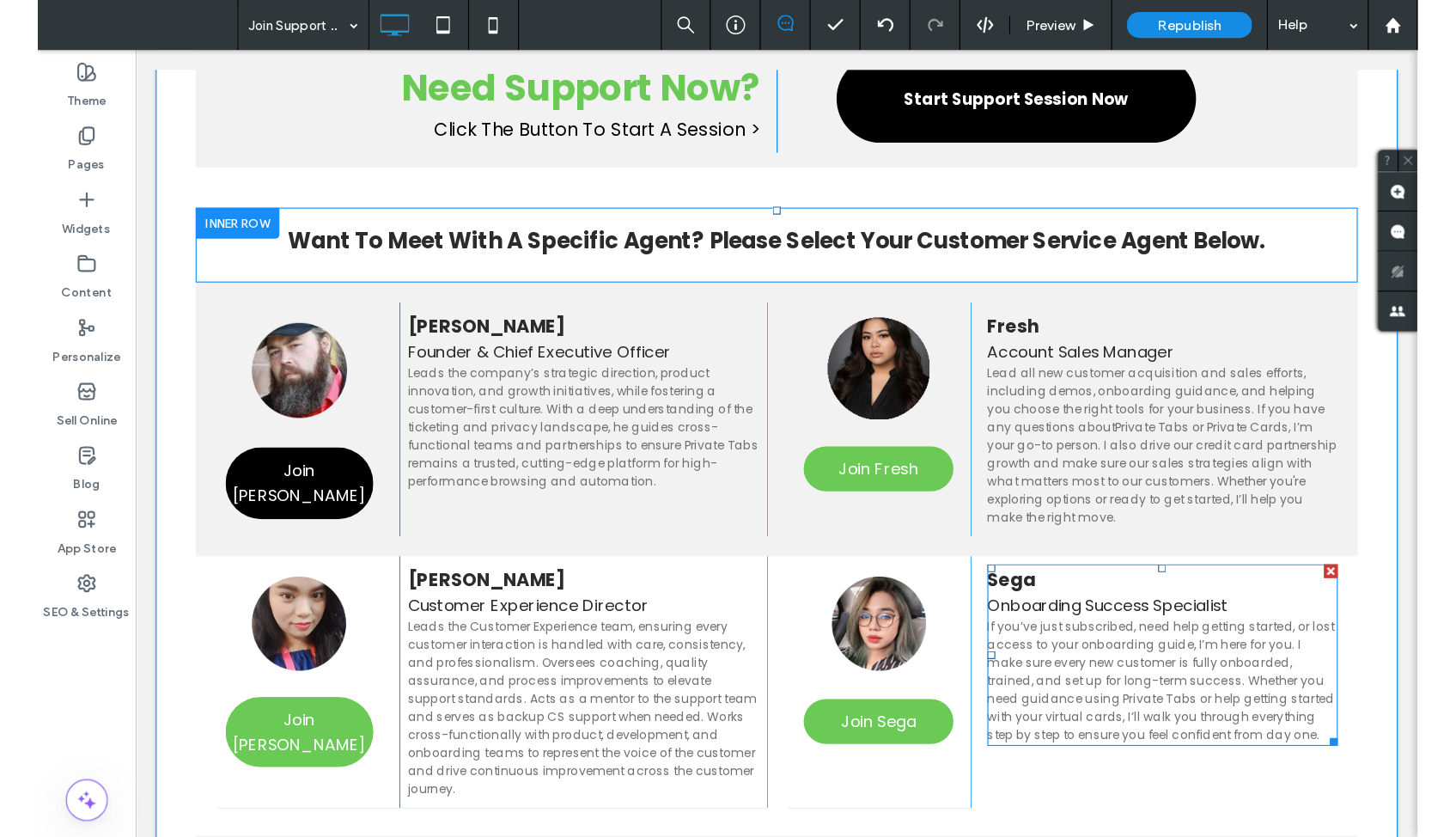
scroll to position [0, 0]
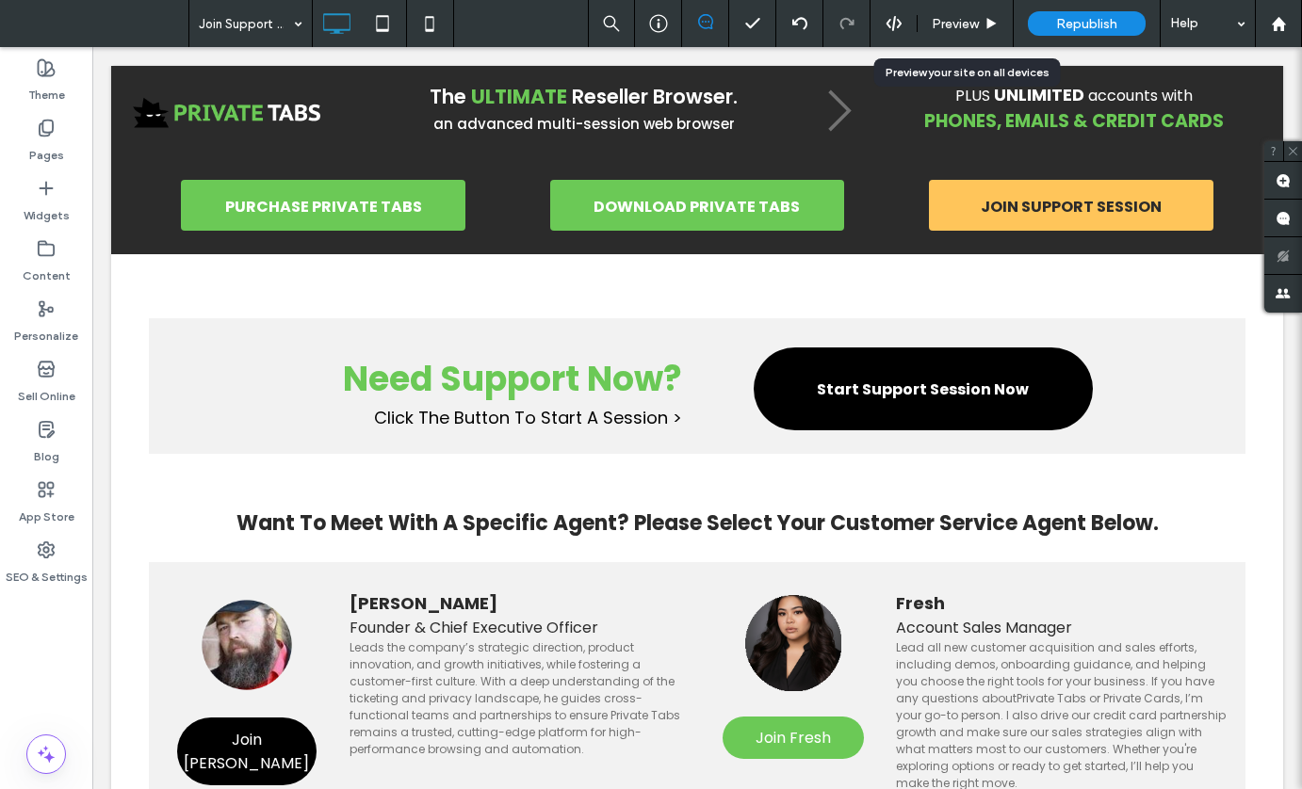
click at [961, 22] on span "Preview" at bounding box center [955, 24] width 47 height 16
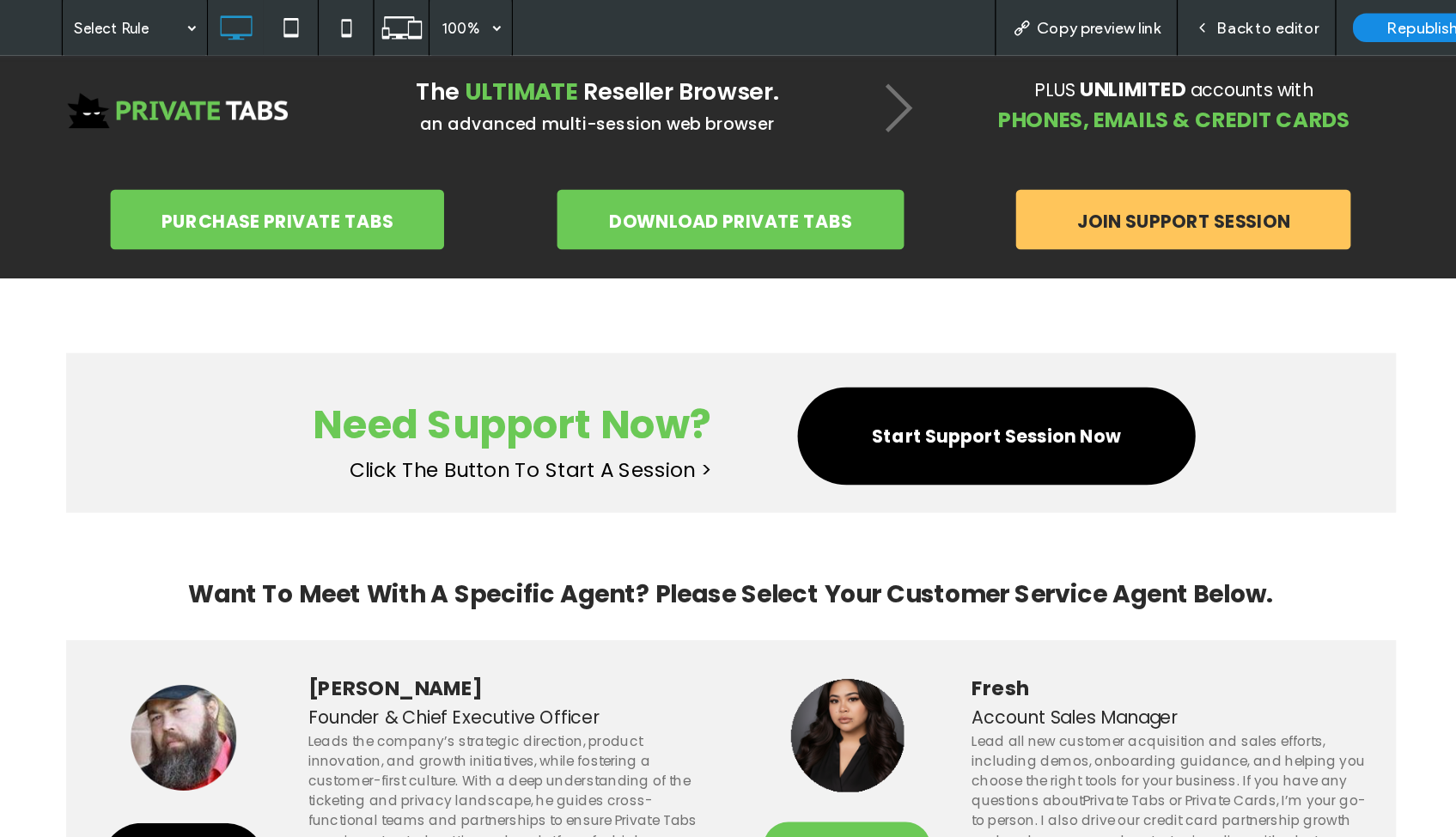
click at [1105, 23] on span "Back to editor" at bounding box center [1144, 22] width 79 height 15
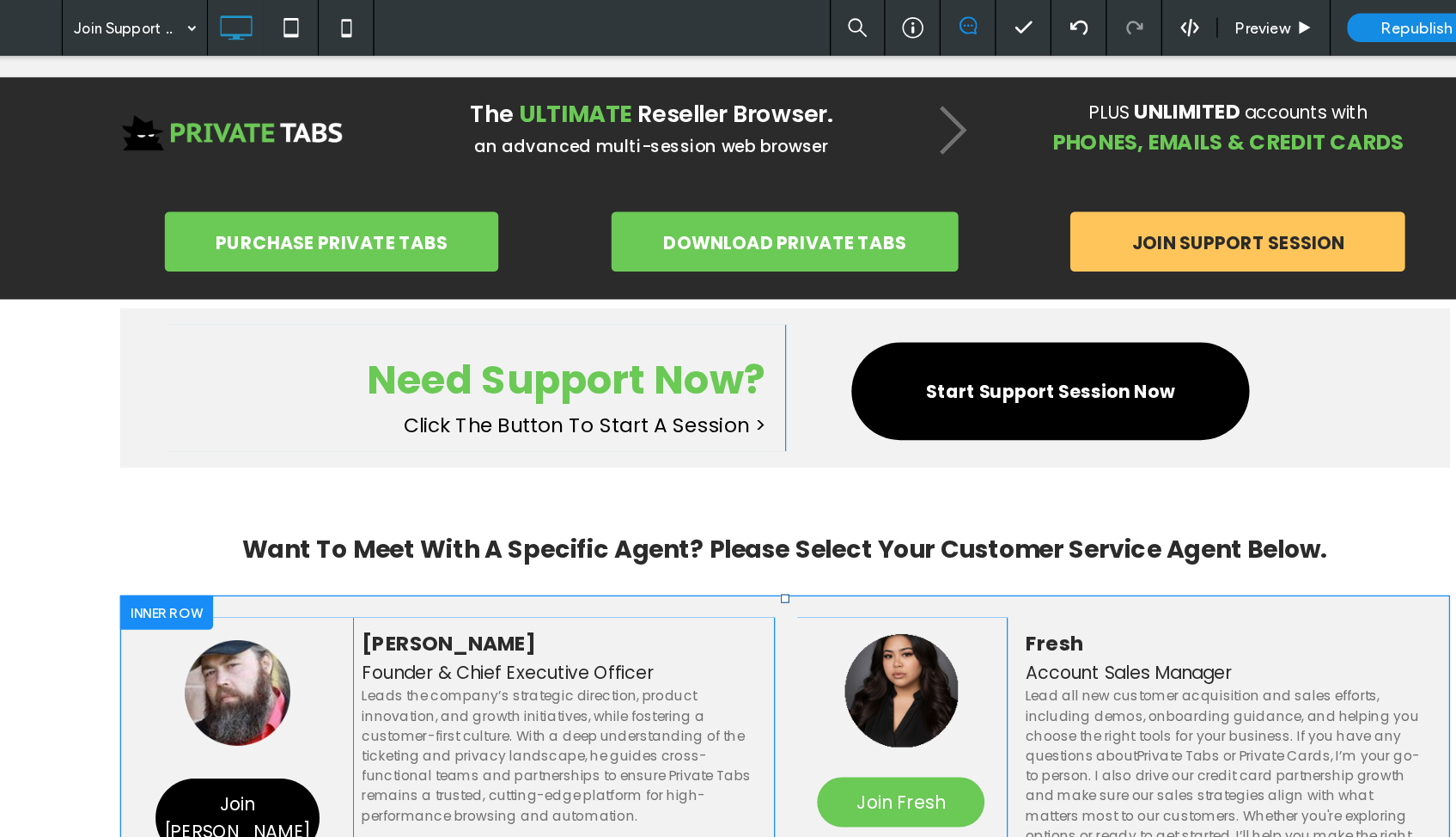
scroll to position [128, 0]
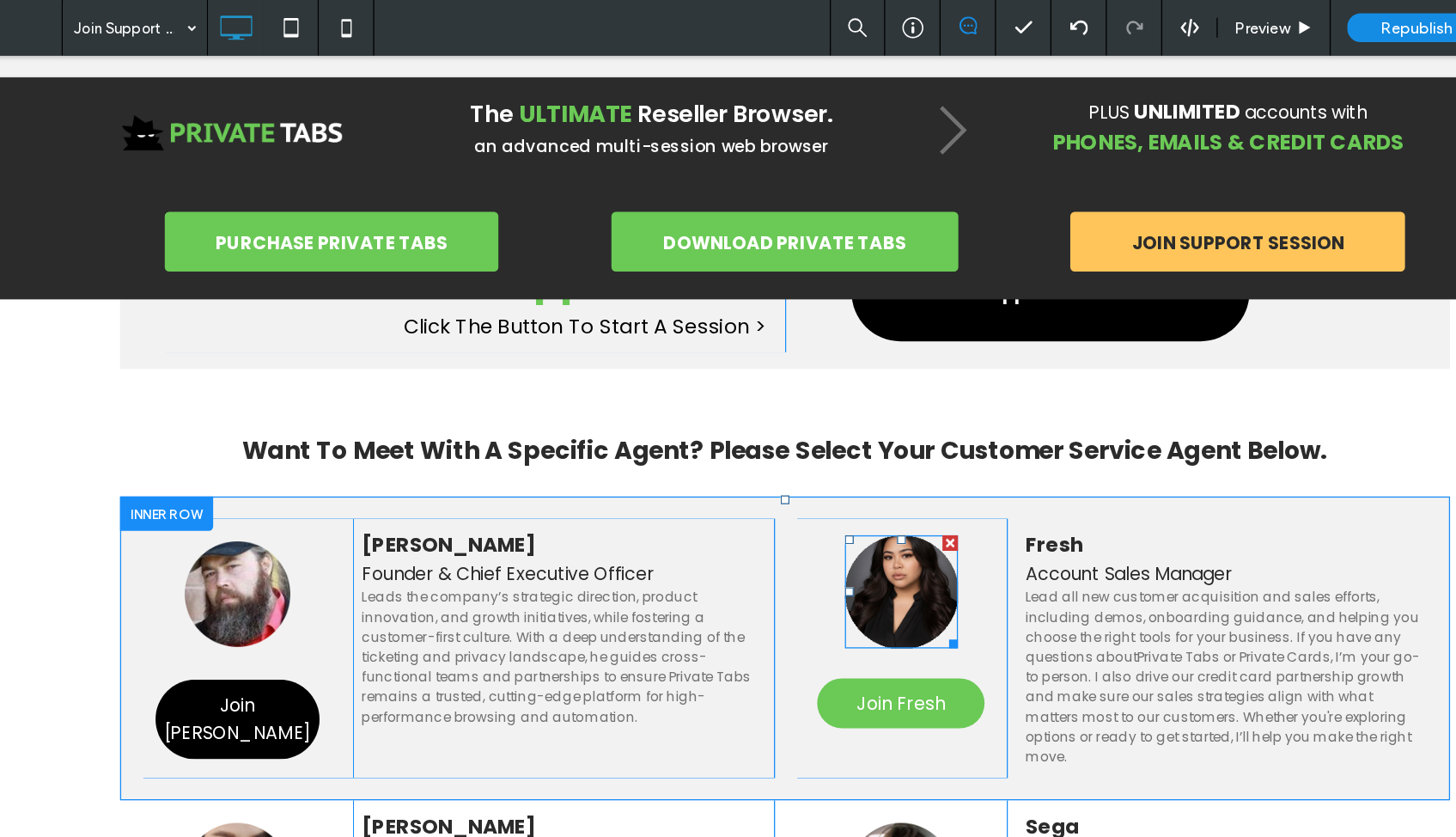
click at [668, 486] on img at bounding box center [676, 470] width 88 height 88
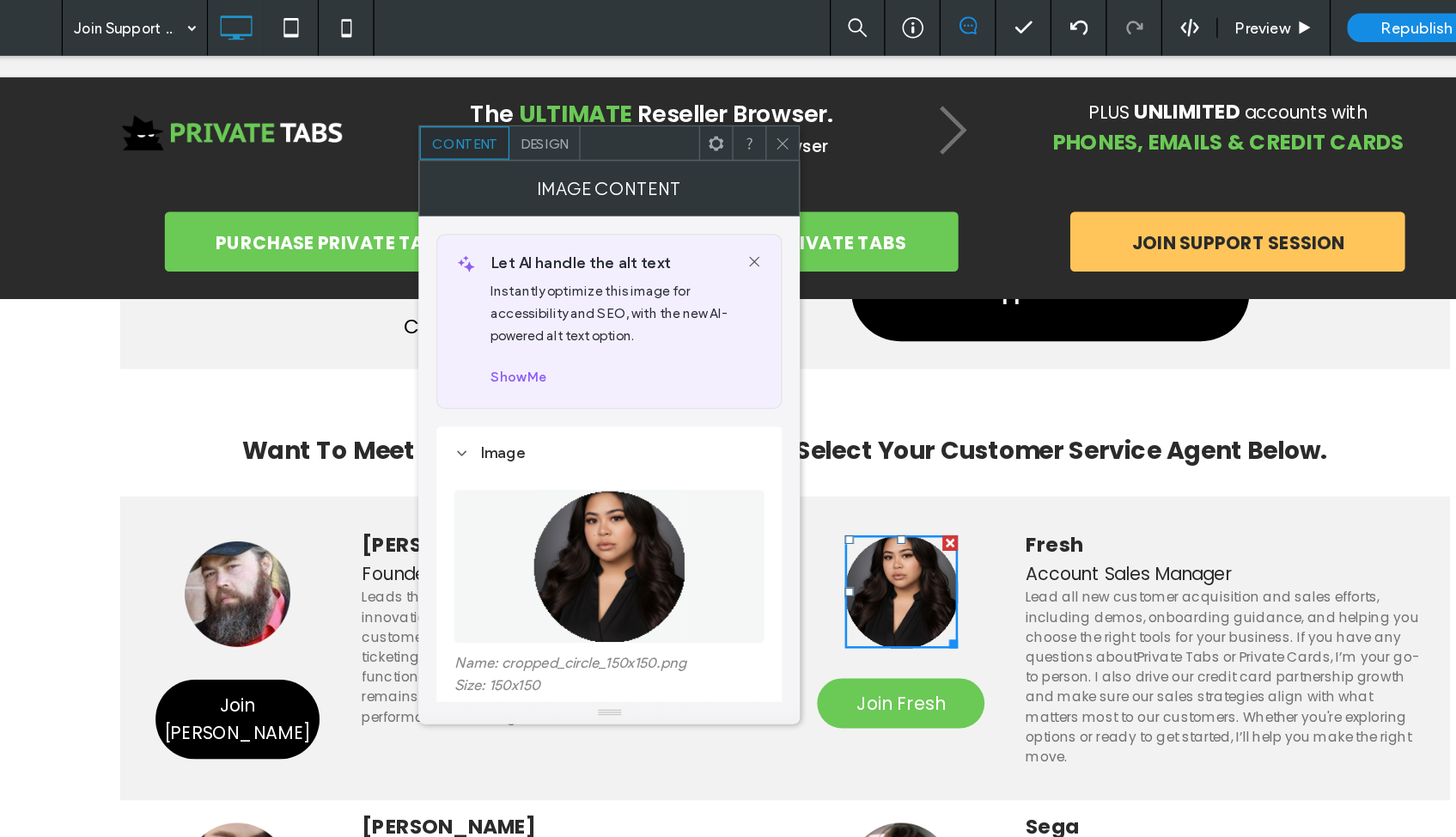
click at [556, 103] on div "Design" at bounding box center [583, 110] width 55 height 26
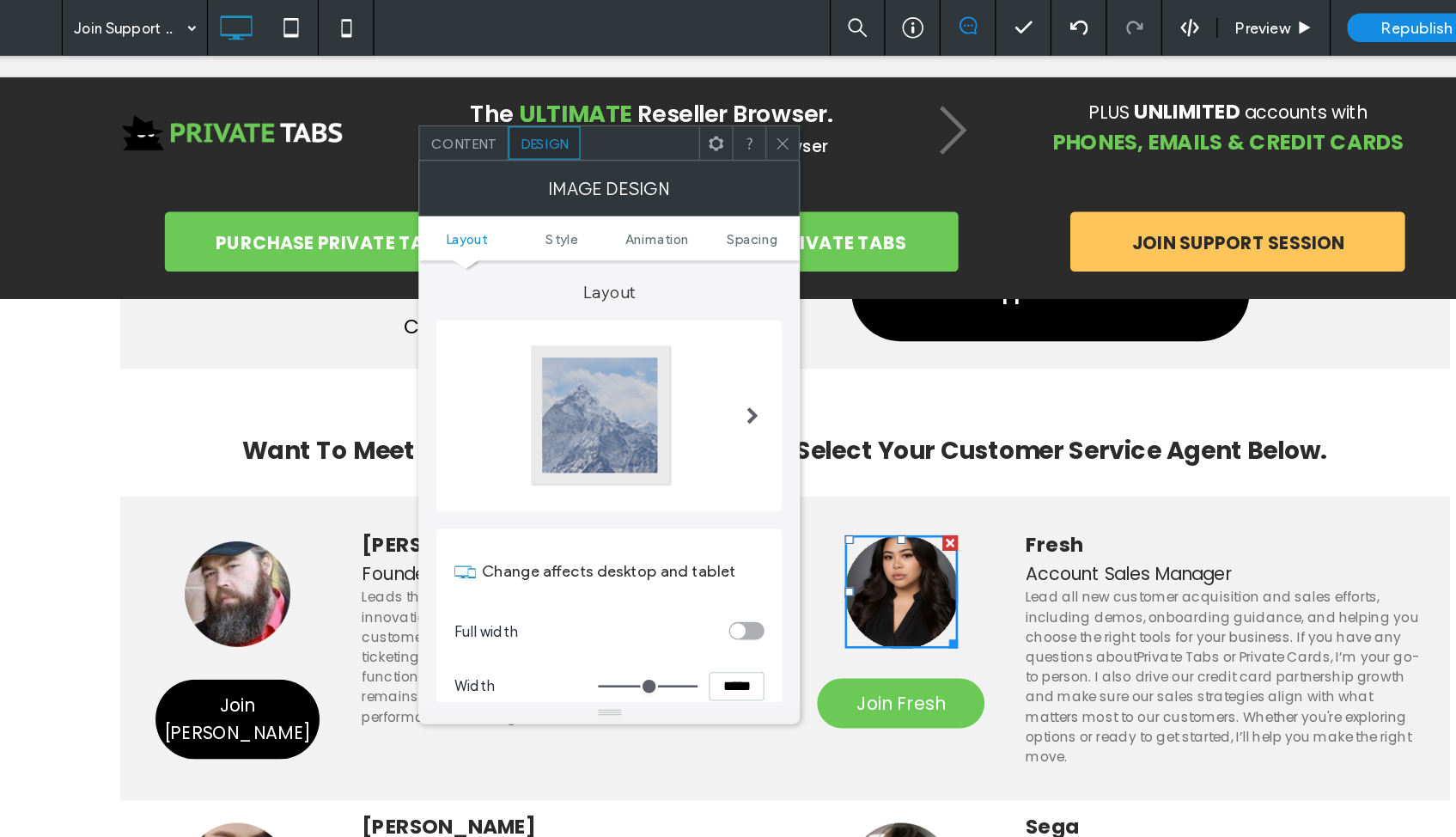
click at [740, 321] on span at bounding box center [745, 322] width 9 height 14
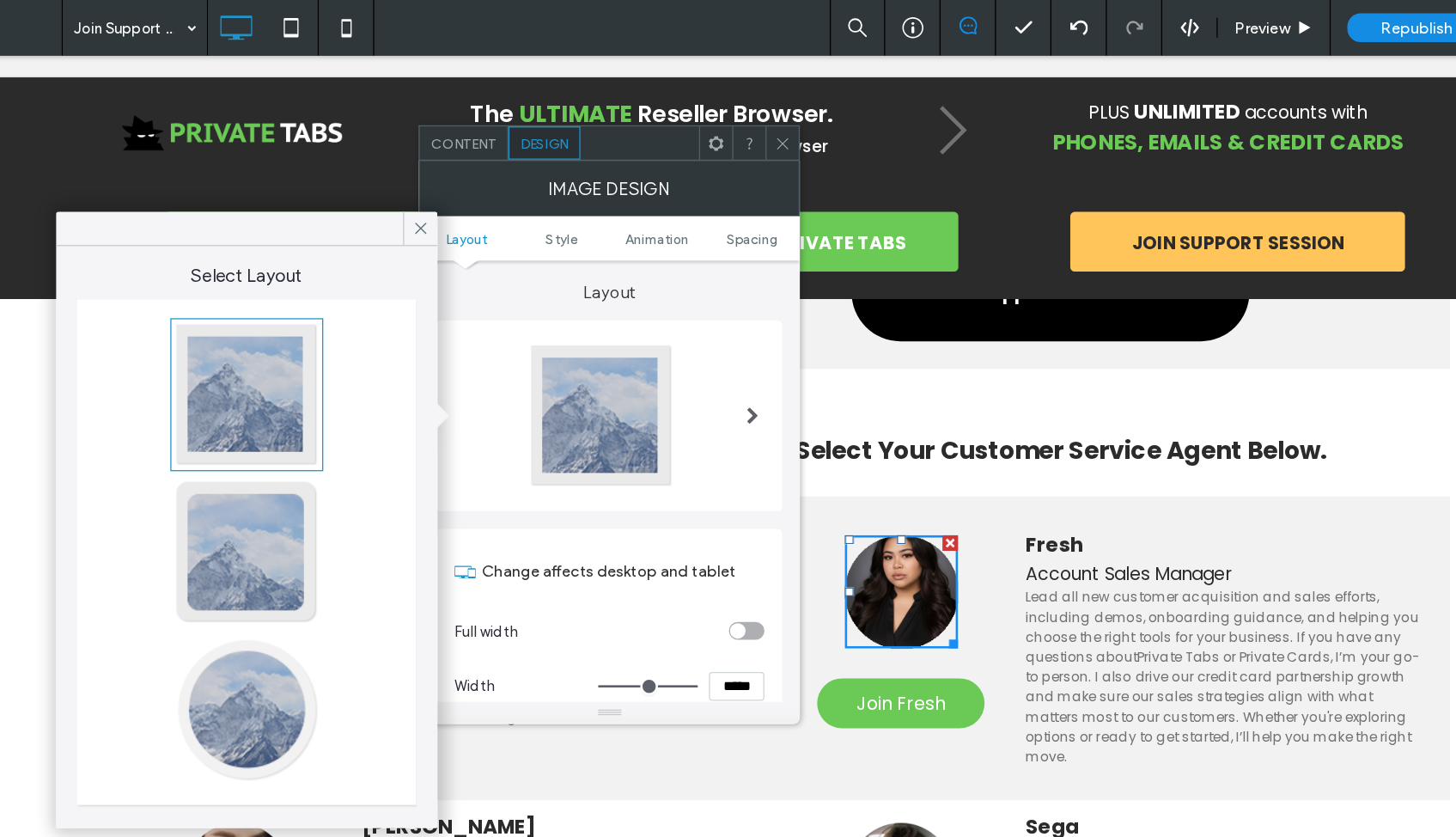
click at [296, 559] on div at bounding box center [353, 550] width 113 height 113
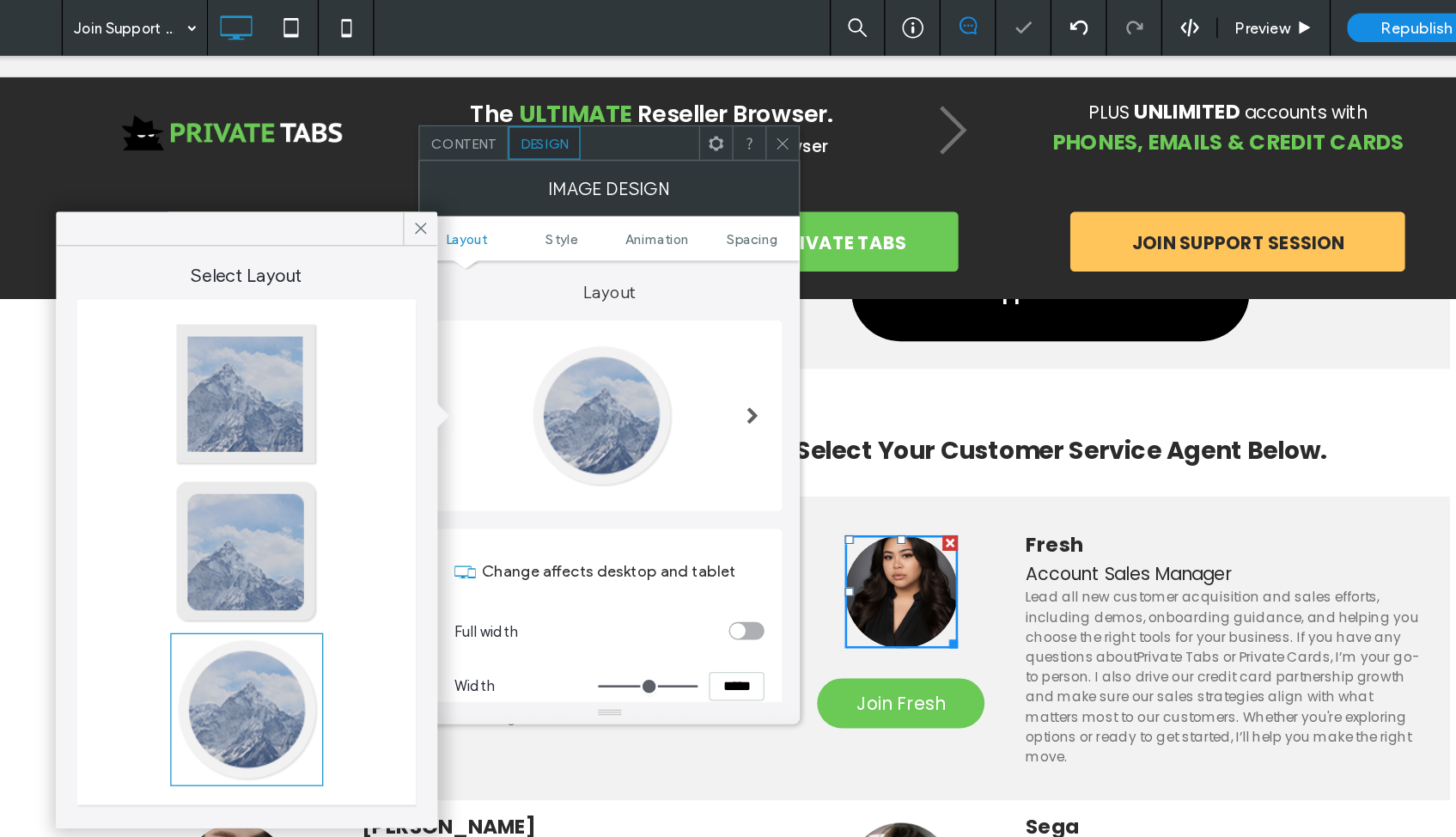
type input "**"
click at [762, 114] on icon at bounding box center [769, 111] width 13 height 13
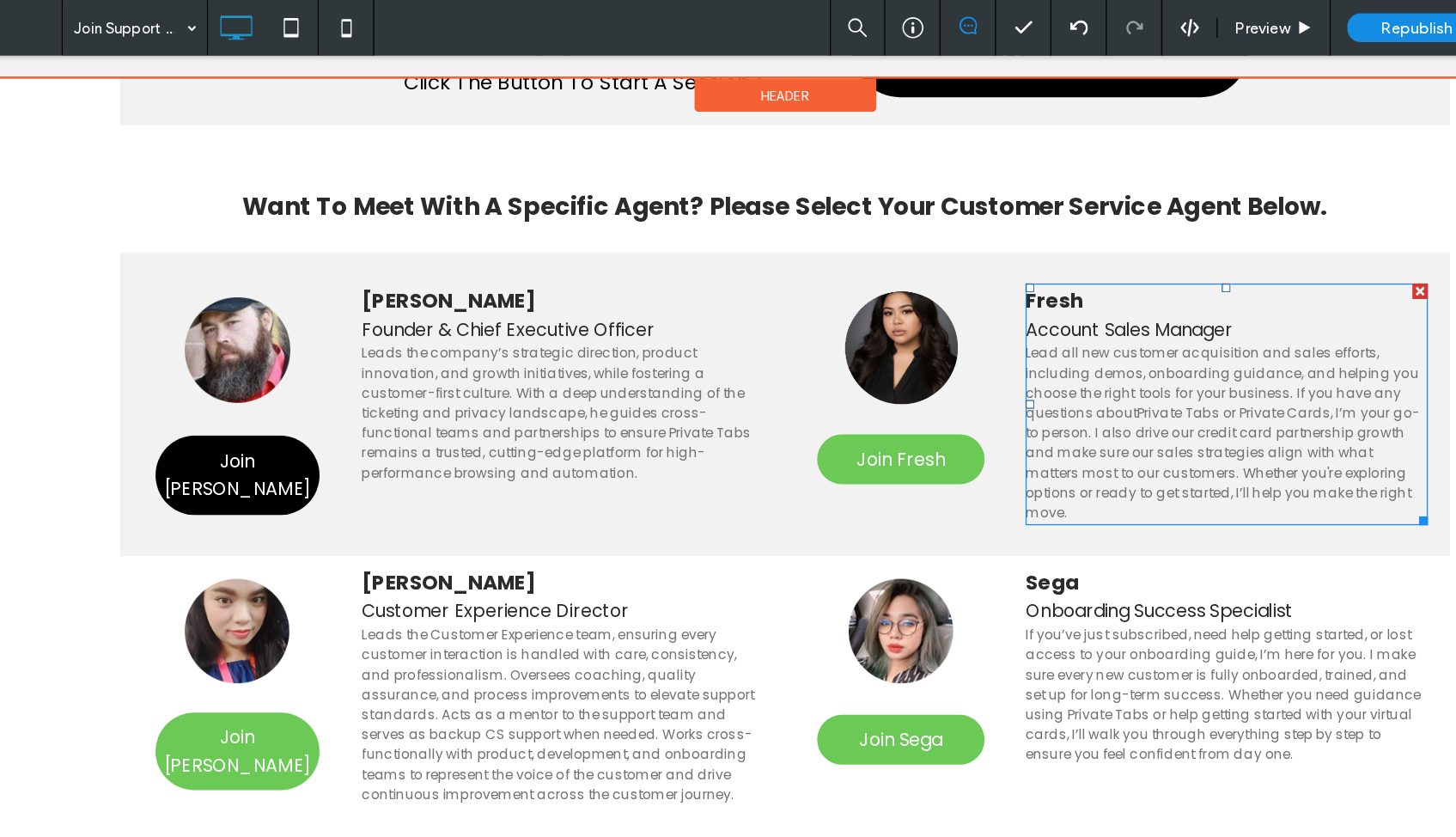
scroll to position [182, 0]
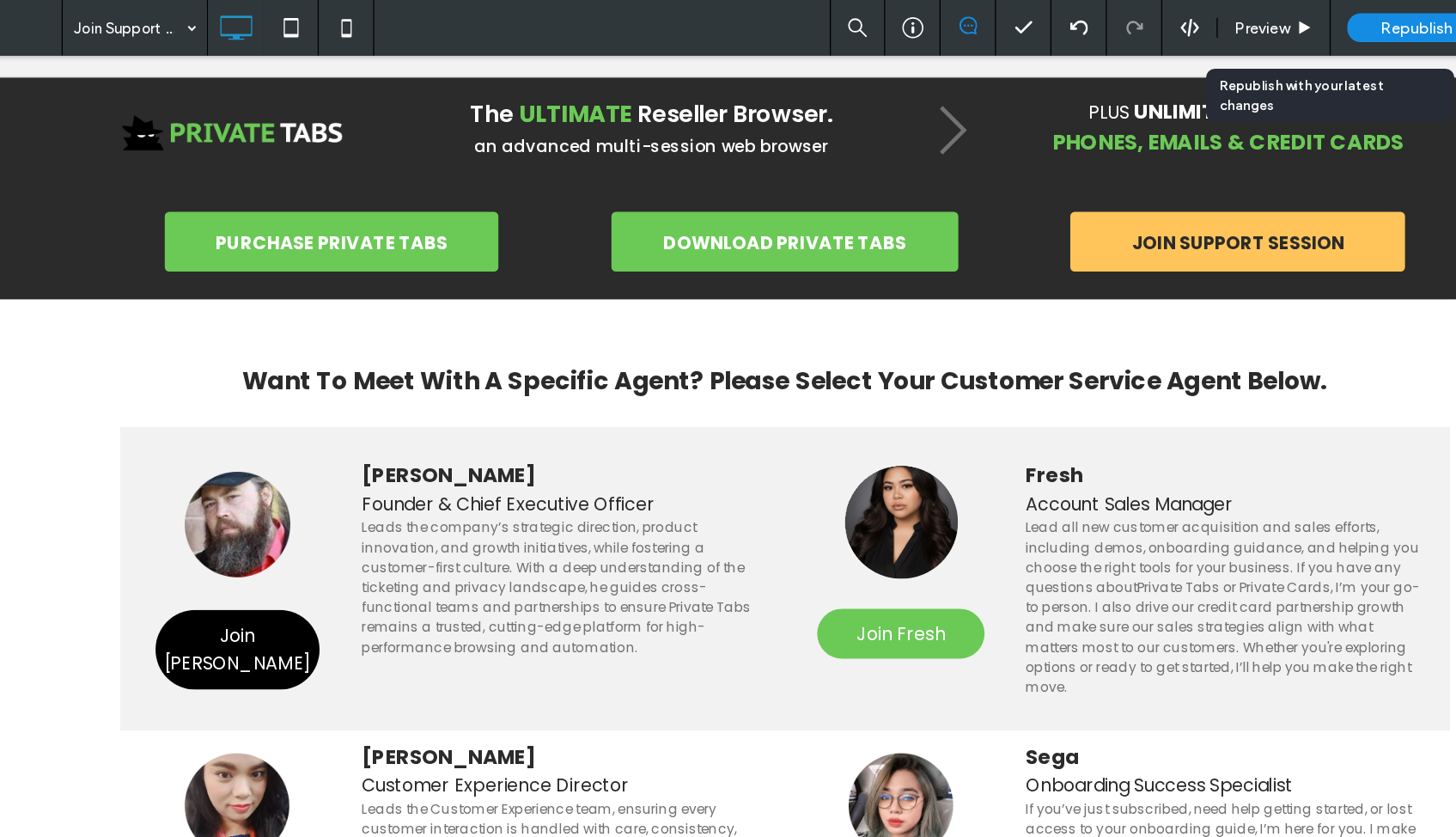
click at [1186, 20] on div "Republish" at bounding box center [1260, 21] width 108 height 22
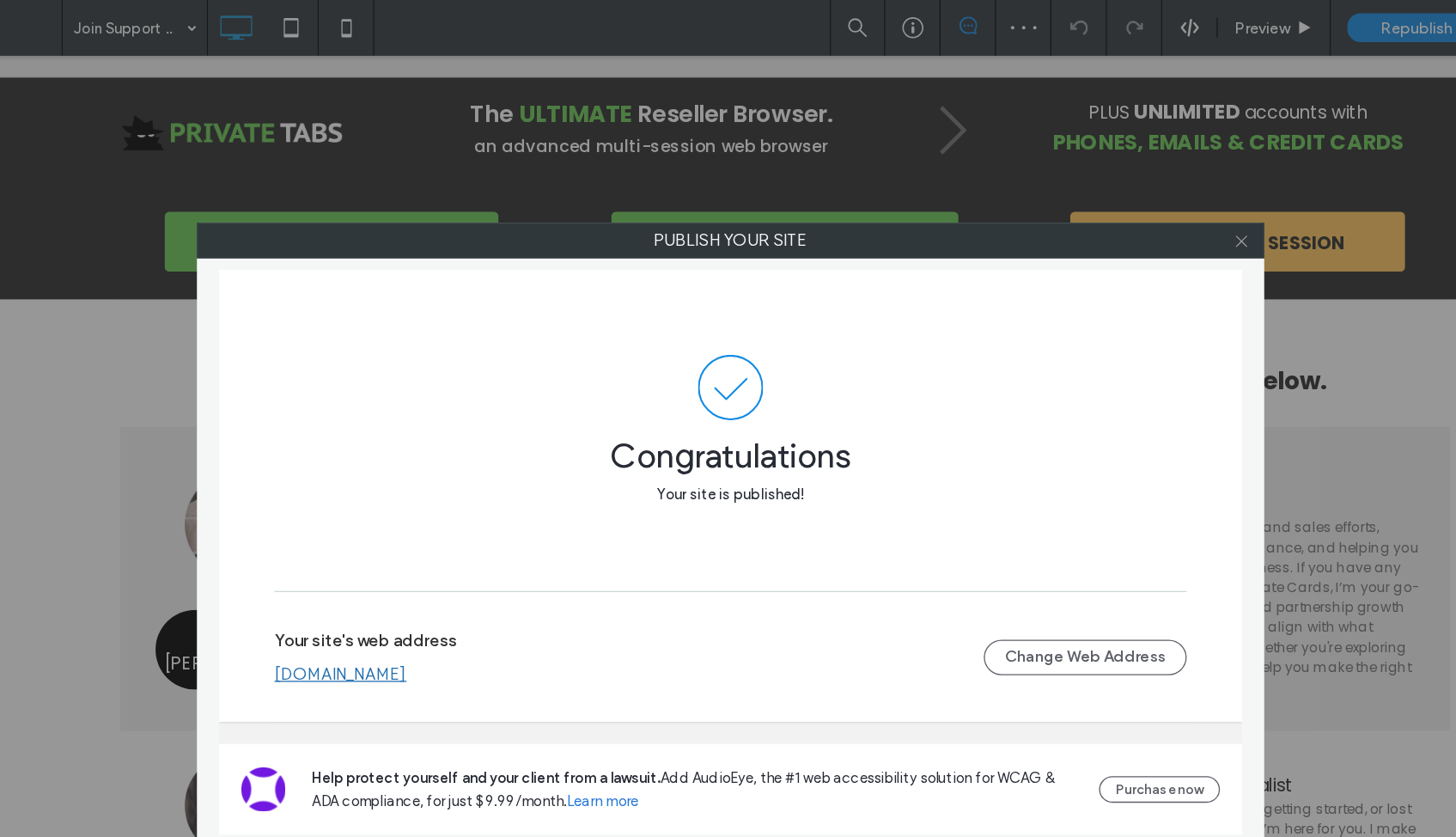
click at [1118, 186] on icon at bounding box center [1124, 187] width 13 height 13
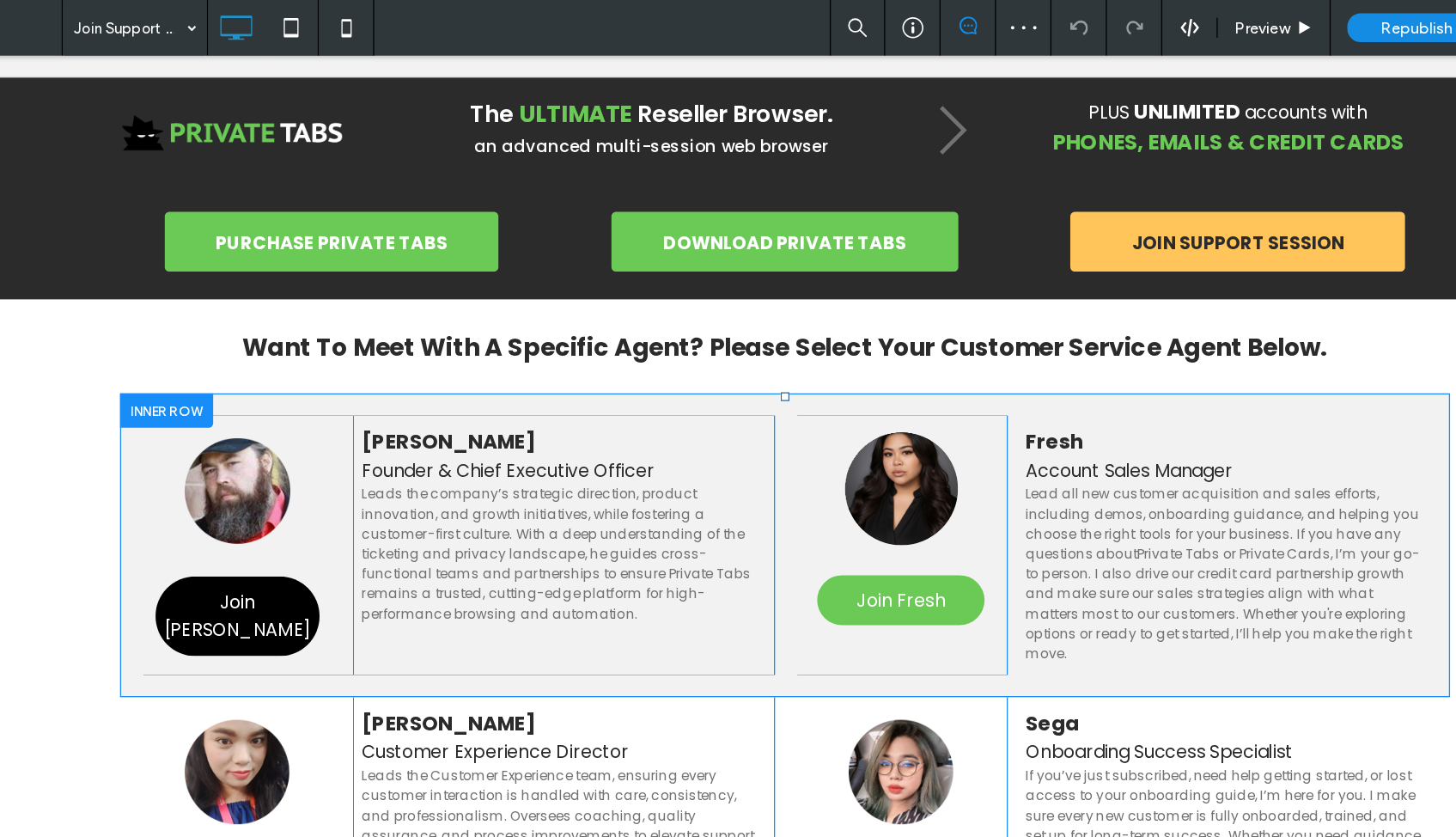
scroll to position [273, 0]
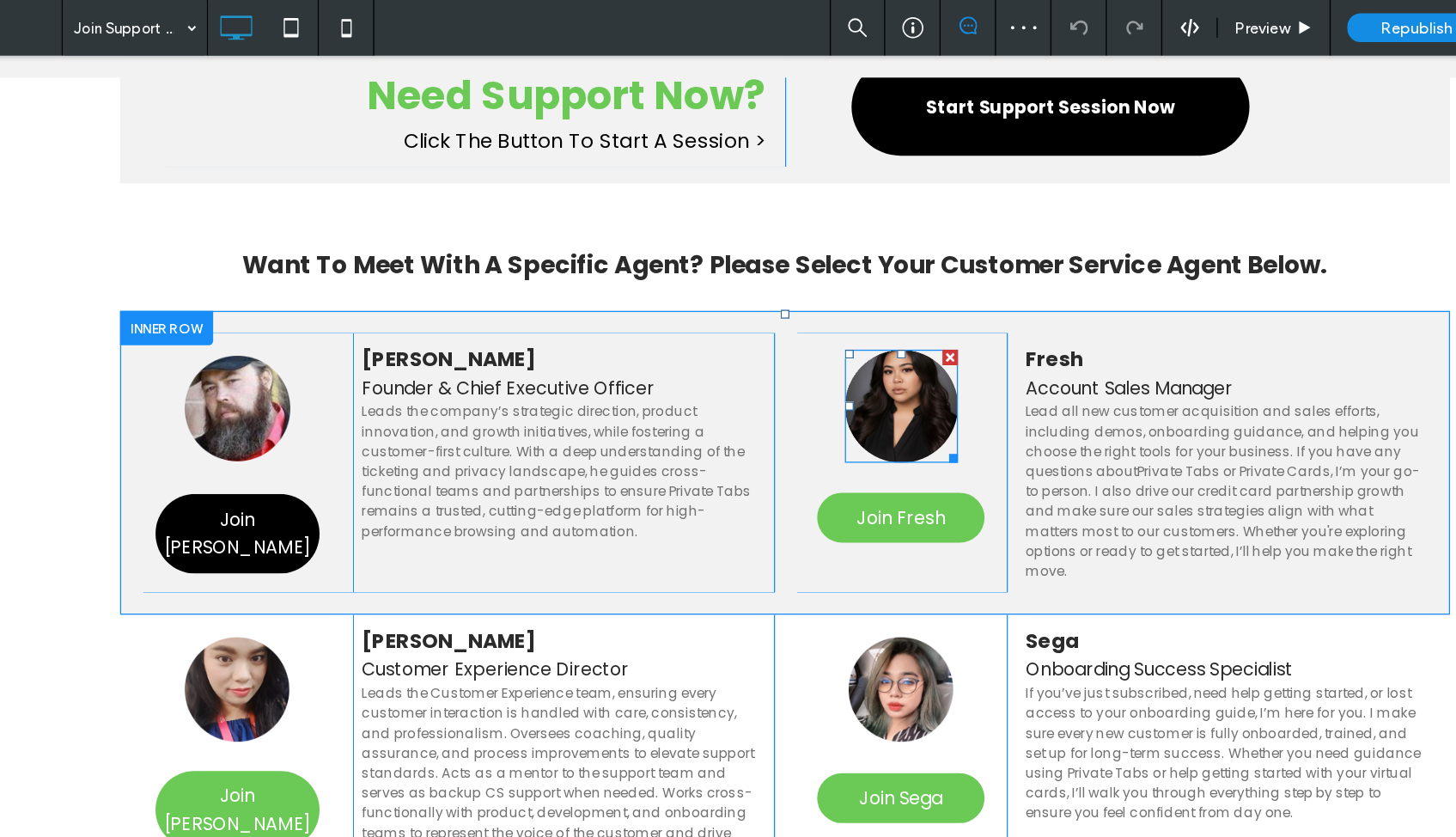
click at [676, 333] on img at bounding box center [676, 326] width 88 height 88
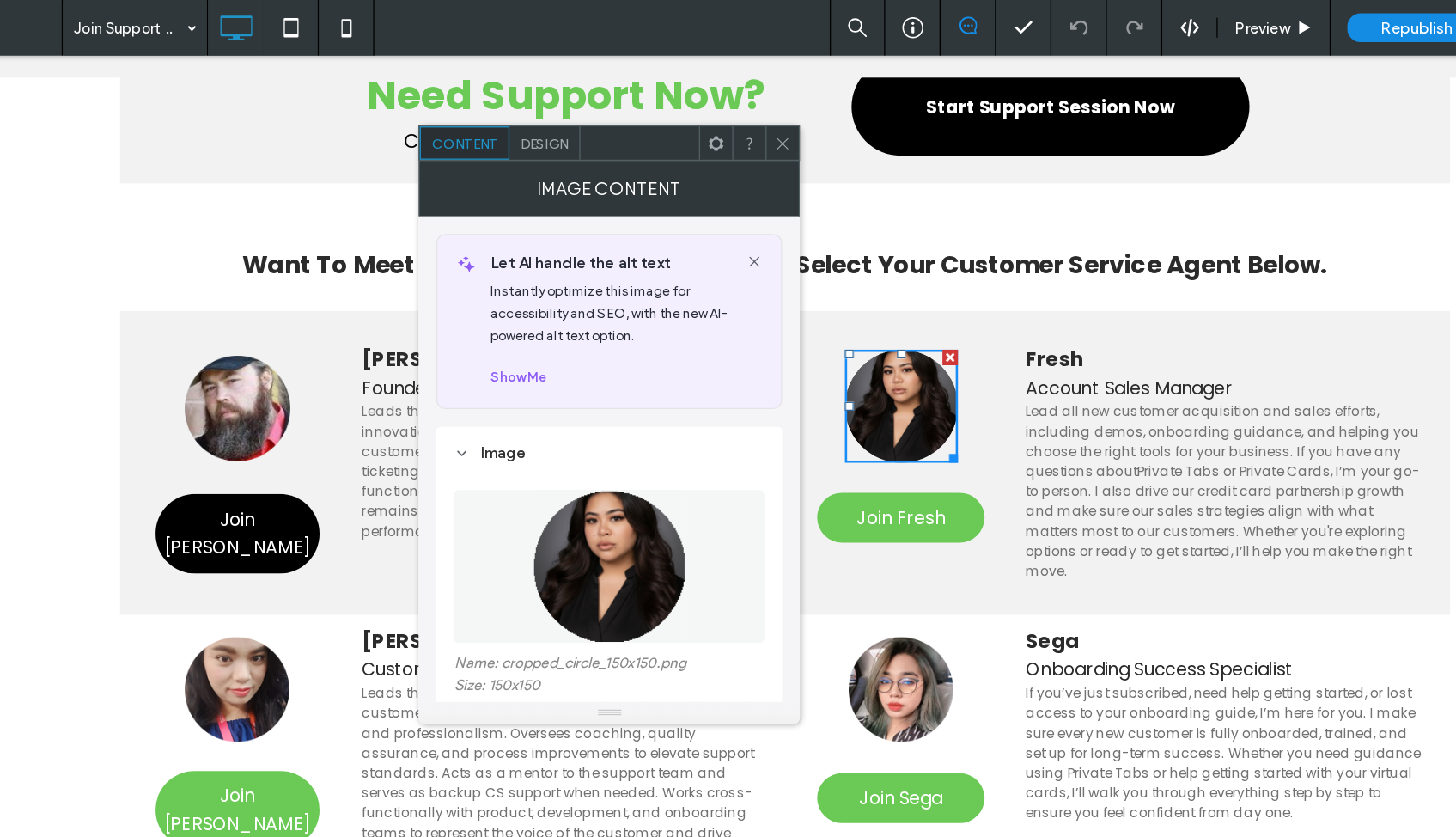
scroll to position [142, 0]
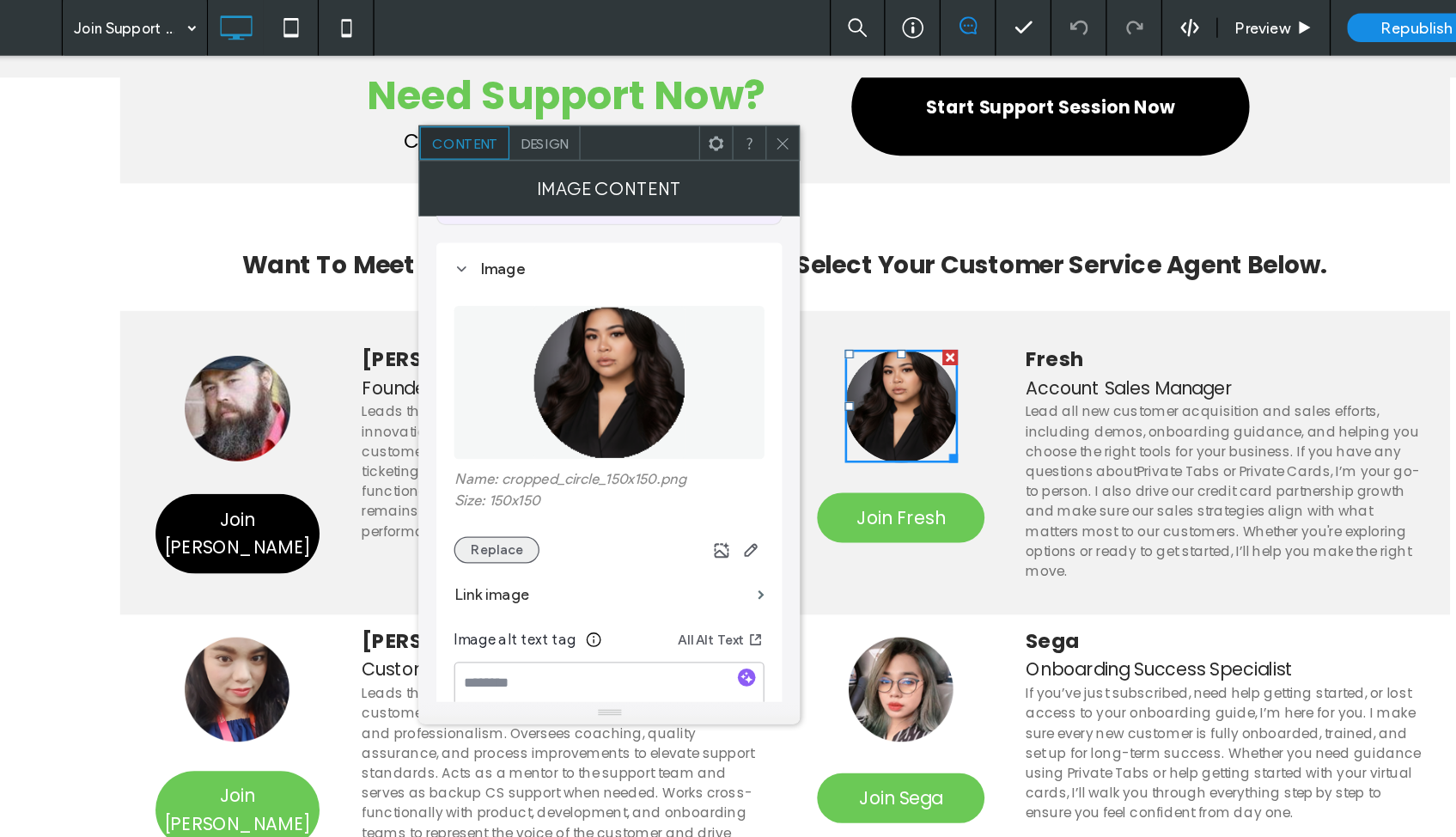
click at [513, 426] on button "Replace" at bounding box center [546, 426] width 67 height 21
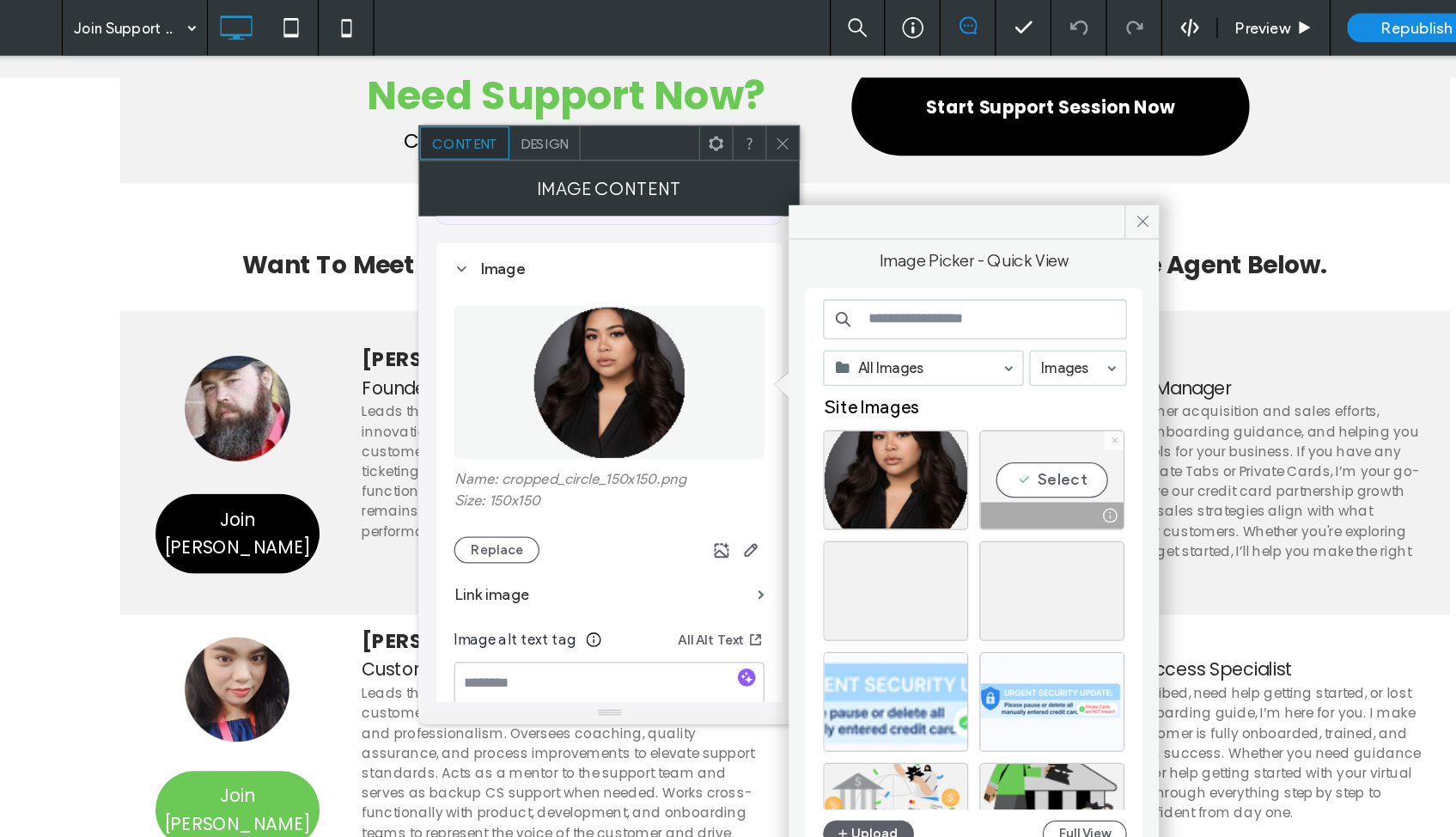
click at [1022, 344] on icon at bounding box center [1026, 341] width 7 height 7
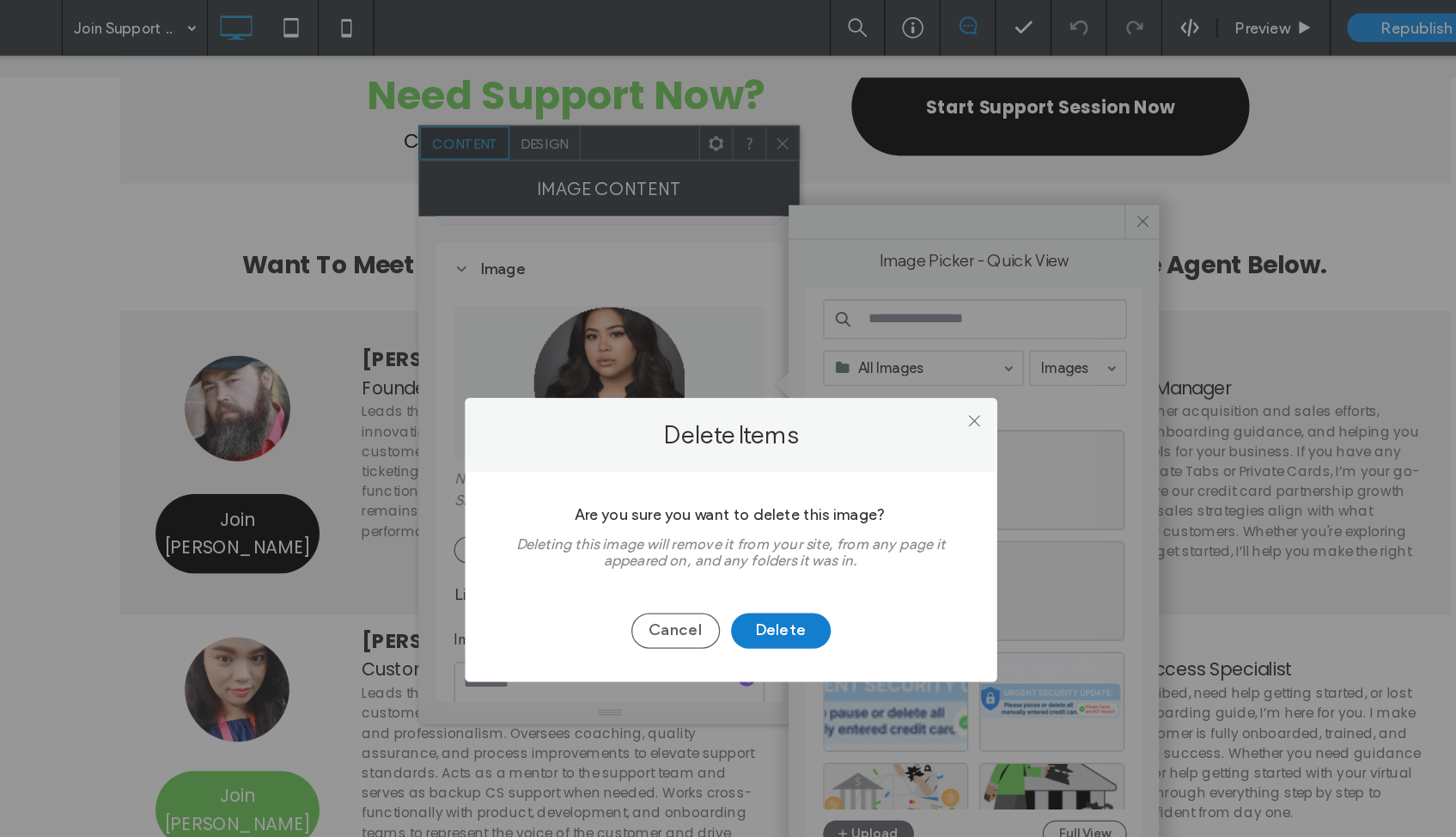
click at [728, 487] on button "Delete" at bounding box center [767, 489] width 77 height 27
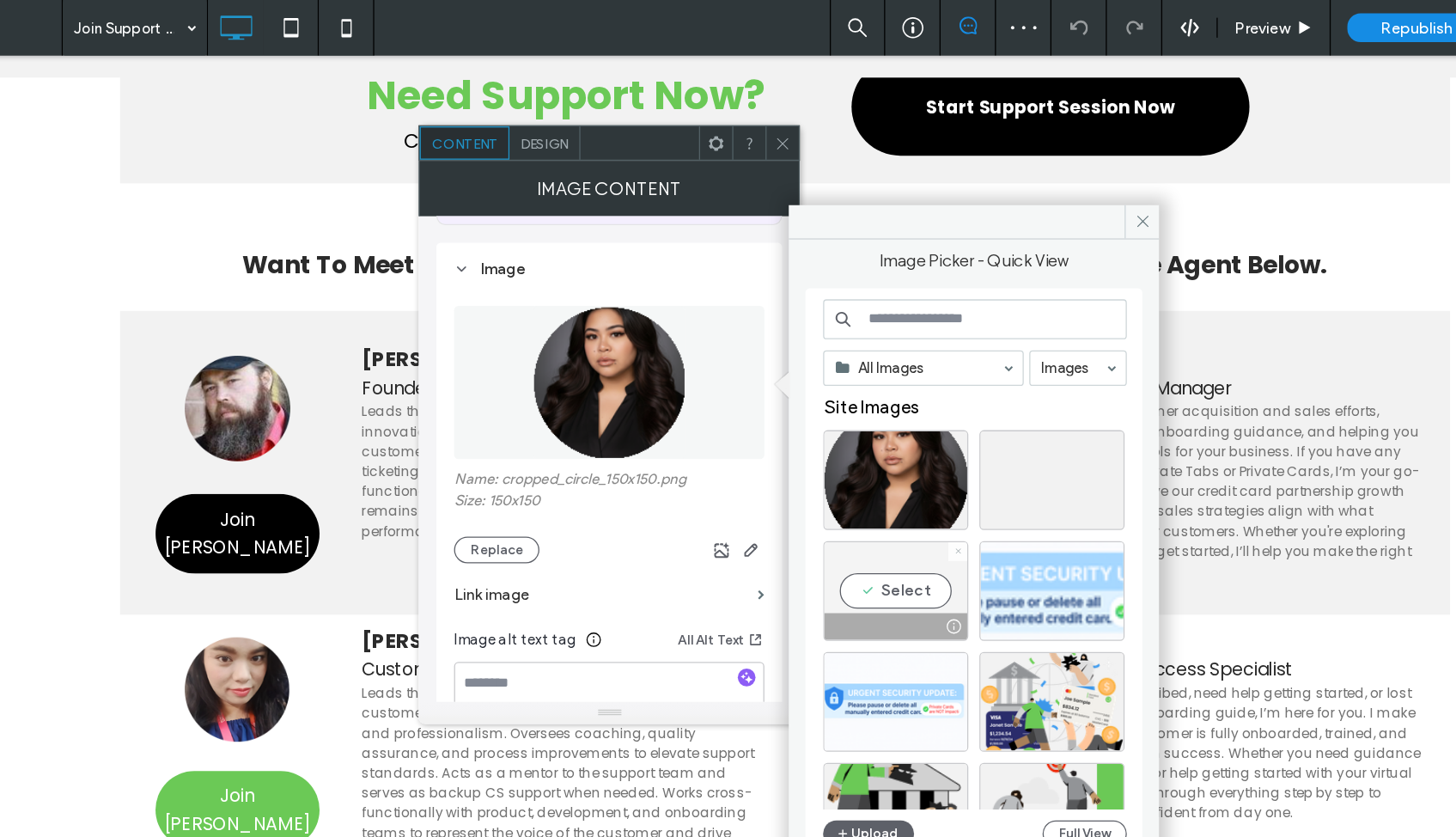
click at [902, 427] on use at bounding box center [904, 427] width 5 height 5
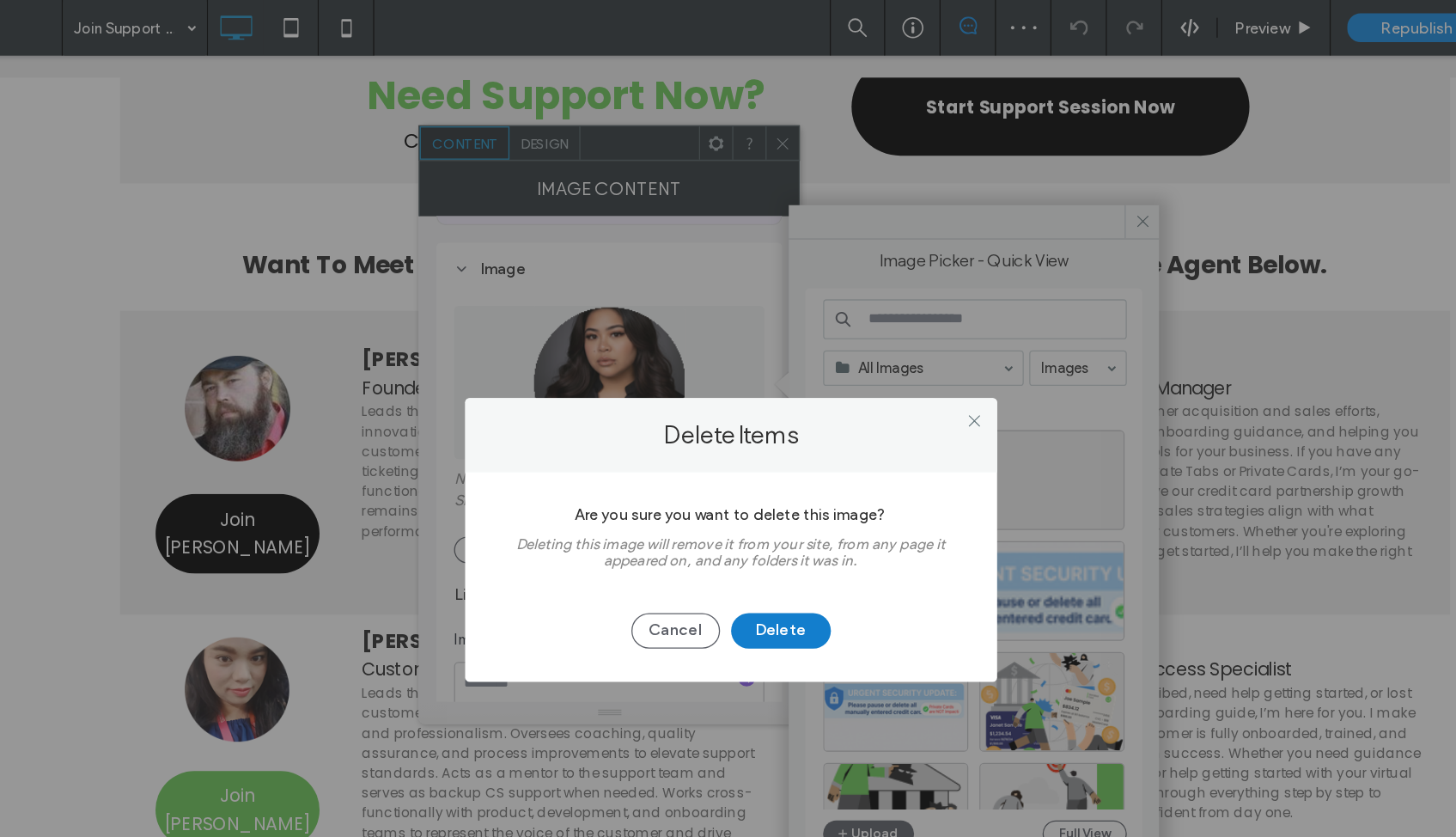
click at [728, 495] on button "Delete" at bounding box center [767, 489] width 77 height 27
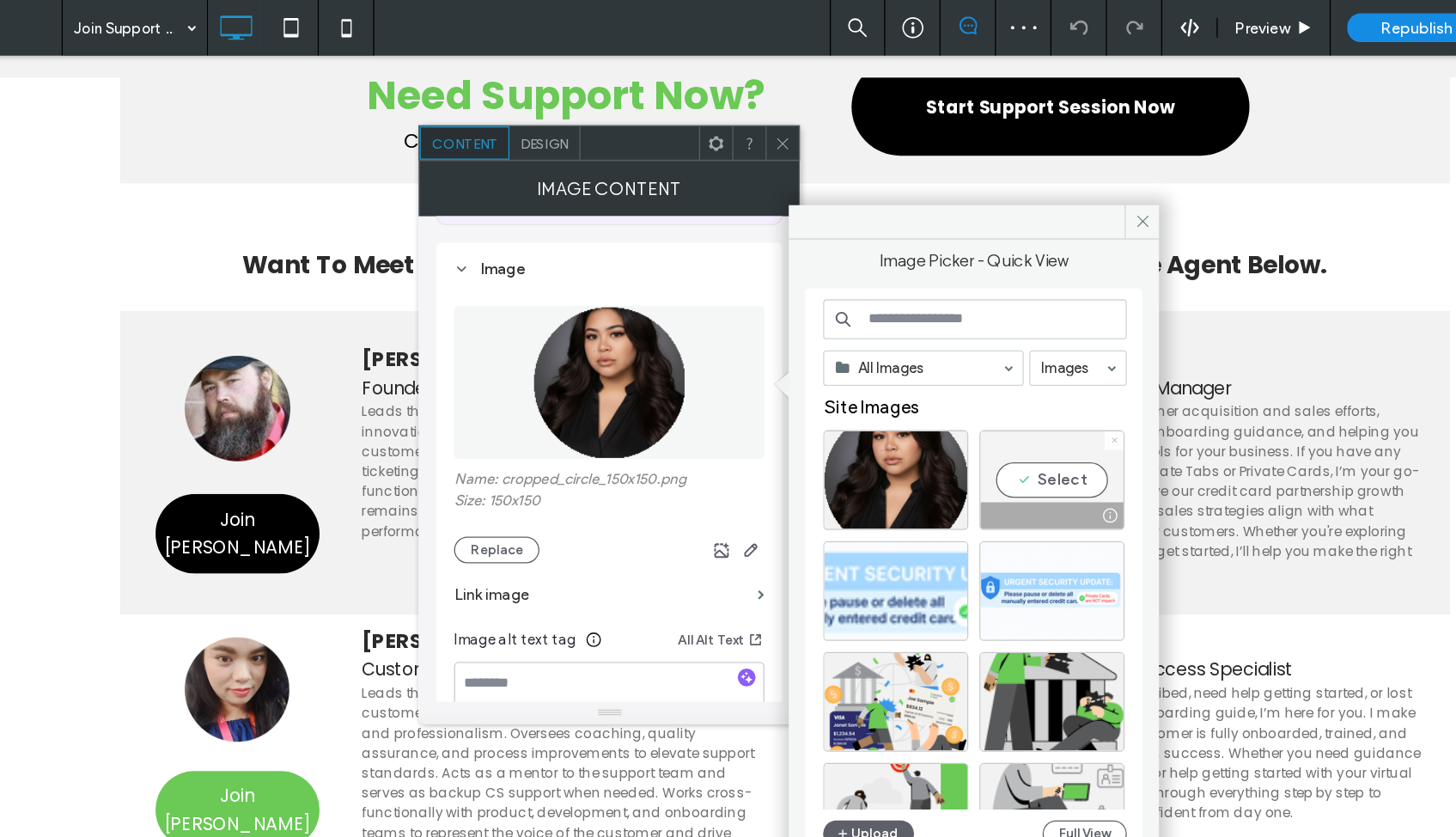
click at [1022, 345] on span at bounding box center [1026, 341] width 7 height 15
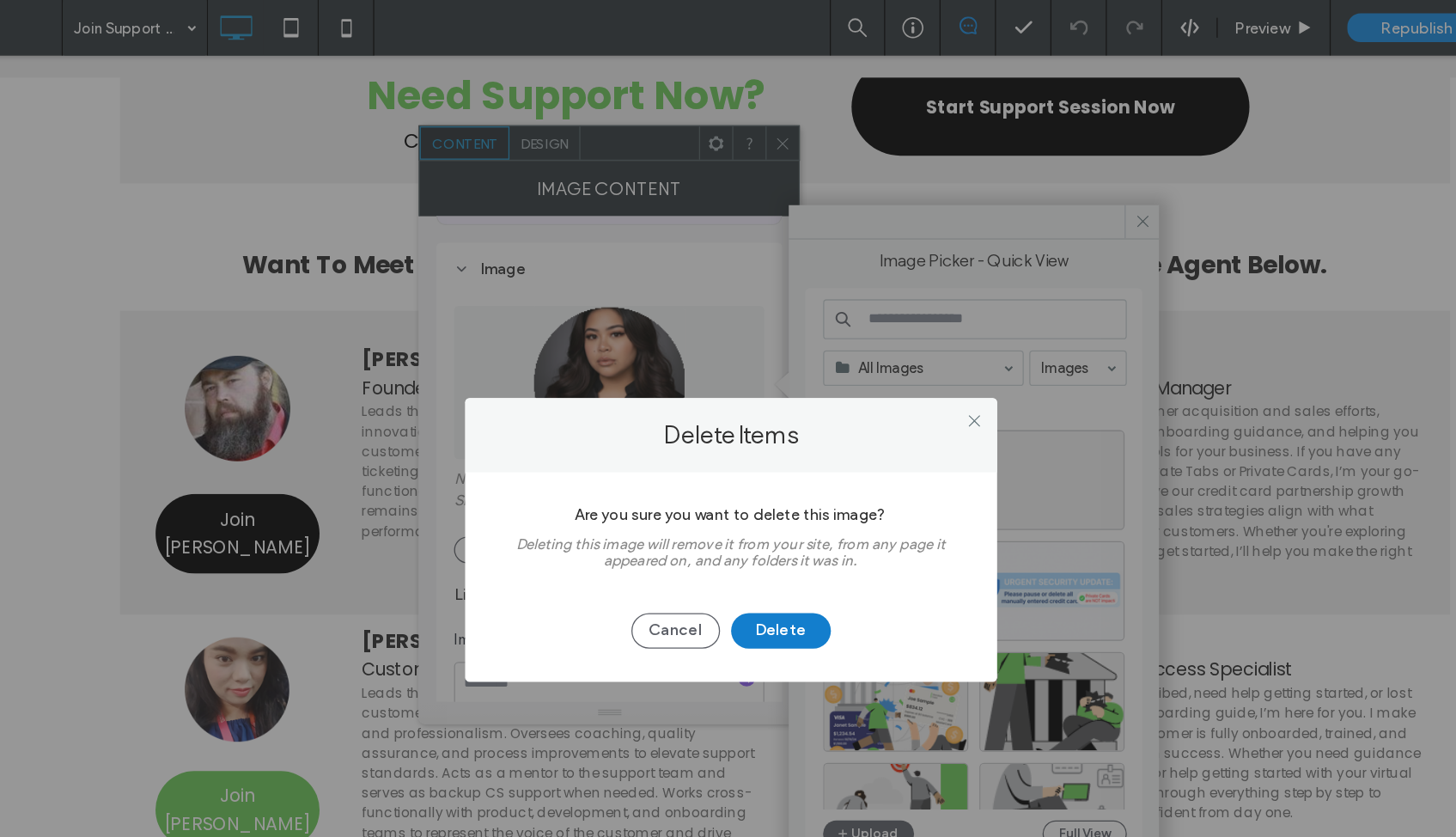
click at [728, 486] on button "Delete" at bounding box center [767, 489] width 77 height 27
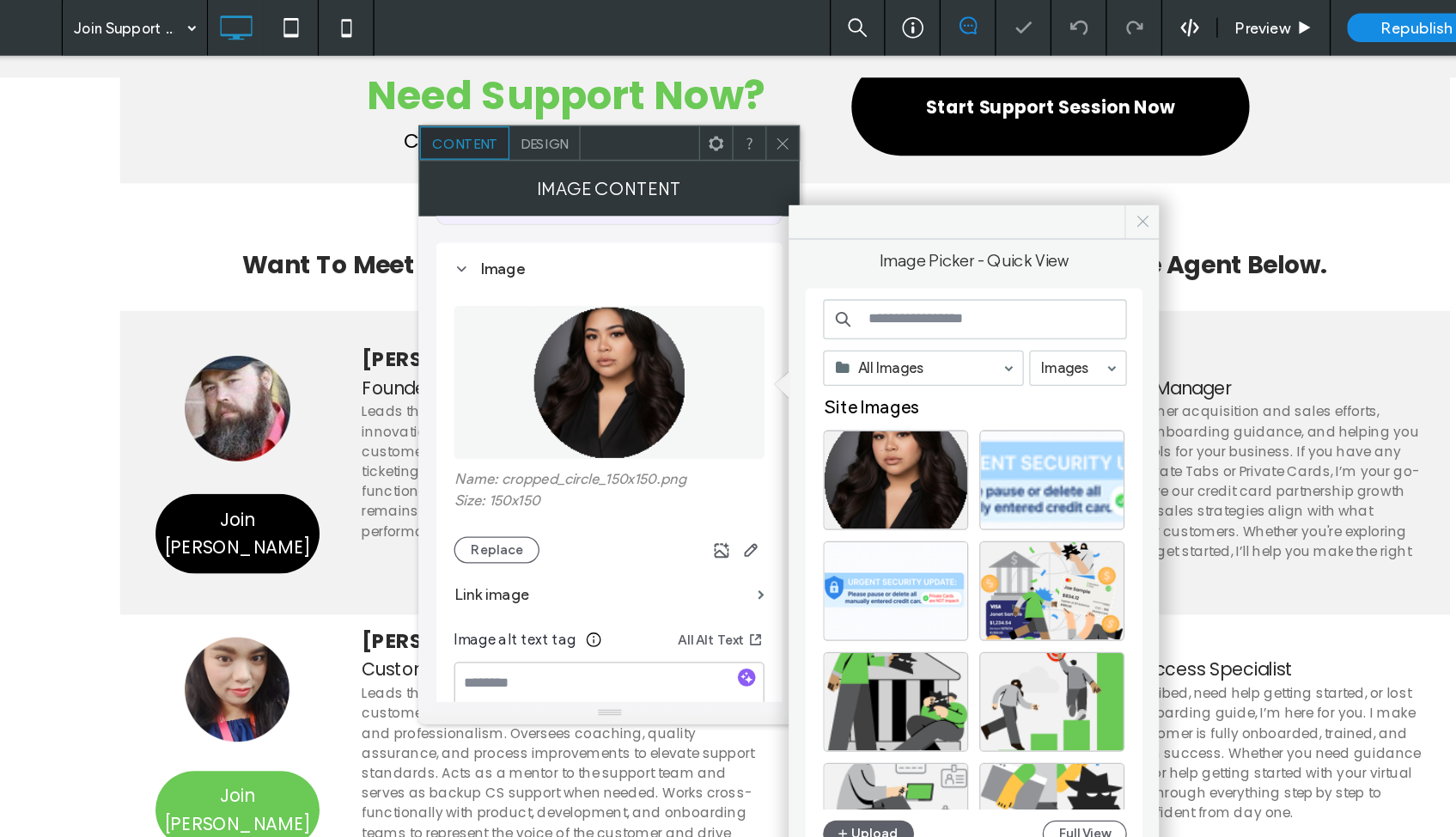
click at [1041, 170] on icon at bounding box center [1048, 171] width 13 height 13
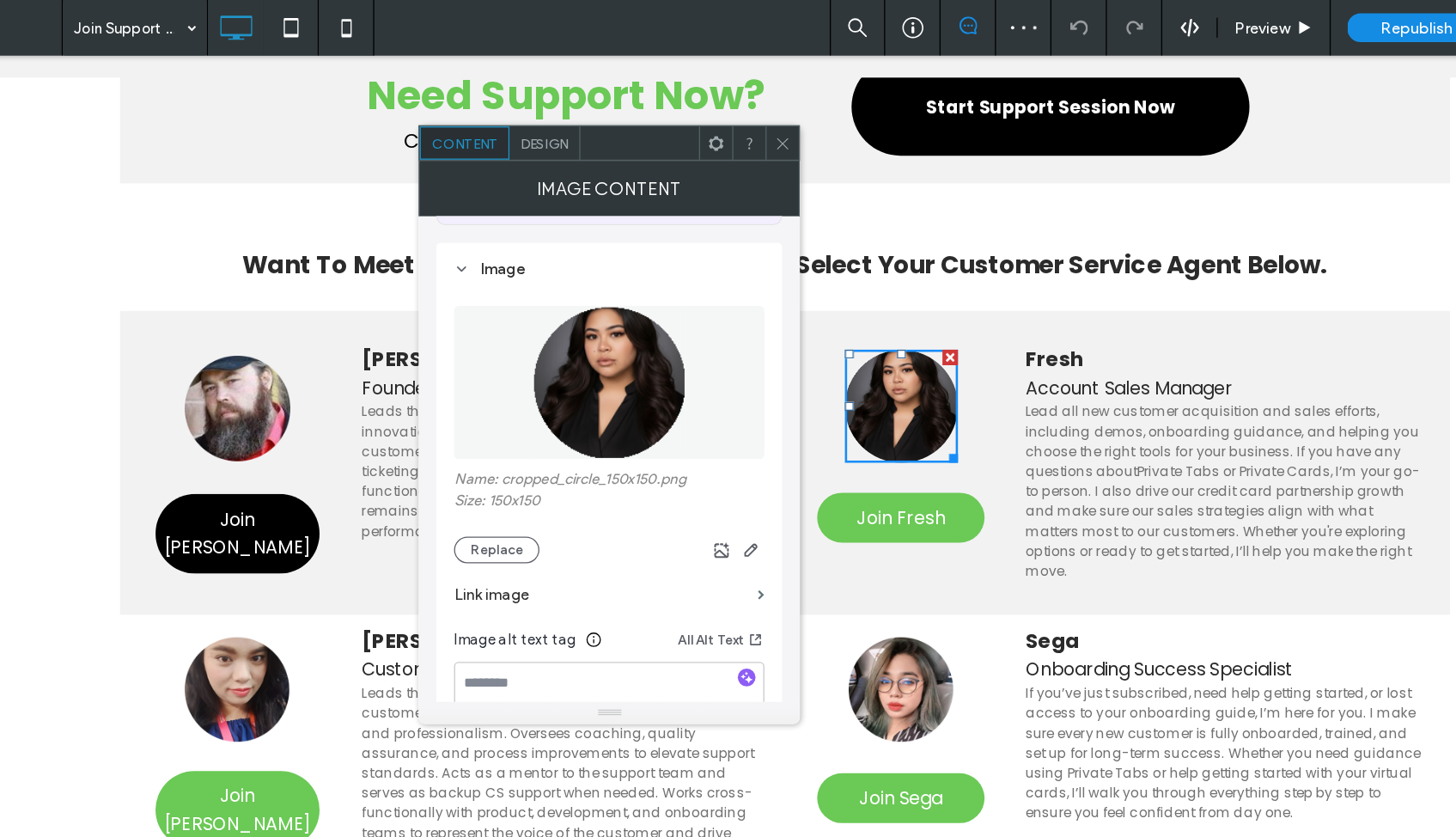
click at [764, 108] on use at bounding box center [768, 110] width 8 height 8
